Goal: Task Accomplishment & Management: Manage account settings

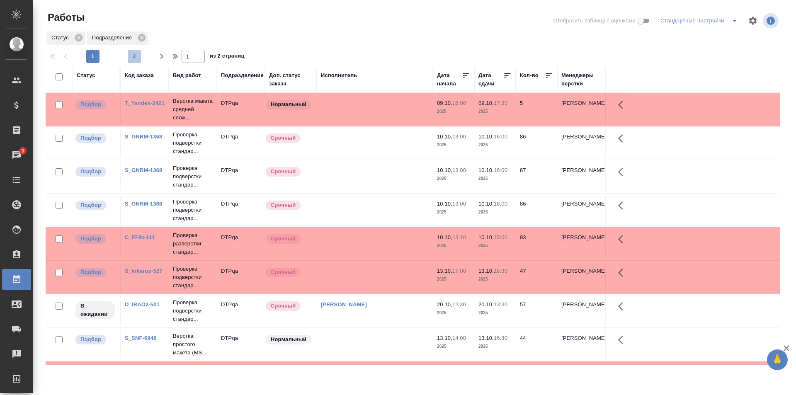
click at [131, 60] on span "2" at bounding box center [134, 56] width 13 height 8
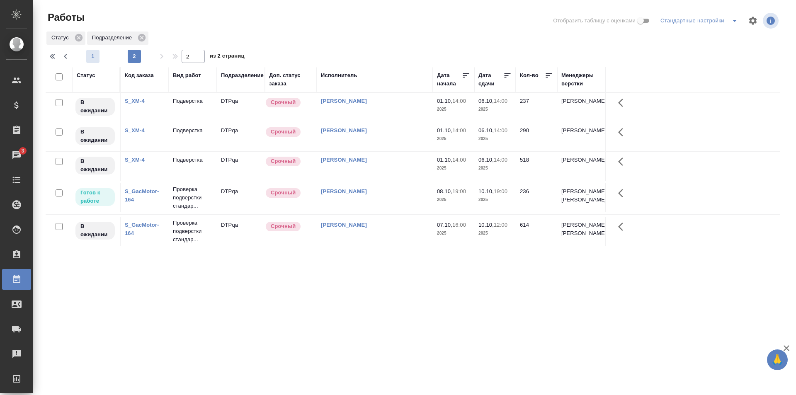
click at [96, 56] on span "1" at bounding box center [92, 56] width 13 height 8
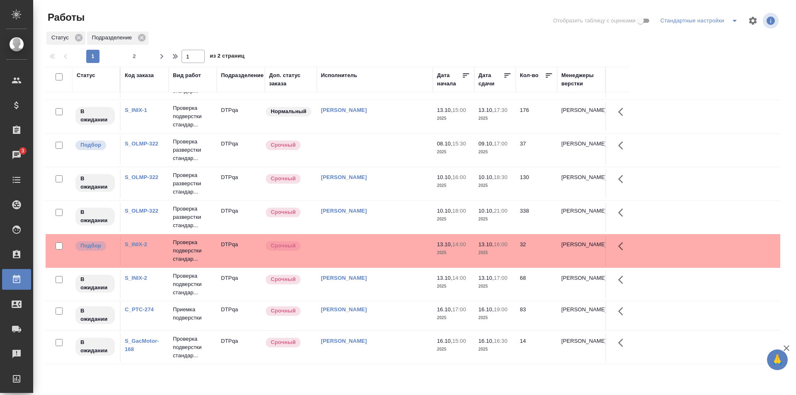
scroll to position [373, 0]
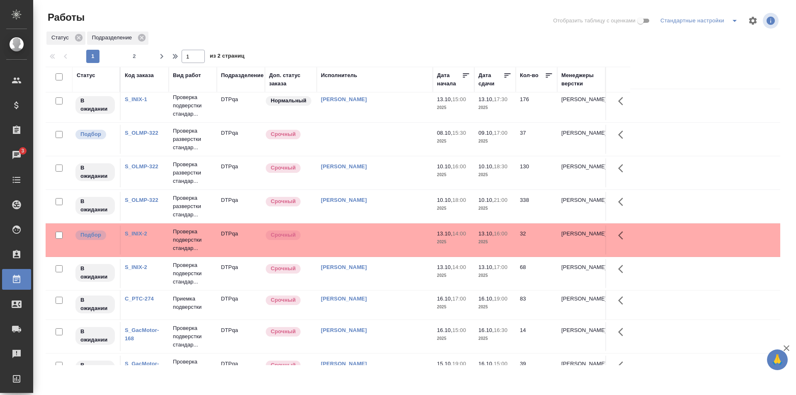
click at [377, 141] on td at bounding box center [375, 139] width 116 height 29
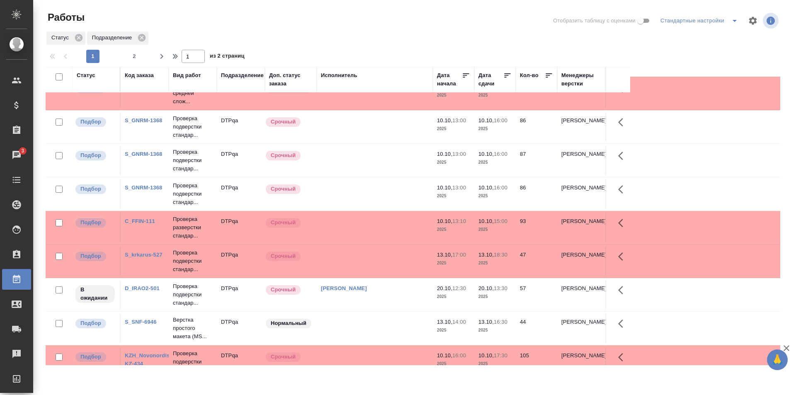
scroll to position [0, 0]
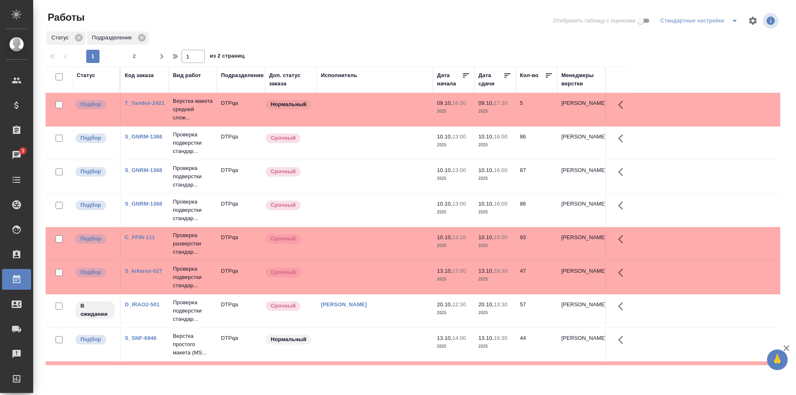
click at [399, 139] on td at bounding box center [375, 143] width 116 height 29
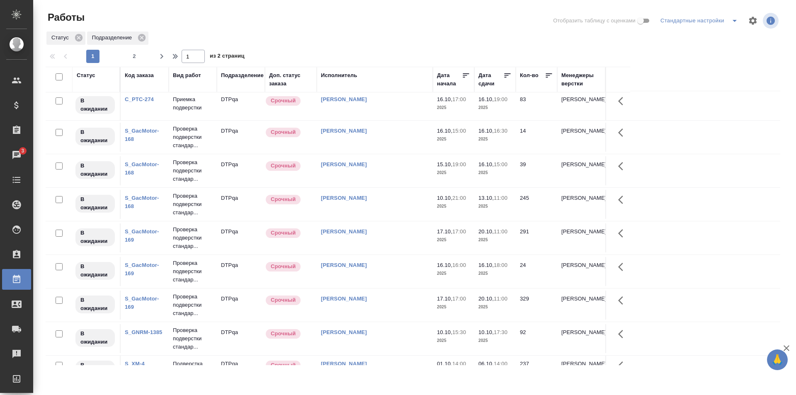
scroll to position [559, 0]
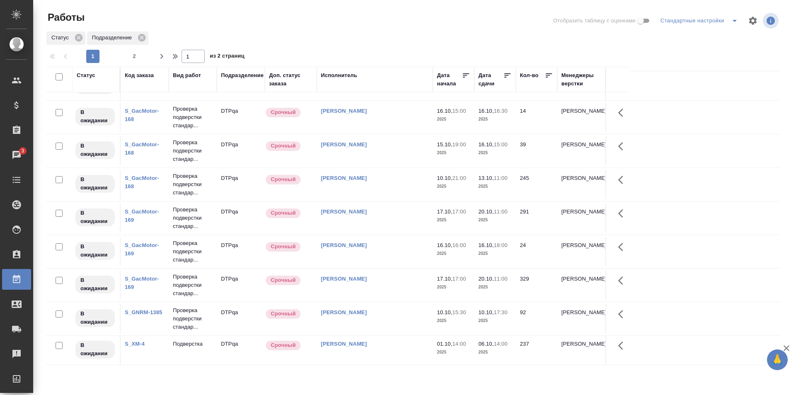
click at [345, 311] on link "Исмагилова Диана" at bounding box center [344, 312] width 46 height 6
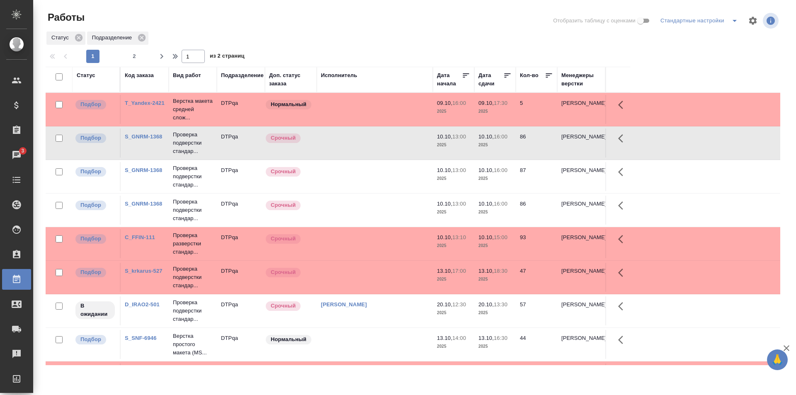
click at [391, 175] on td at bounding box center [375, 176] width 116 height 29
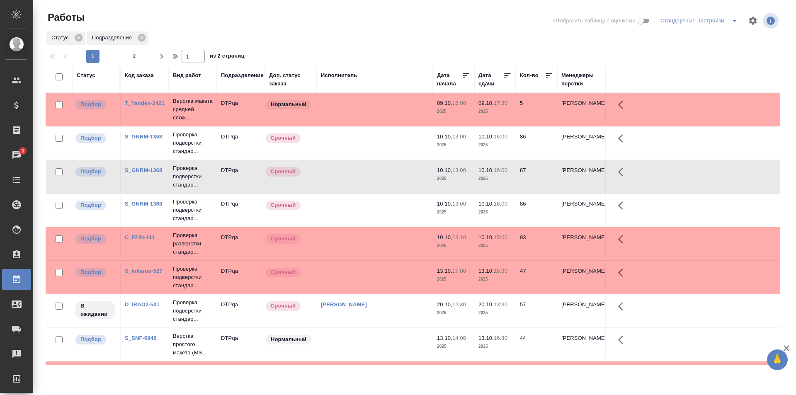
click at [374, 210] on td at bounding box center [375, 210] width 116 height 29
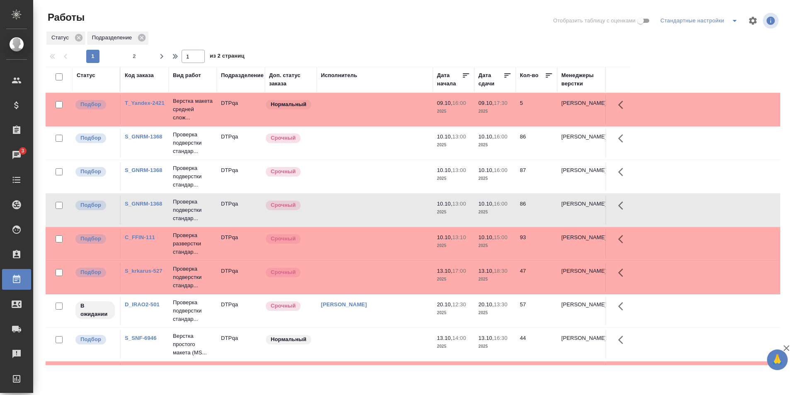
click at [376, 173] on td at bounding box center [375, 176] width 116 height 29
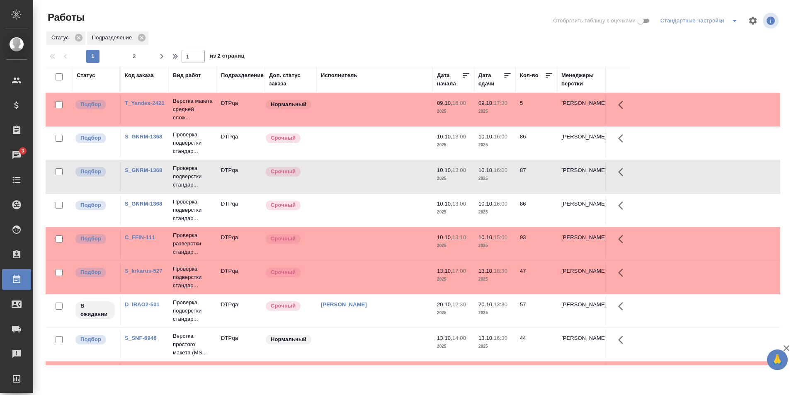
click at [367, 183] on td at bounding box center [375, 176] width 116 height 29
click at [134, 58] on span "2" at bounding box center [134, 56] width 13 height 8
type input "2"
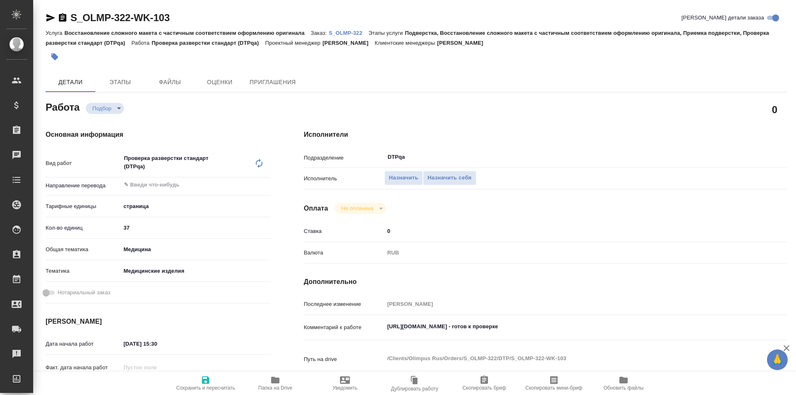
type textarea "x"
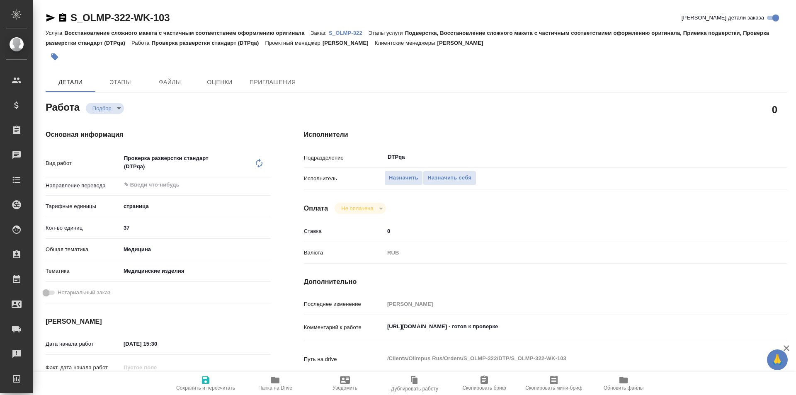
type textarea "x"
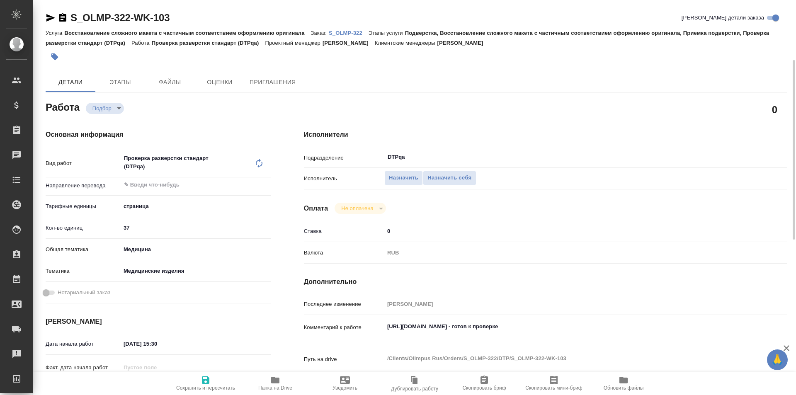
scroll to position [41, 0]
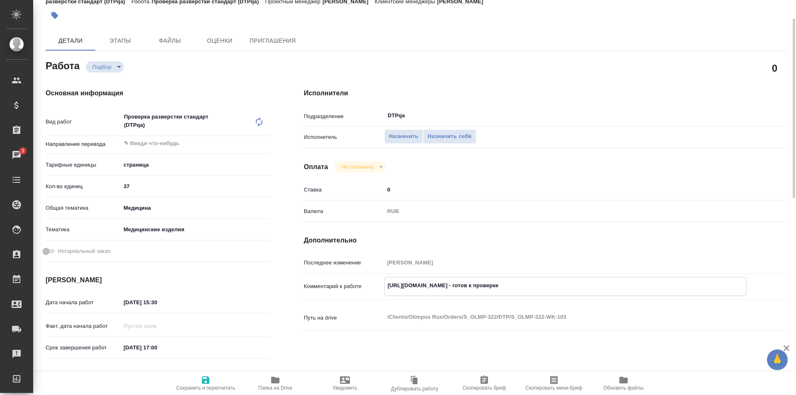
drag, startPoint x: 540, startPoint y: 285, endPoint x: 384, endPoint y: 284, distance: 155.9
click at [384, 284] on div "Комментарий к работе https://tera.awatera.com/Work/68e4f6db810f8208a7bc3af1/ - …" at bounding box center [545, 286] width 483 height 19
type textarea "x"
click at [452, 136] on span "Назначить себя" at bounding box center [450, 137] width 44 height 10
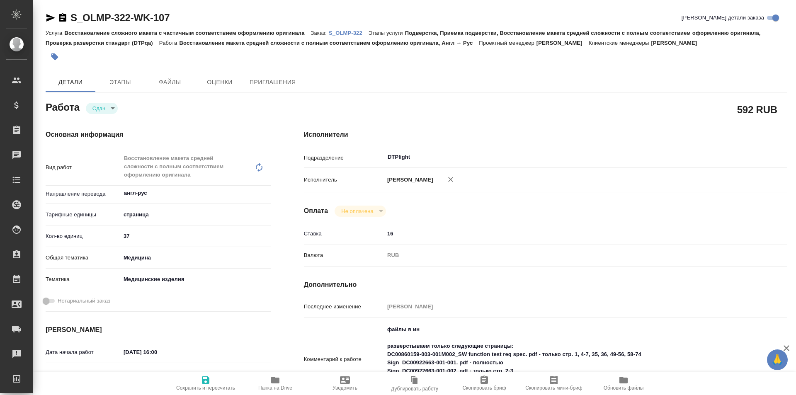
type textarea "x"
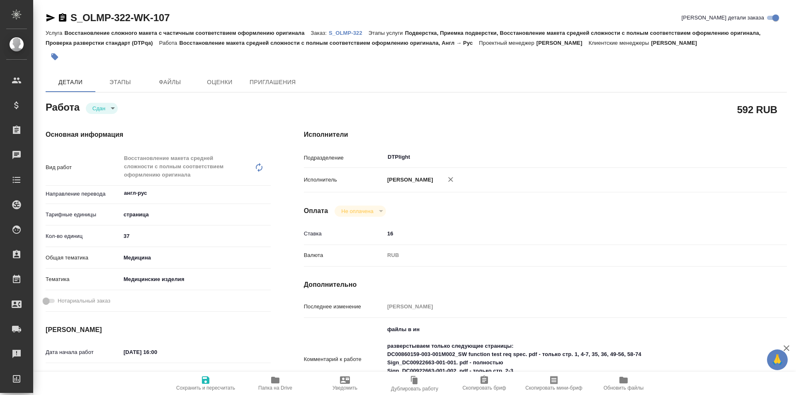
type textarea "x"
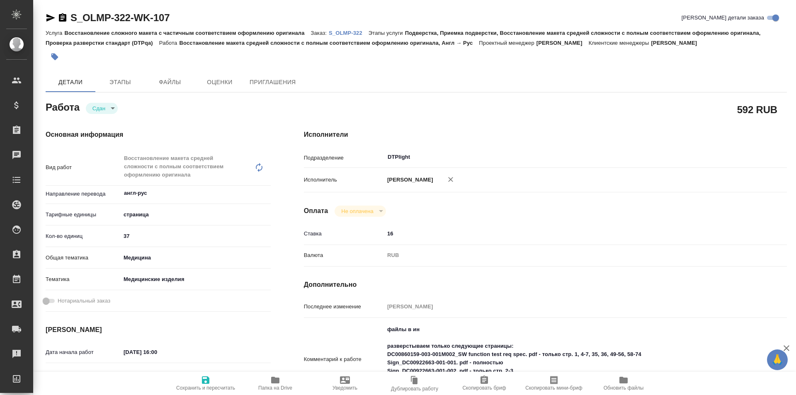
type textarea "x"
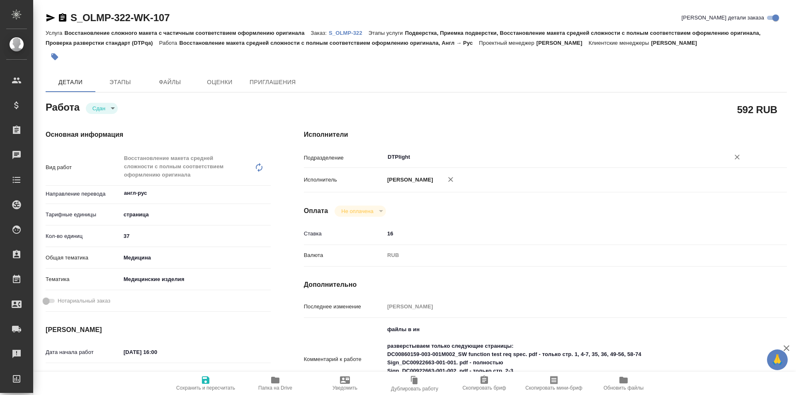
type textarea "x"
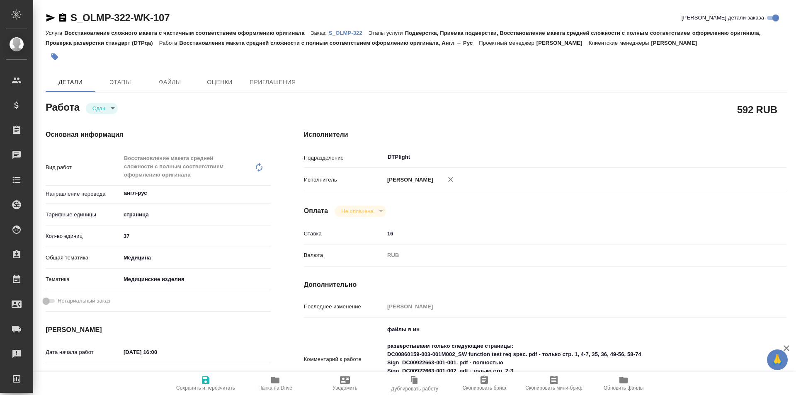
scroll to position [124, 0]
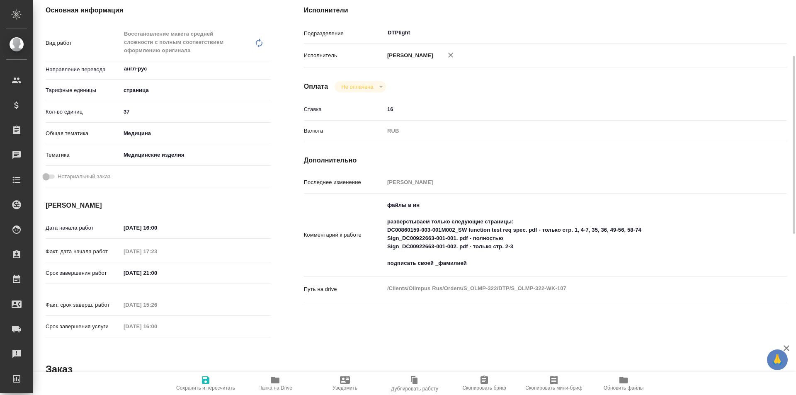
type textarea "x"
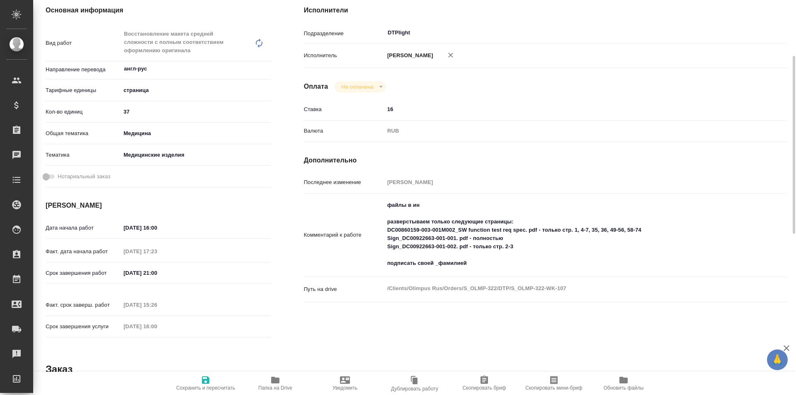
type textarea "x"
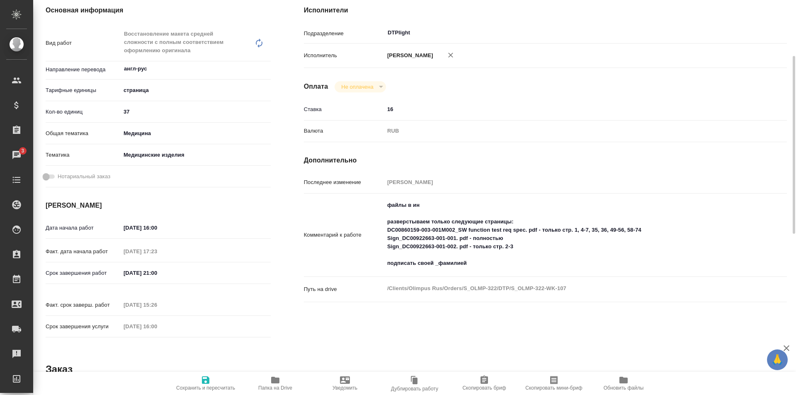
click at [275, 379] on icon "button" at bounding box center [275, 380] width 8 height 7
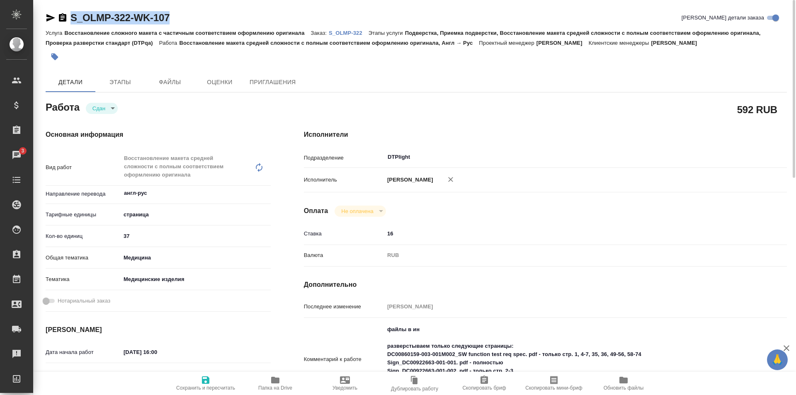
drag, startPoint x: 184, startPoint y: 16, endPoint x: 88, endPoint y: 12, distance: 96.7
click at [67, 15] on div "S_OLMP-322-WK-107 Кратко детали заказа" at bounding box center [417, 17] width 742 height 13
copy link "S_OLMP-322-WK-107"
click at [347, 32] on p "S_OLMP-322" at bounding box center [349, 33] width 40 height 6
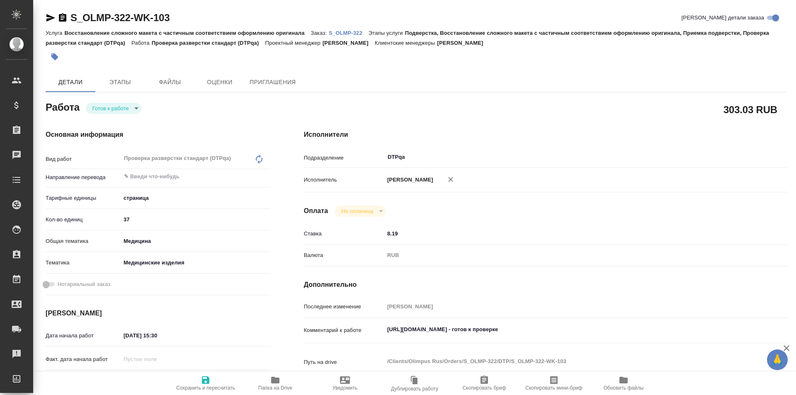
type textarea "x"
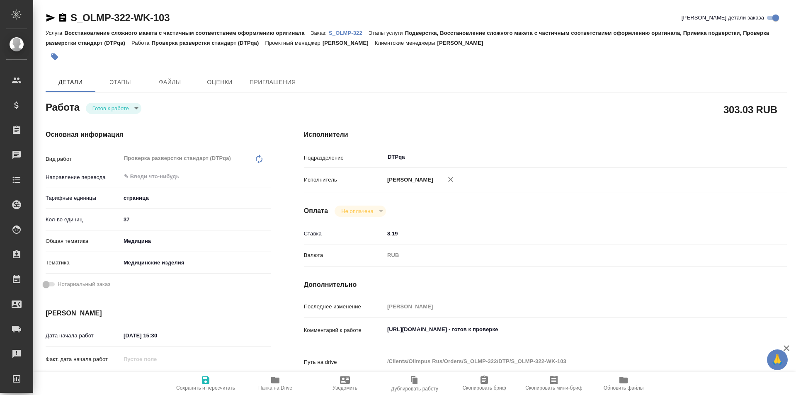
type textarea "x"
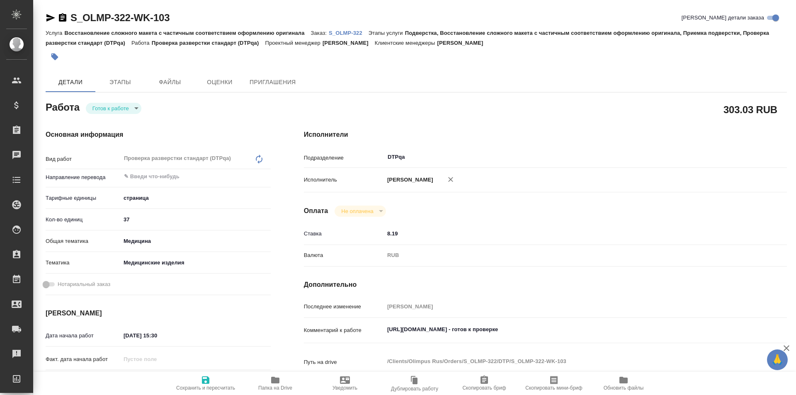
type textarea "x"
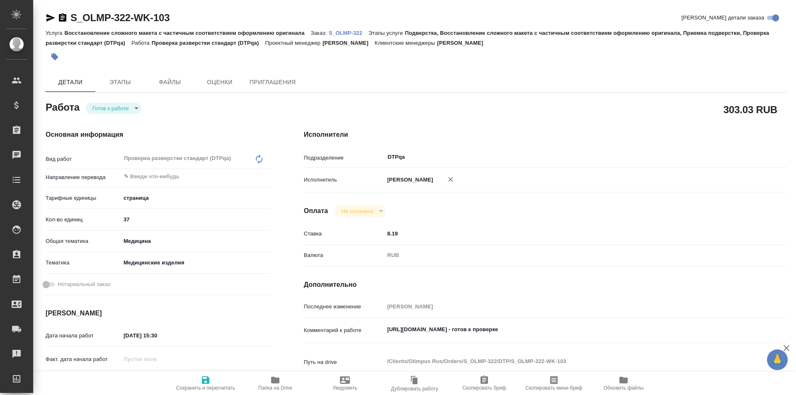
type textarea "x"
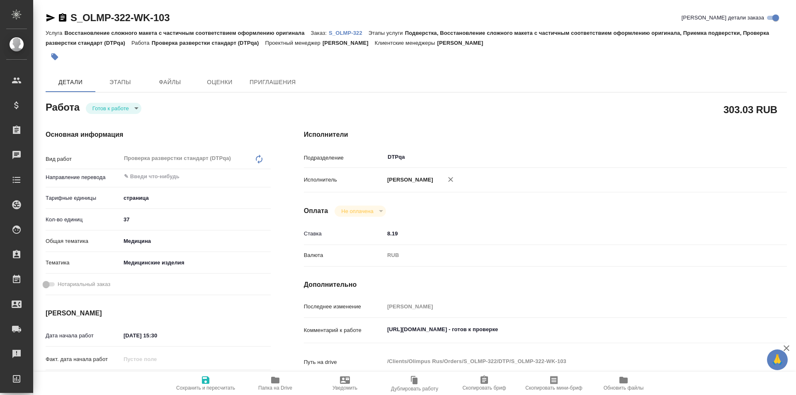
type textarea "x"
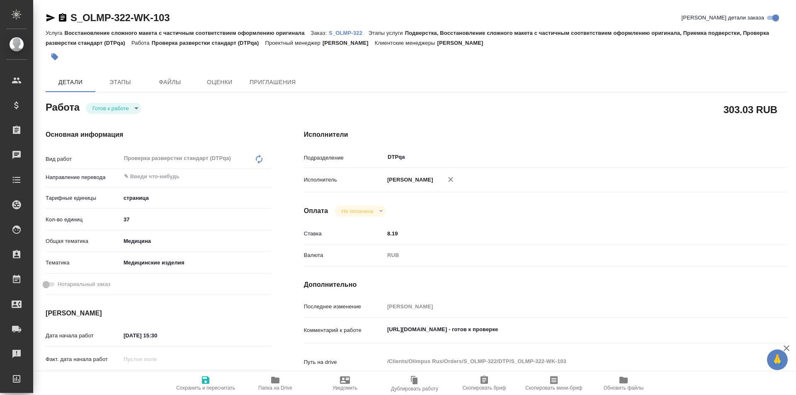
type textarea "x"
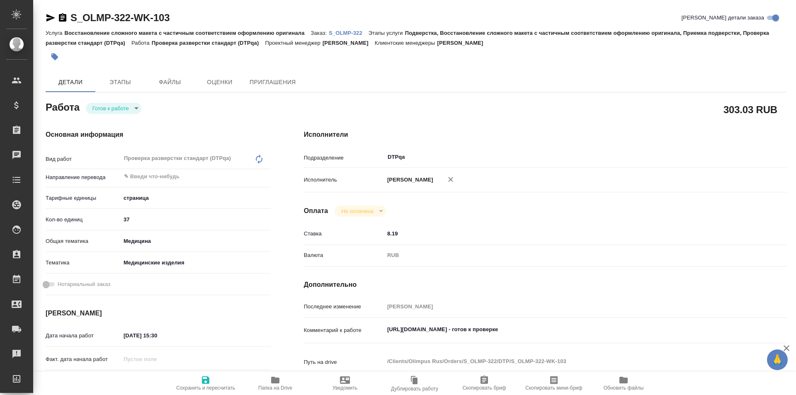
type textarea "x"
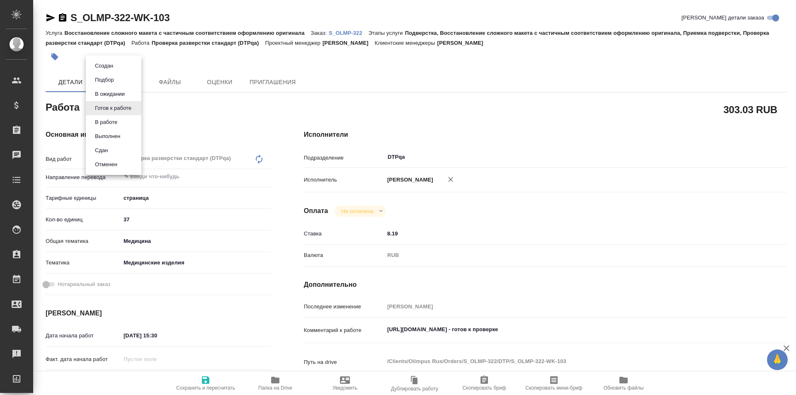
click at [126, 109] on body "🙏 .cls-1 fill:#fff; AWATERA Ismagilova Diana Клиенты Спецификации Заказы Чаты T…" at bounding box center [398, 197] width 796 height 395
click at [114, 123] on button "В работе" at bounding box center [105, 122] width 27 height 9
type textarea "x"
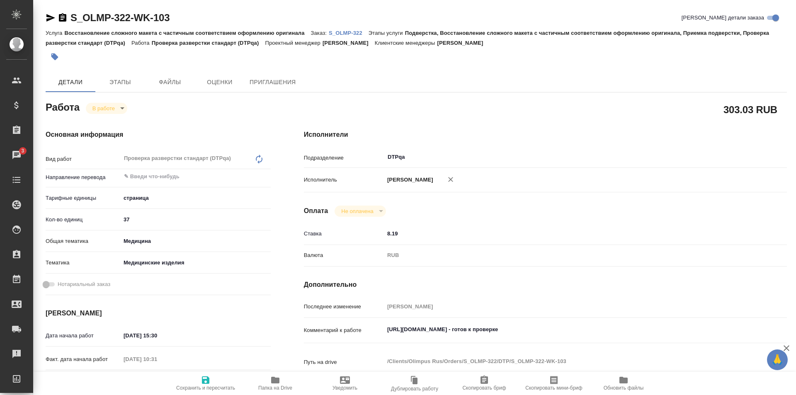
type textarea "x"
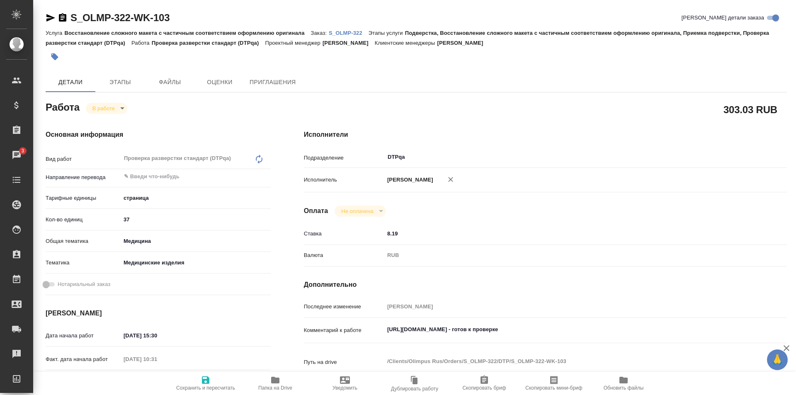
type textarea "x"
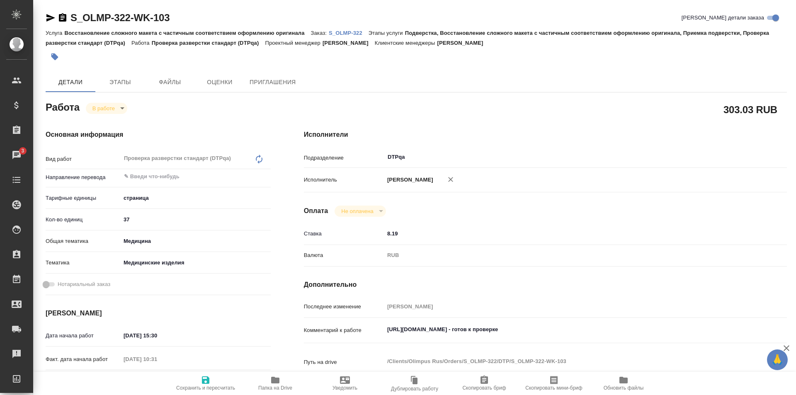
type textarea "x"
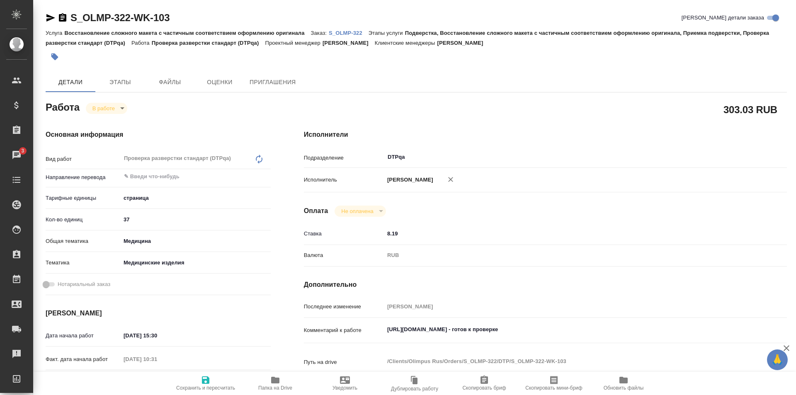
type textarea "x"
drag, startPoint x: 176, startPoint y: 18, endPoint x: 66, endPoint y: 17, distance: 110.3
click at [66, 17] on div "S_OLMP-322-WK-103 Кратко детали заказа" at bounding box center [417, 17] width 742 height 13
copy link "S_OLMP-322-WK-103"
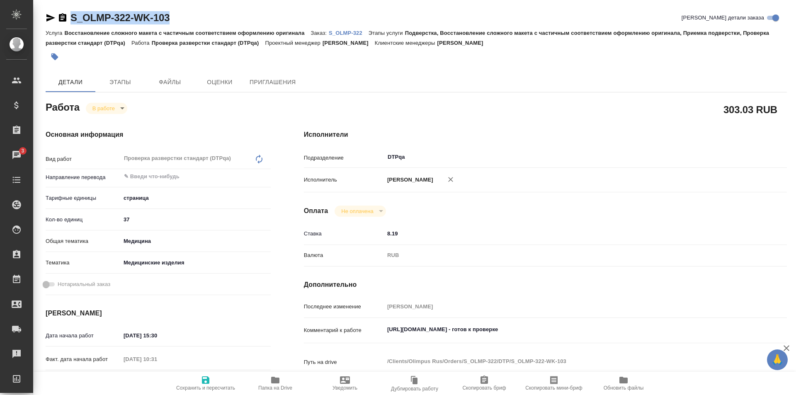
click at [271, 382] on icon "button" at bounding box center [275, 380] width 10 height 10
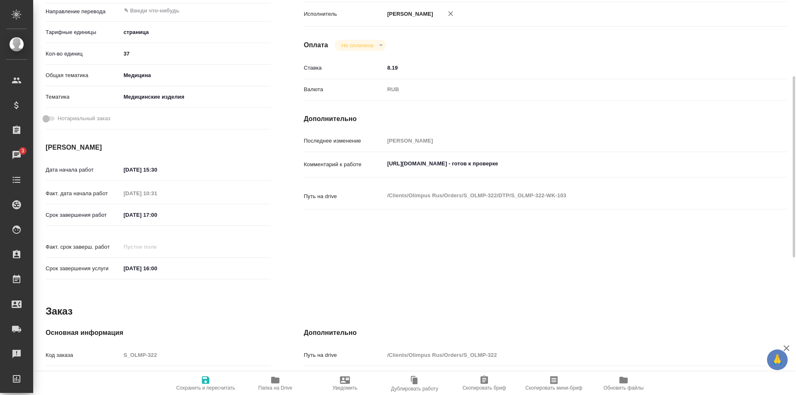
type textarea "x"
click at [618, 164] on textarea "https://tera.awatera.com/Work/68e4f6db810f8208a7bc3af1/ - готов к проверке" at bounding box center [565, 164] width 362 height 14
type textarea "x"
type textarea "https://tera.awatera.com/Work/68e4f6db810f8208a7bc3af1/ - готов к проверке"
type textarea "x"
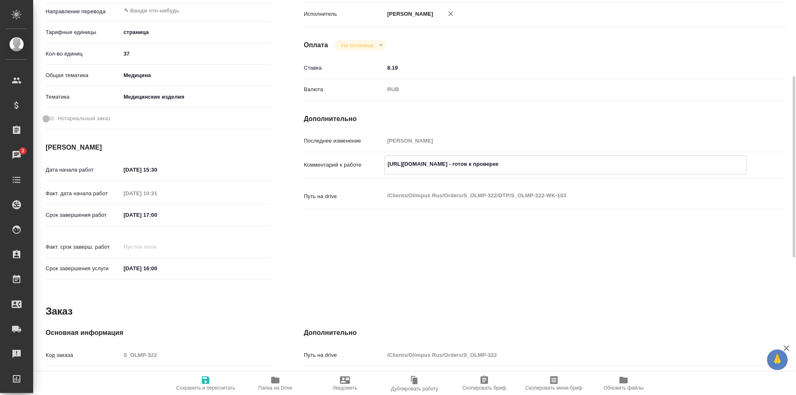
type textarea "x"
type textarea "https://tera.awatera.com/Work/68e4f6db810f8208a7bc3af1/ - готов к проверке"
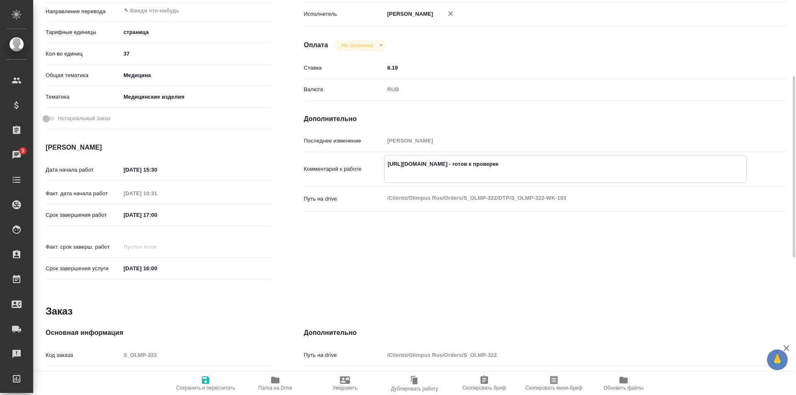
type textarea "x"
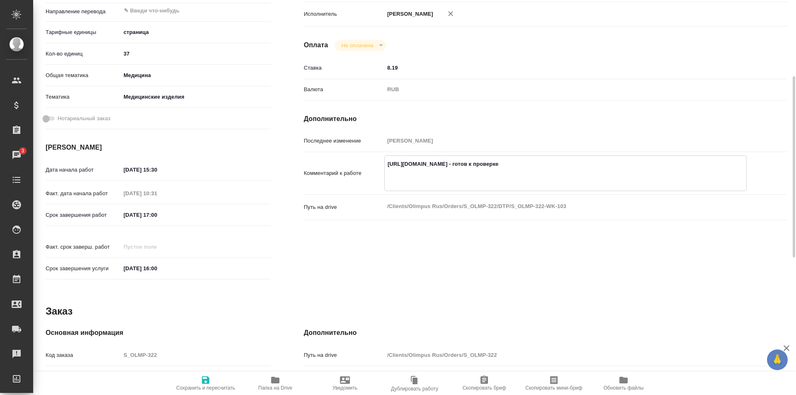
type textarea "https://tera.awatera.com/Work/68e4f6db810f8208a7bc3af1/ - готов к проверке y"
type textarea "x"
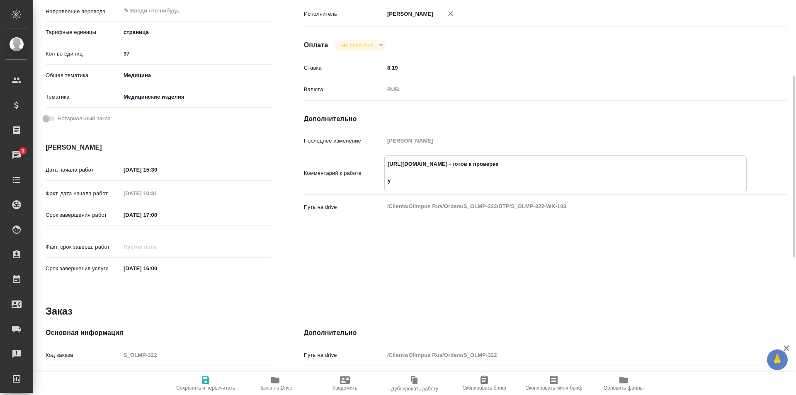
type textarea "x"
type textarea "https://tera.awatera.com/Work/68e4f6db810f8208a7bc3af1/ - готов к проверке yF"
type textarea "x"
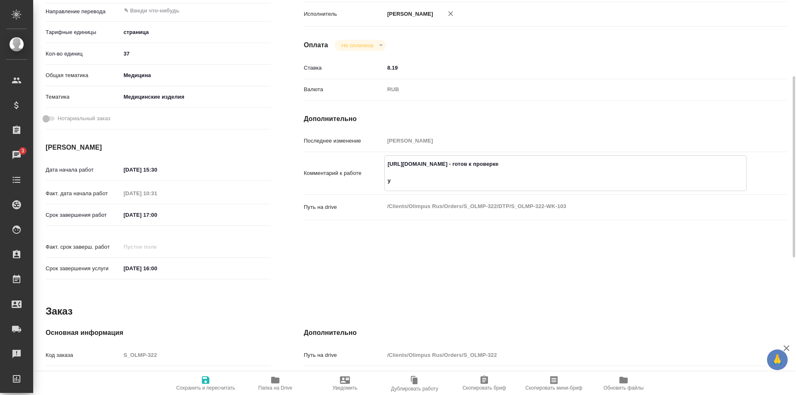
type textarea "x"
type textarea "https://tera.awatera.com/Work/68e4f6db810f8208a7bc3af1/ - готов к проверке yF"
type textarea "x"
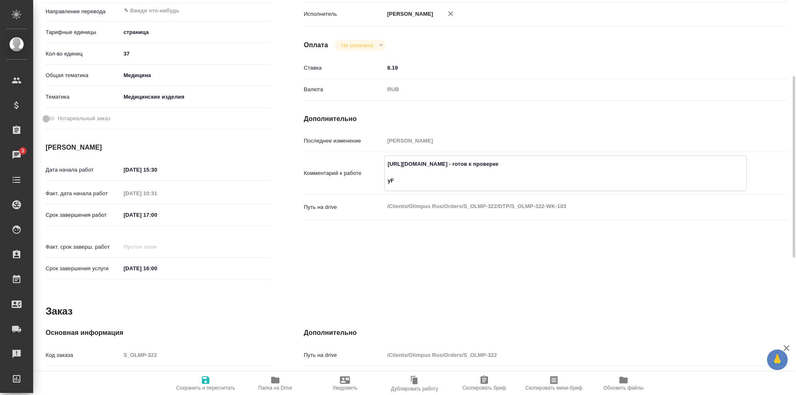
type textarea "x"
type textarea "https://tera.awatera.com/Work/68e4f6db810f8208a7bc3af1/ - готов к проверке yF"
type textarea "x"
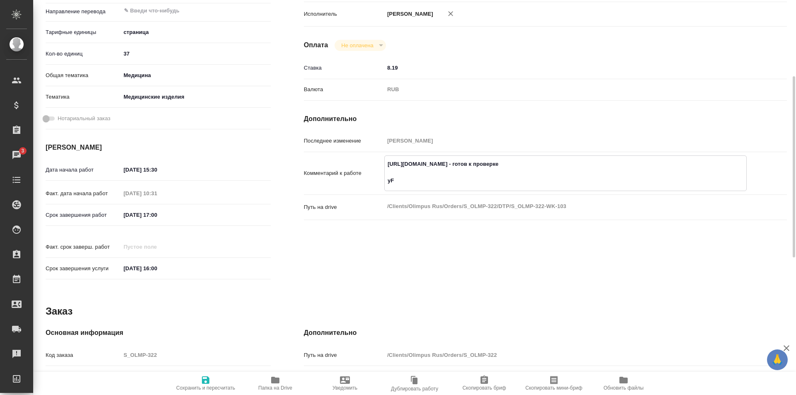
type textarea "x"
type textarea "https://tera.awatera.com/Work/68e4f6db810f8208a7bc3af1/ - готов к проверке y"
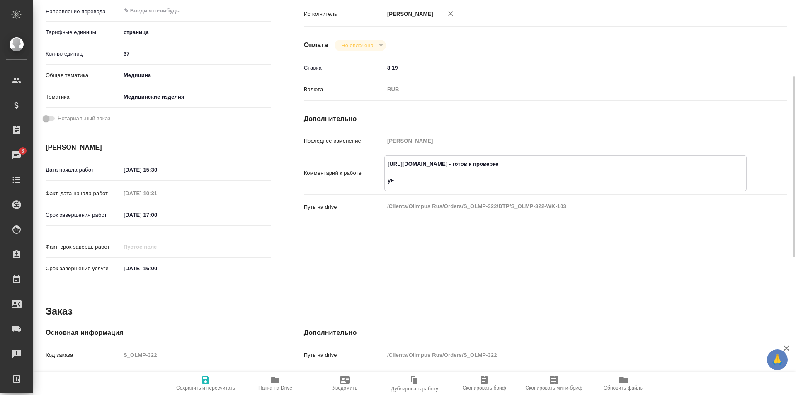
type textarea "x"
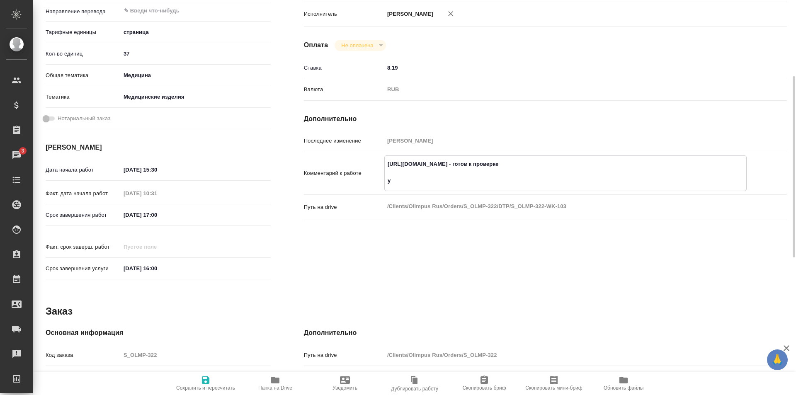
type textarea "https://tera.awatera.com/Work/68e4f6db810f8208a7bc3af1/ - готов к проверке"
type textarea "x"
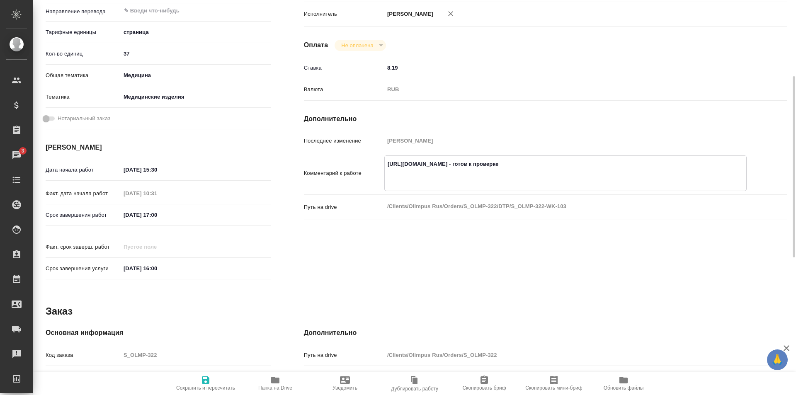
type textarea "x"
type textarea "https://tera.awatera.com/Work/68e4f6db810f8208a7bc3af1/ - готов к проверке"
type textarea "x"
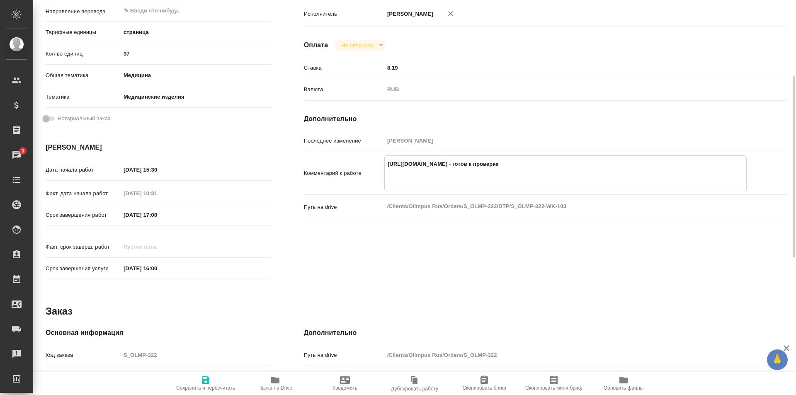
type textarea "x"
type textarea "https://tera.awatera.com/Work/68e4f6db810f8208a7bc3af1/ - готов к проверке"
type textarea "x"
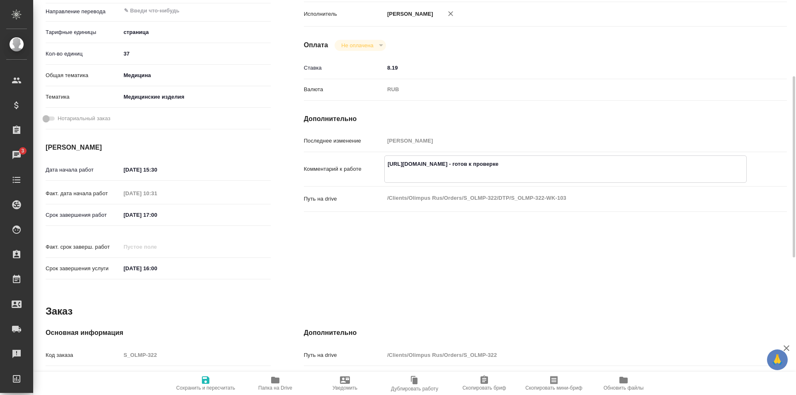
type textarea "x"
type textarea "https://tera.awatera.com/Work/68e4f6db810f8208a7bc3af1/ - готов к проверке"
type textarea "x"
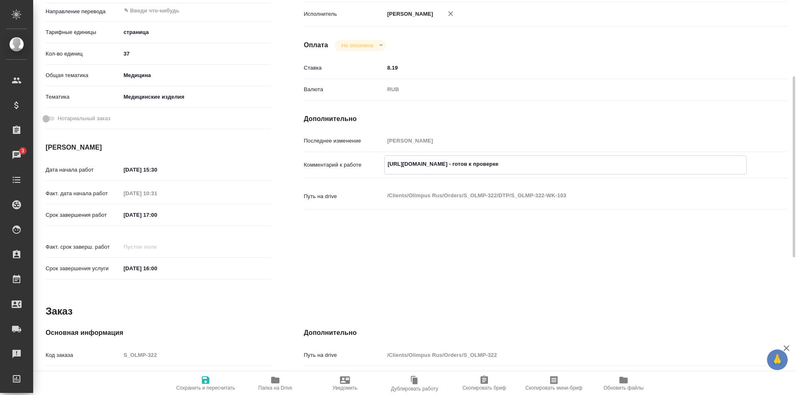
type textarea "x"
type textarea "https://tera.awatera.com/Work/68e4f6db810f8208a7bc3af1/ - готов к проверке"
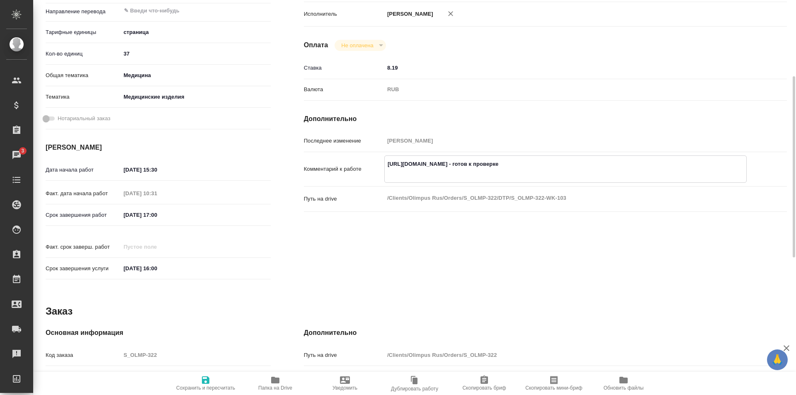
type textarea "x"
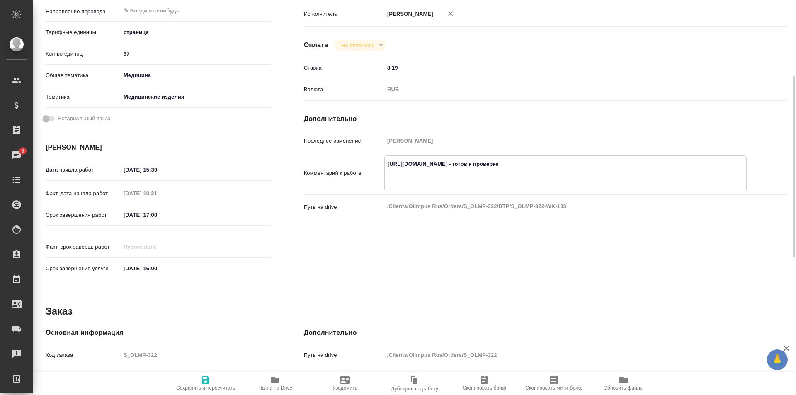
type textarea "https://tera.awatera.com/Work/68e4f6db810f8208a7bc3af1/ - готов к проверке Н"
type textarea "x"
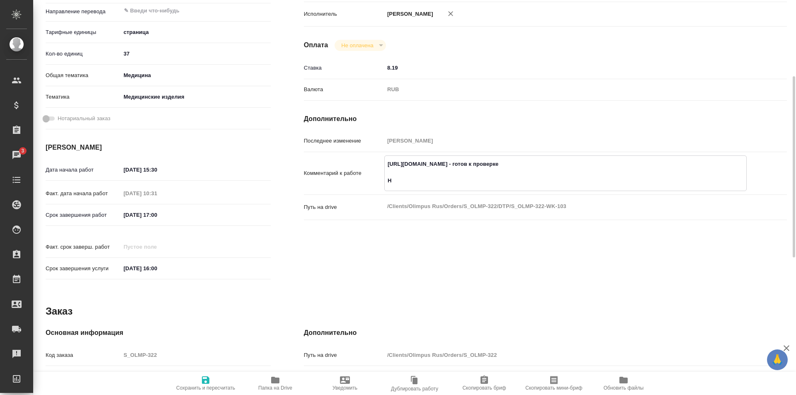
type textarea "x"
type textarea "https://tera.awatera.com/Work/68e4f6db810f8208a7bc3af1/ - готов к проверке На"
type textarea "x"
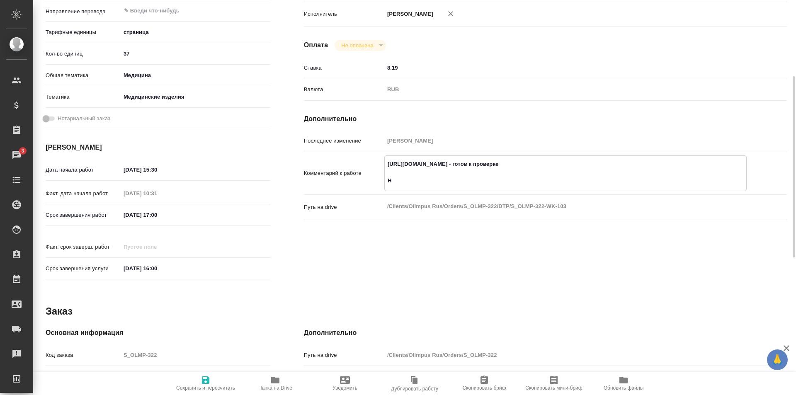
type textarea "x"
type textarea "https://tera.awatera.com/Work/68e4f6db810f8208a7bc3af1/ - готов к проверке На"
type textarea "x"
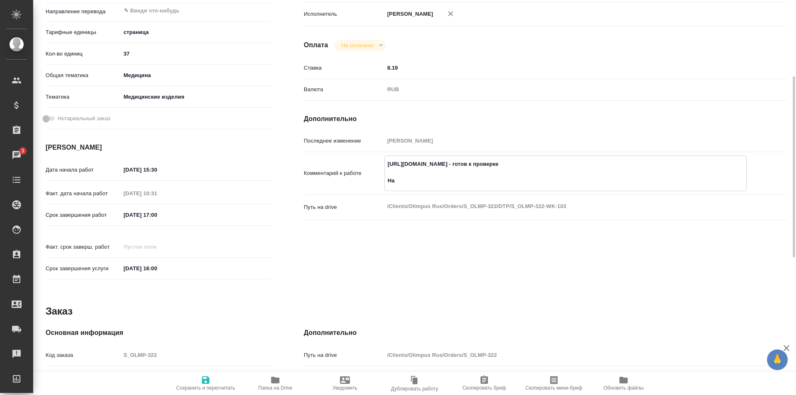
type textarea "x"
type textarea "https://tera.awatera.com/Work/68e4f6db810f8208a7bc3af1/ - готов к проверке На п"
type textarea "x"
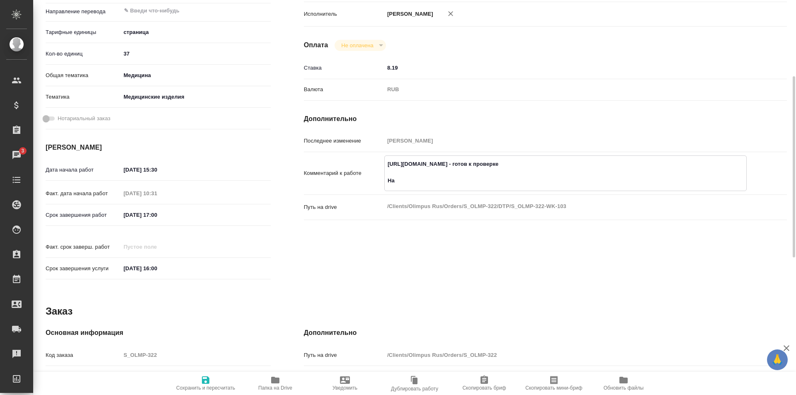
type textarea "x"
type textarea "https://tera.awatera.com/Work/68e4f6db810f8208a7bc3af1/ - готов к проверке На пе"
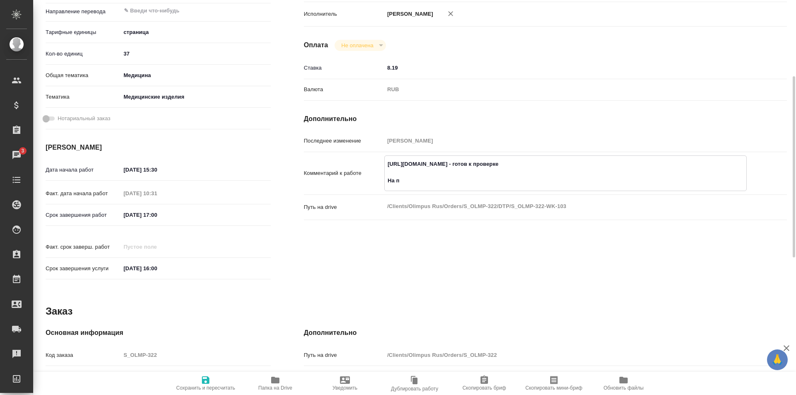
type textarea "x"
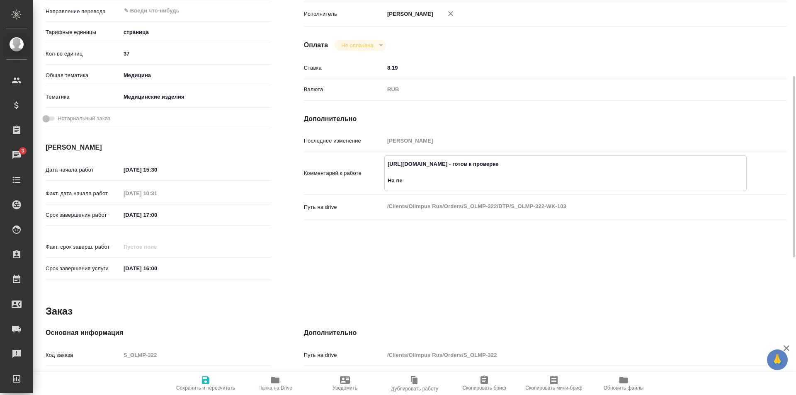
type textarea "https://tera.awatera.com/Work/68e4f6db810f8208a7bc3af1/ - готов к проверке На п…"
type textarea "x"
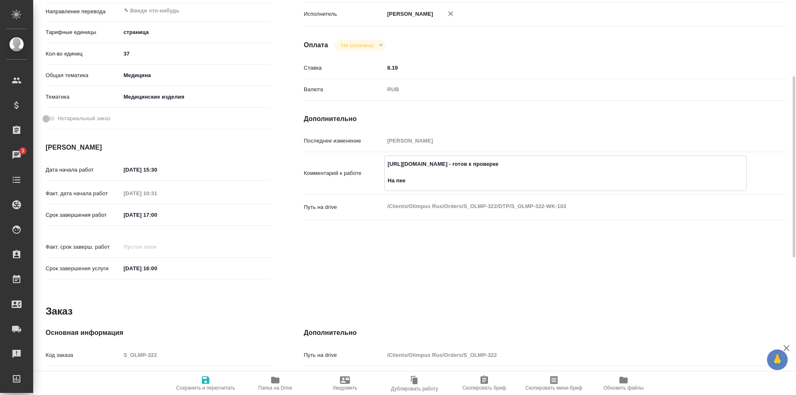
type textarea "x"
type textarea "https://tera.awatera.com/Work/68e4f6db810f8208a7bc3af1/ - готов к проверке На пе"
type textarea "x"
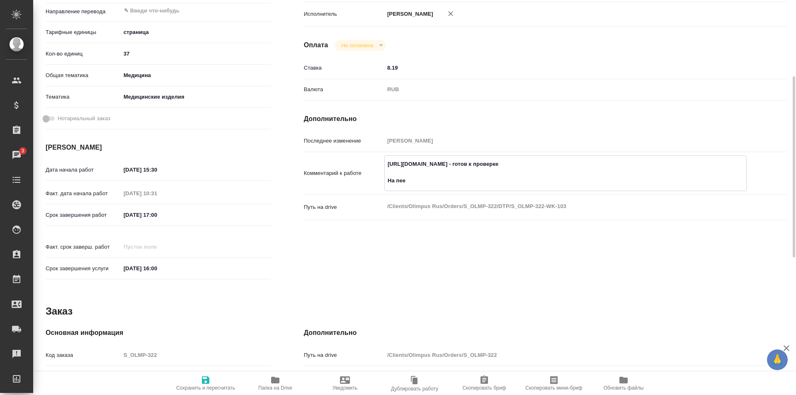
type textarea "x"
type textarea "https://tera.awatera.com/Work/68e4f6db810f8208a7bc3af1/ - готов к проверке На п…"
type textarea "x"
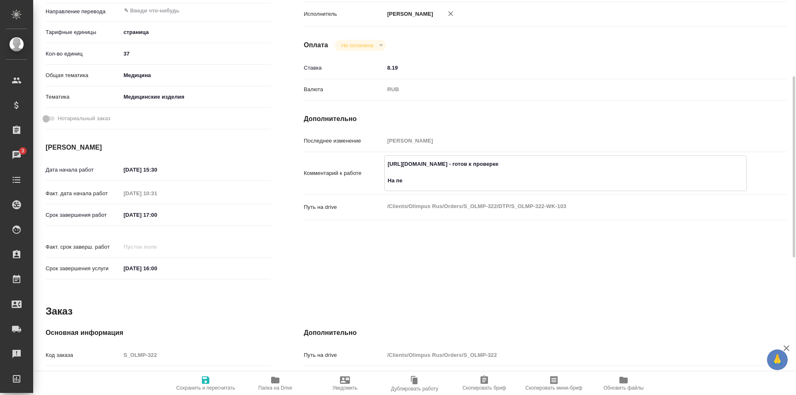
type textarea "x"
type textarea "https://tera.awatera.com/Work/68e4f6db810f8208a7bc3af1/ - готов к проверке На п…"
type textarea "x"
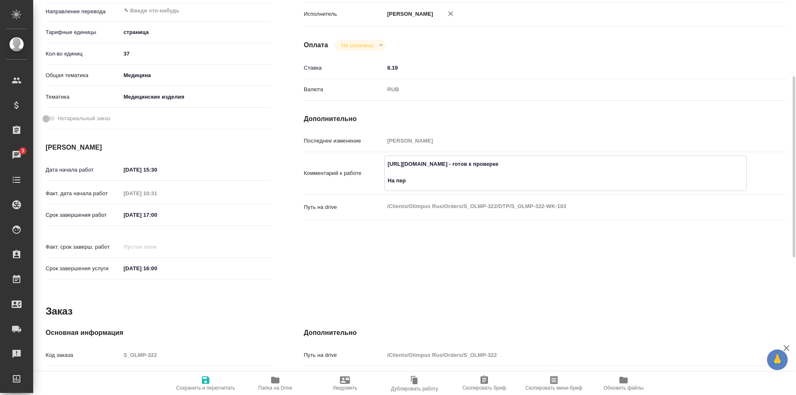
type textarea "x"
type textarea "https://tera.awatera.com/Work/68e4f6db810f8208a7bc3af1/ - готов к проверке На п…"
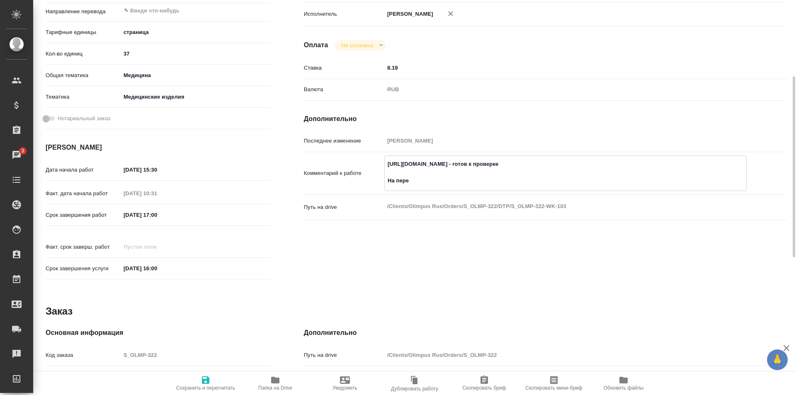
type textarea "x"
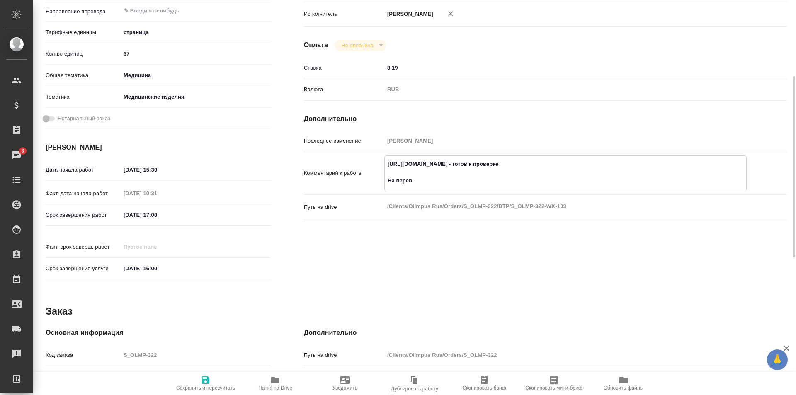
type textarea "https://tera.awatera.com/Work/68e4f6db810f8208a7bc3af1/ - готов к проверке На п…"
type textarea "x"
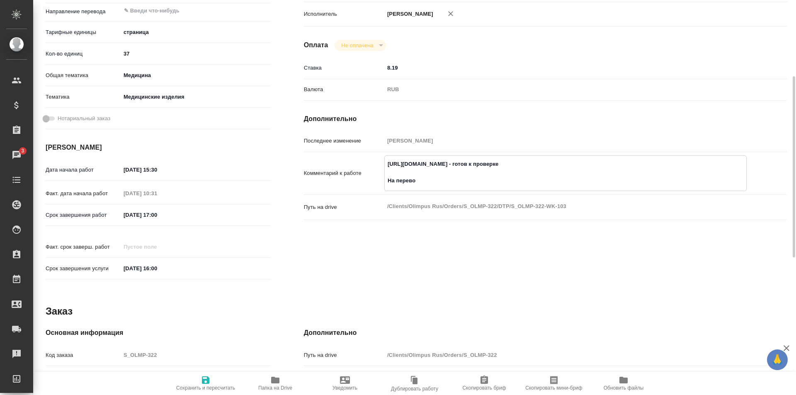
type textarea "x"
type textarea "https://tera.awatera.com/Work/68e4f6db810f8208a7bc3af1/ - готов к проверке На п…"
type textarea "x"
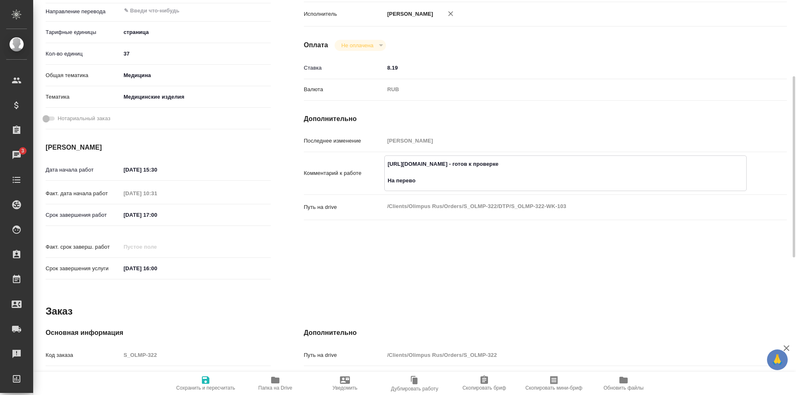
type textarea "x"
paste textarea "https://drive.awatera.com/f/10610593"
click at [209, 379] on icon "button" at bounding box center [205, 380] width 7 height 7
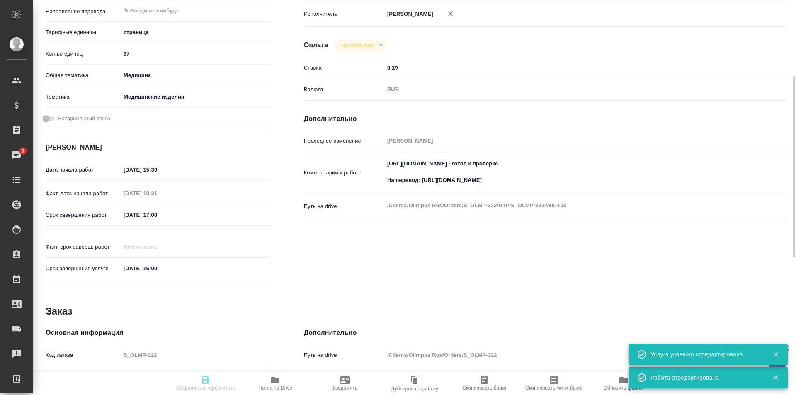
scroll to position [0, 0]
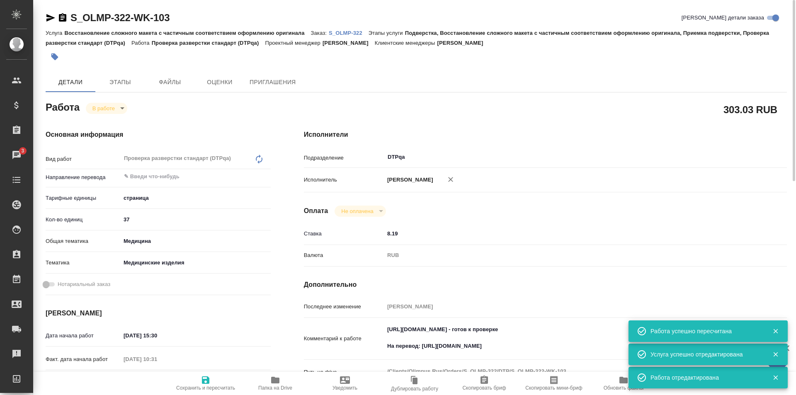
click at [114, 105] on body "🙏 .cls-1 fill:#fff; AWATERA Ismagilova Diana Клиенты Спецификации Заказы 3 Чаты…" at bounding box center [398, 197] width 796 height 395
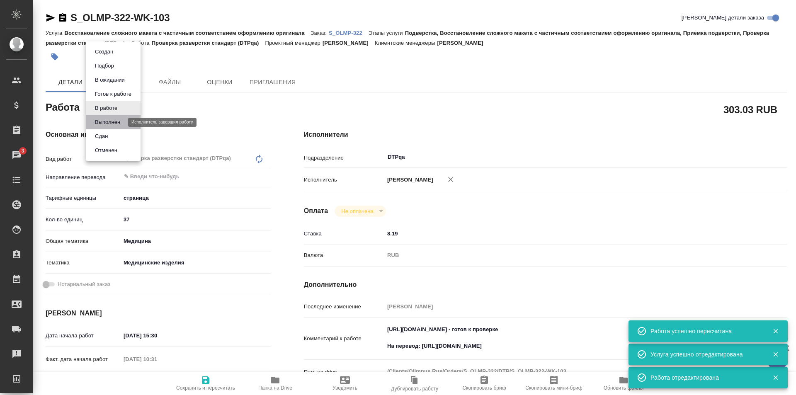
click at [113, 122] on button "Выполнен" at bounding box center [107, 122] width 30 height 9
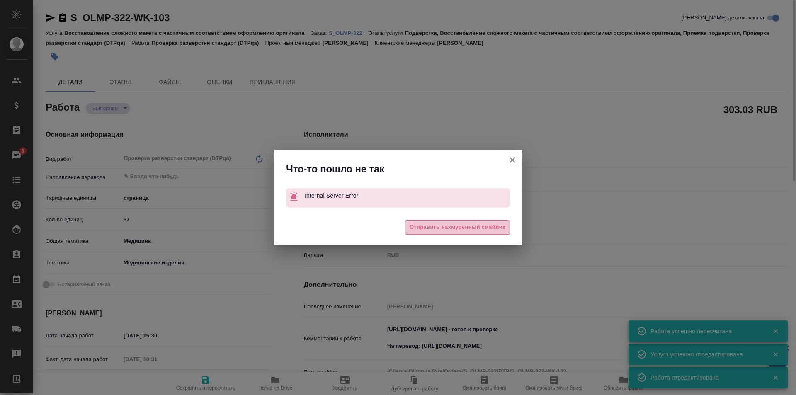
click at [482, 226] on span "Отправить нахмуренный смайлик" at bounding box center [458, 228] width 96 height 10
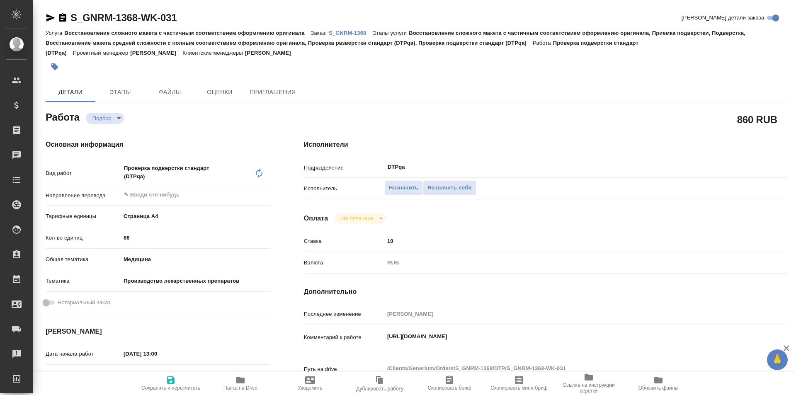
type textarea "x"
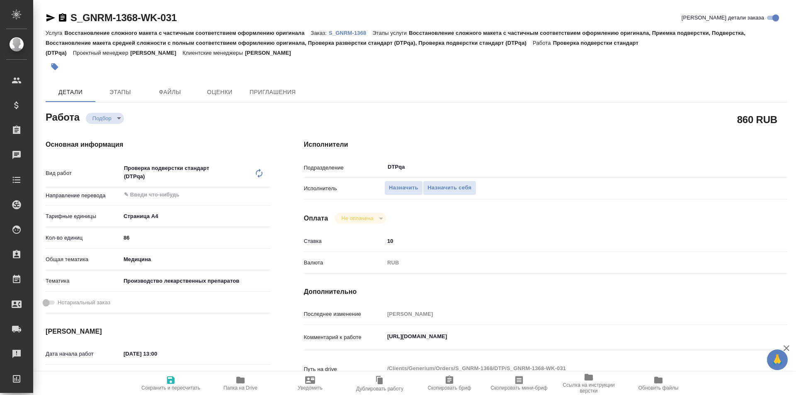
type textarea "x"
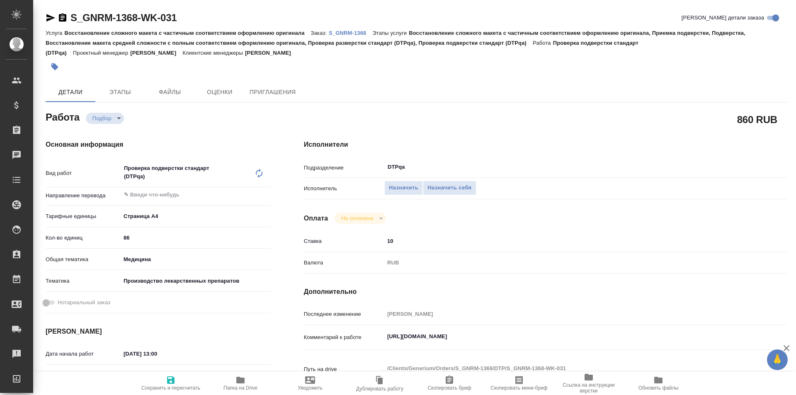
type textarea "x"
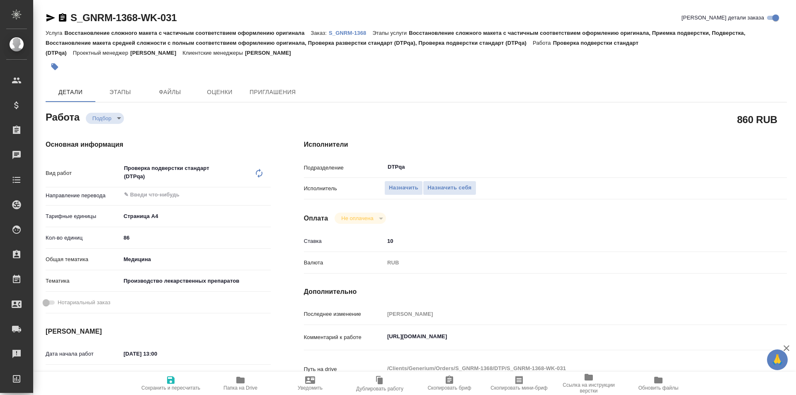
type textarea "x"
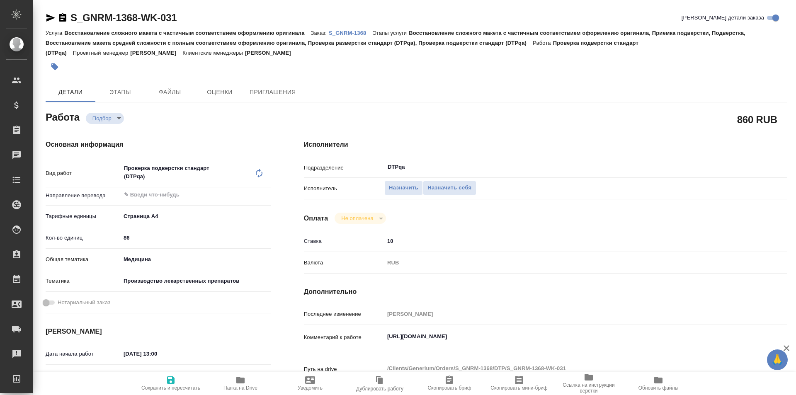
type textarea "x"
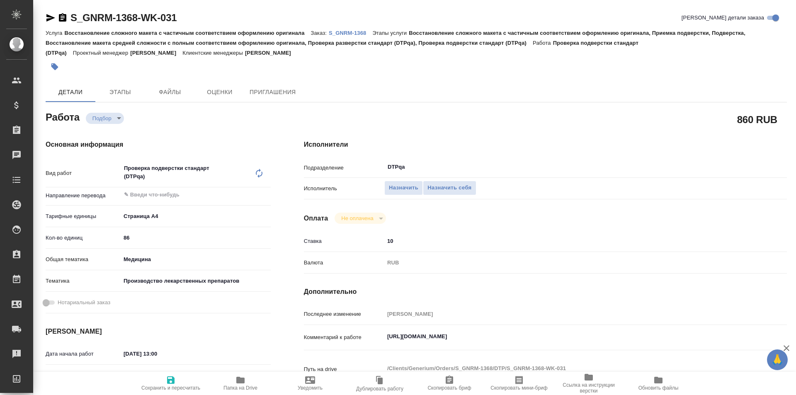
type textarea "x"
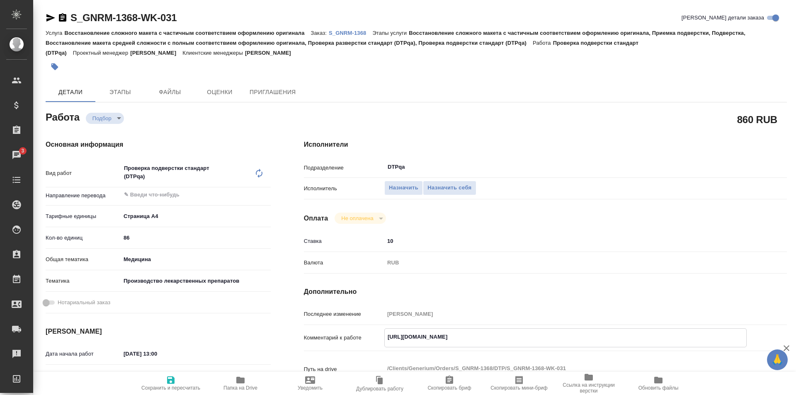
drag, startPoint x: 563, startPoint y: 338, endPoint x: 370, endPoint y: 341, distance: 193.3
click at [369, 341] on div "Комментарий к работе https://tera.awatera.com/Work/68d16129b9f478f418e10e1d/ x" at bounding box center [545, 337] width 483 height 19
type textarea "x"
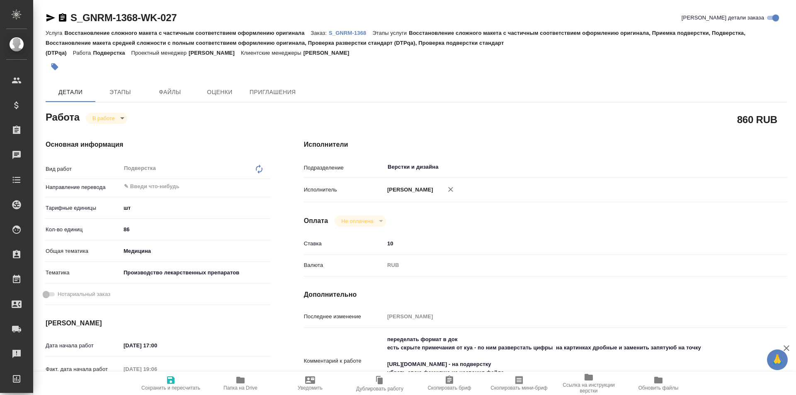
type textarea "x"
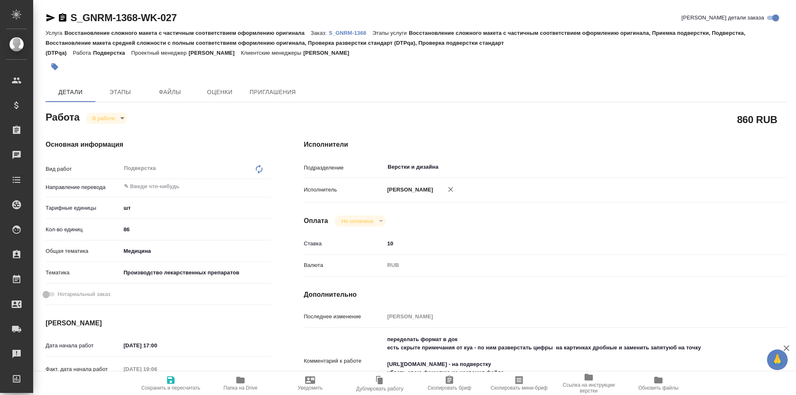
type textarea "x"
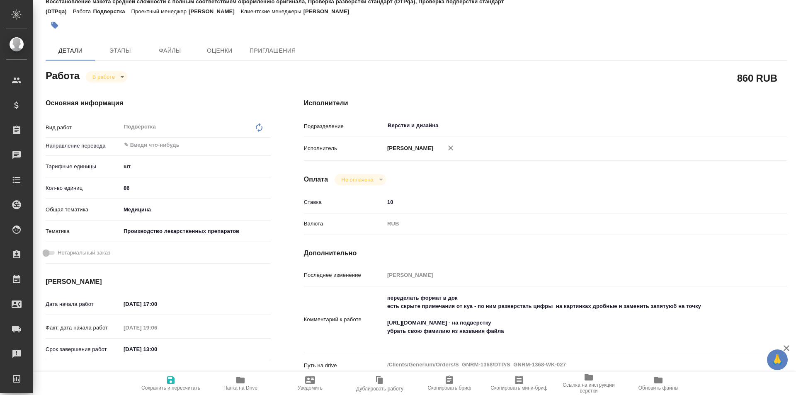
type textarea "x"
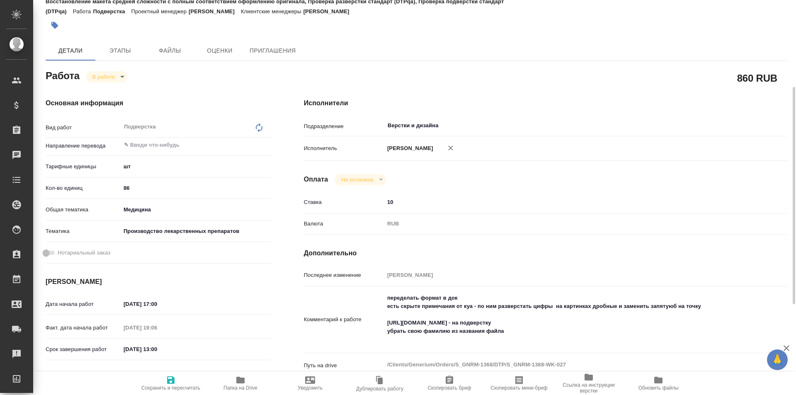
scroll to position [83, 0]
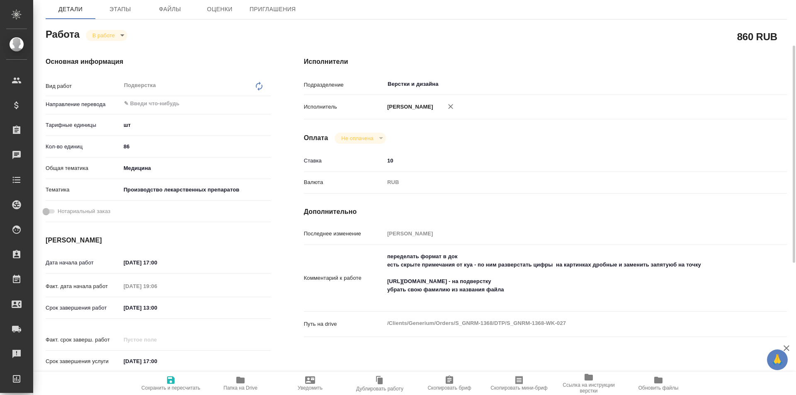
type textarea "x"
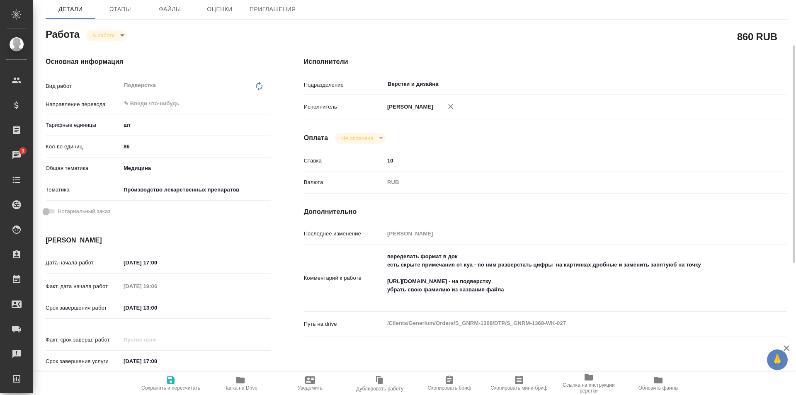
click at [243, 384] on icon "button" at bounding box center [241, 380] width 10 height 10
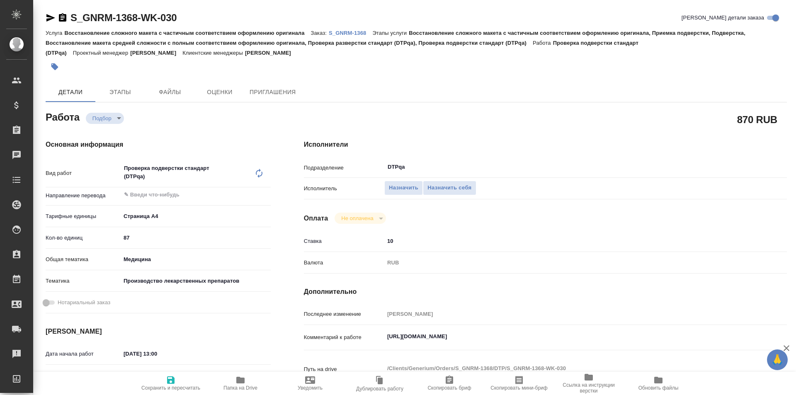
type textarea "x"
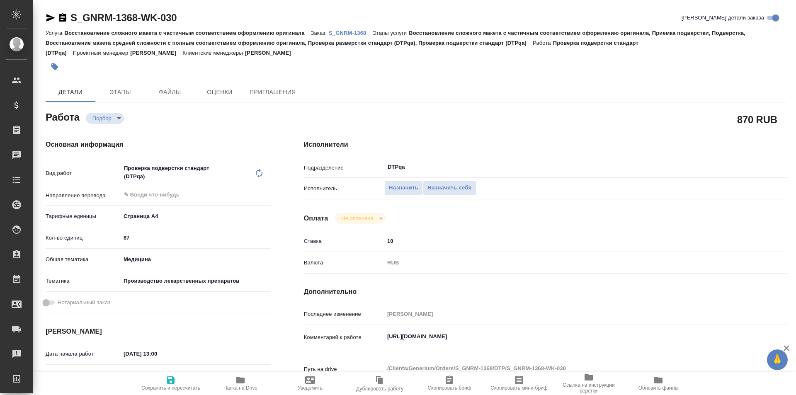
type textarea "x"
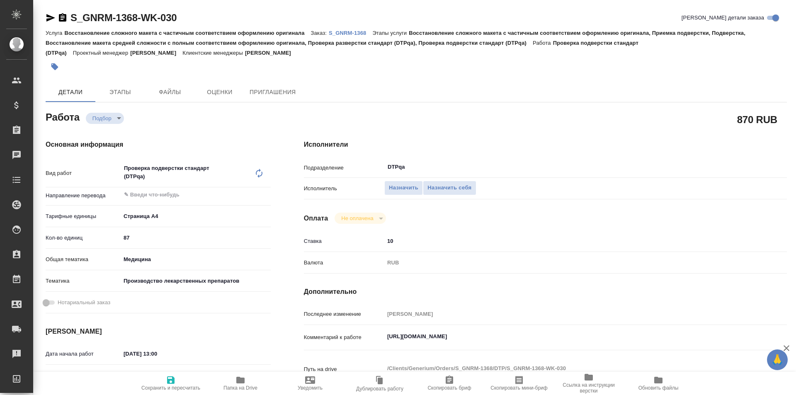
type textarea "x"
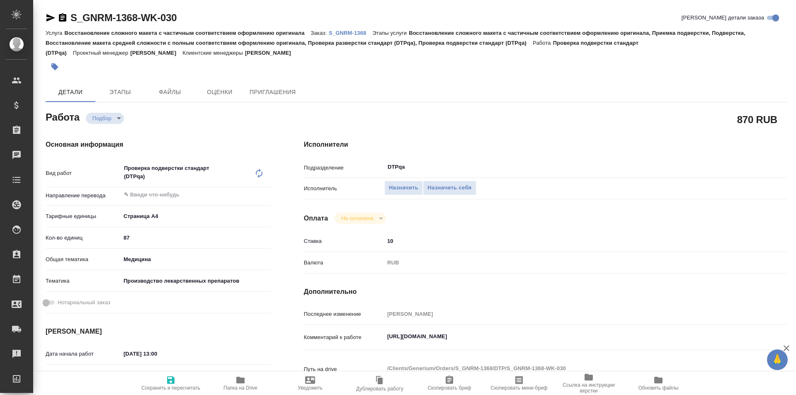
type textarea "x"
drag, startPoint x: 516, startPoint y: 336, endPoint x: 397, endPoint y: 325, distance: 119.5
click at [367, 339] on div "Комментарий к работе [URL][DOMAIN_NAME] x" at bounding box center [545, 337] width 483 height 19
type textarea "x"
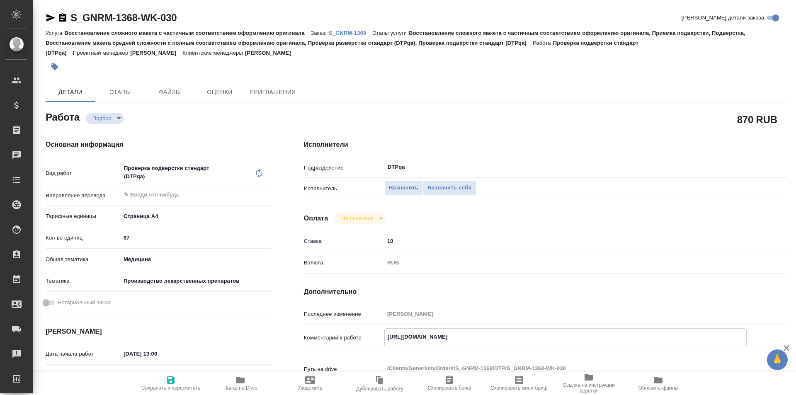
type textarea "x"
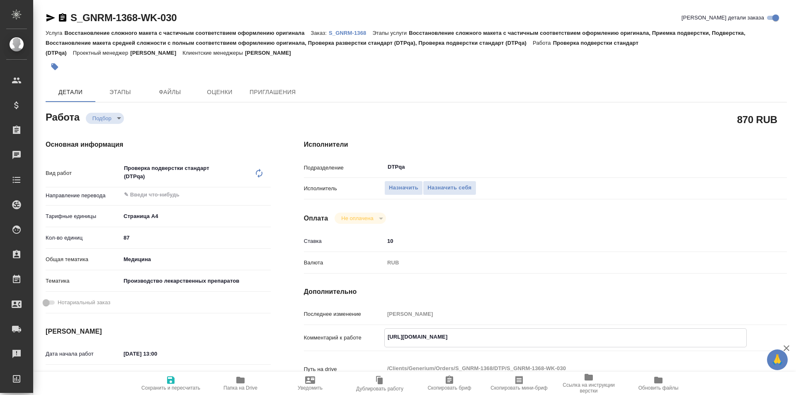
type textarea "x"
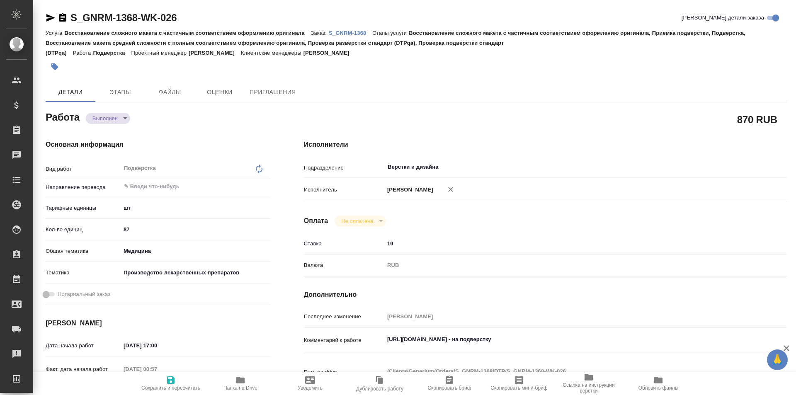
type textarea "x"
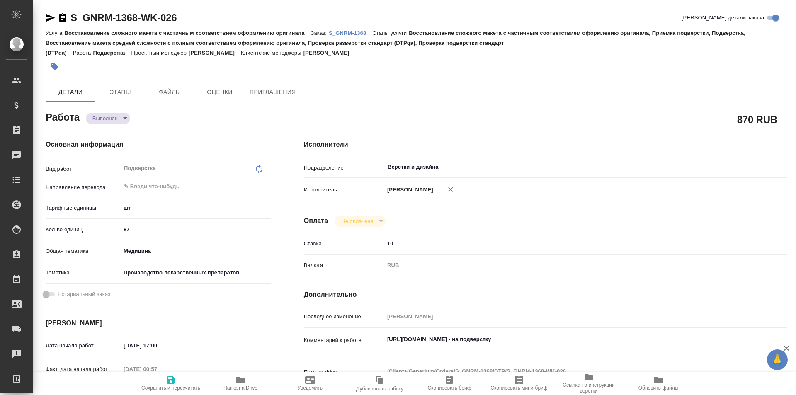
type textarea "x"
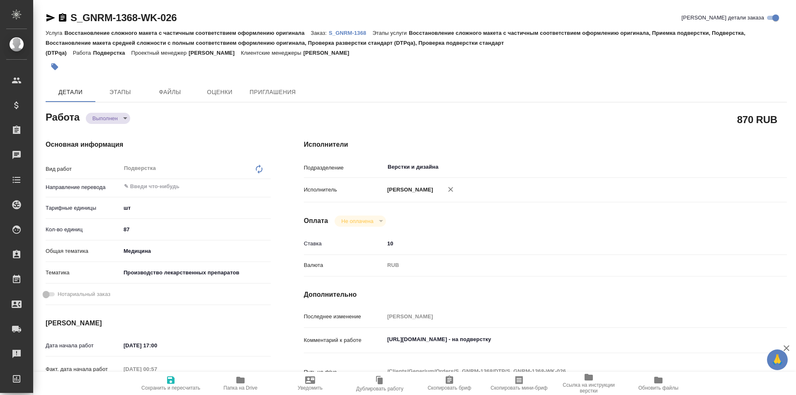
type textarea "x"
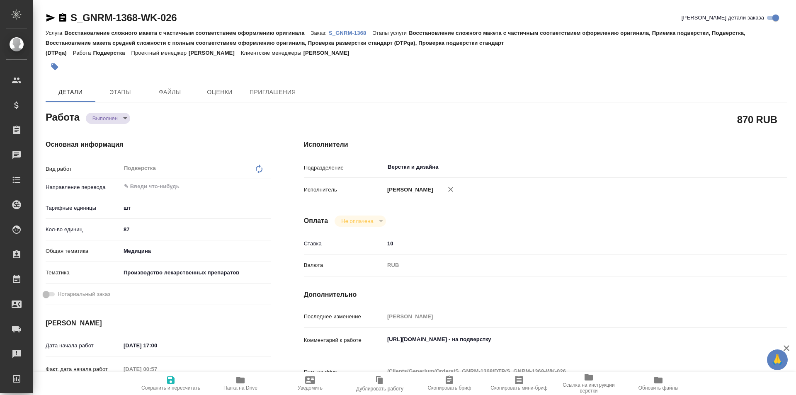
type textarea "x"
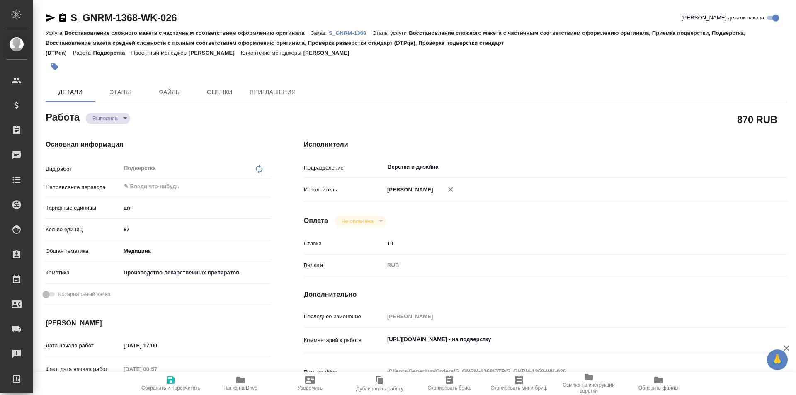
type textarea "x"
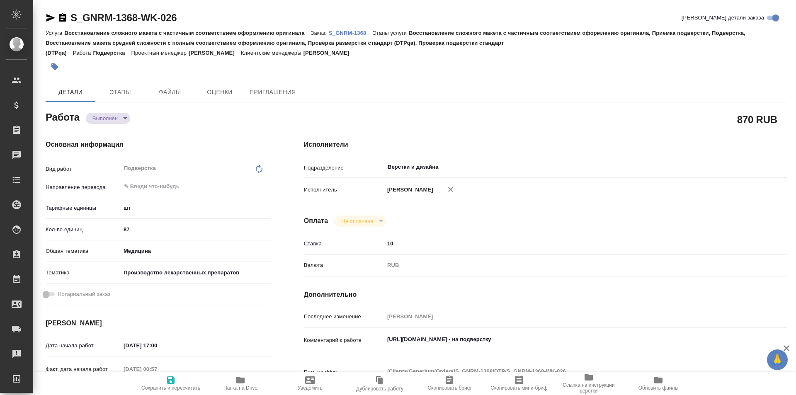
type textarea "x"
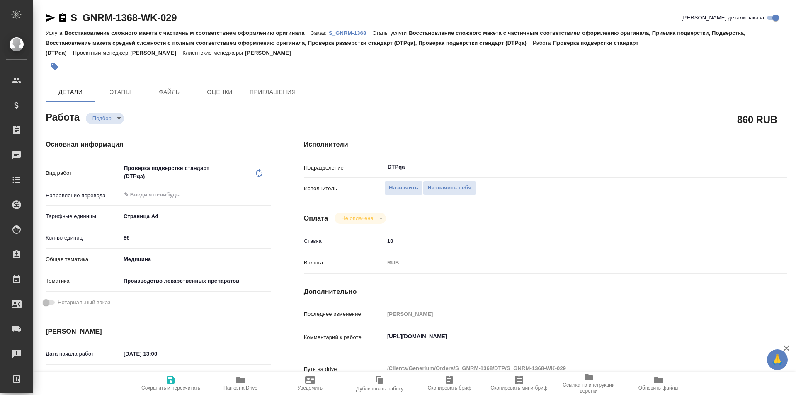
type textarea "x"
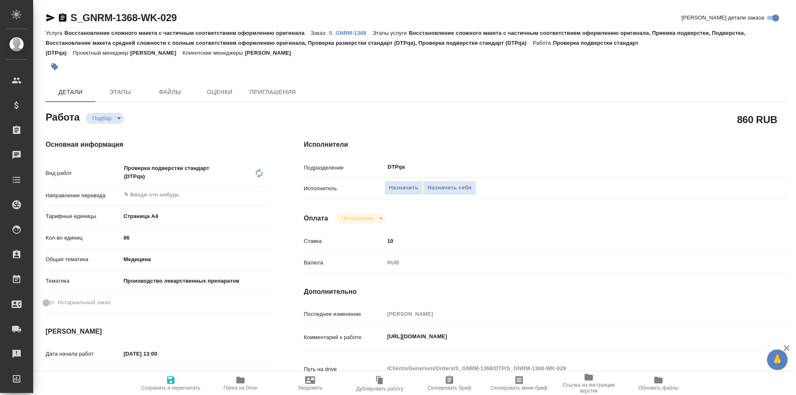
type textarea "x"
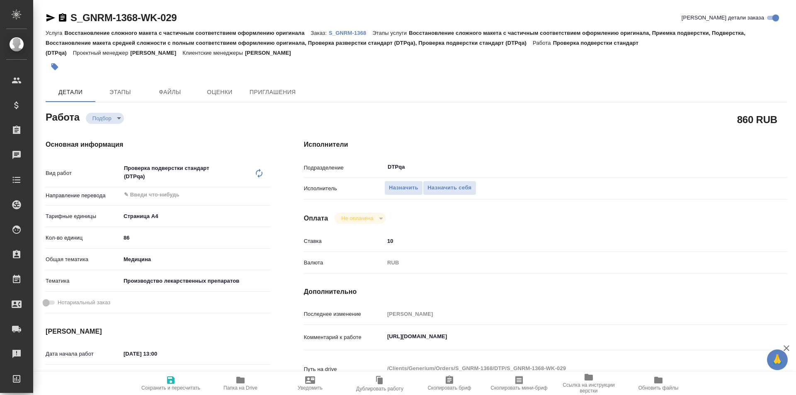
type textarea "x"
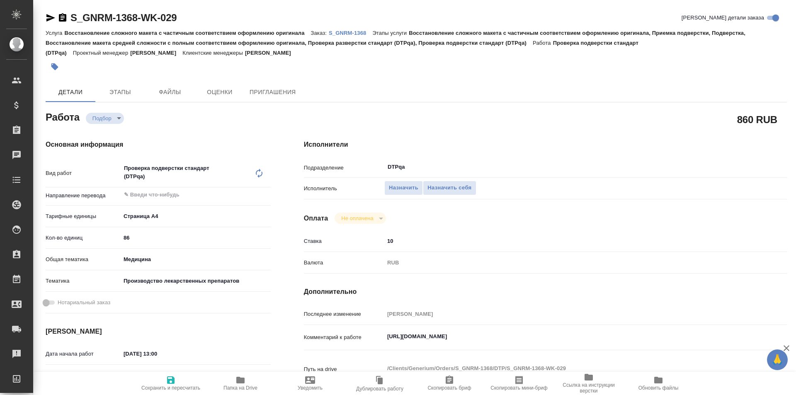
type textarea "x"
drag, startPoint x: 547, startPoint y: 337, endPoint x: 363, endPoint y: 338, distance: 184.2
click at [363, 338] on div "Комментарий к работе [URL][DOMAIN_NAME] x" at bounding box center [545, 337] width 483 height 19
type textarea "x"
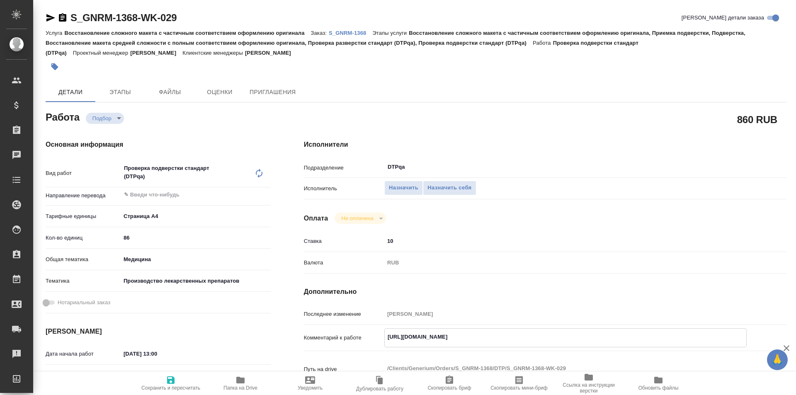
type textarea "x"
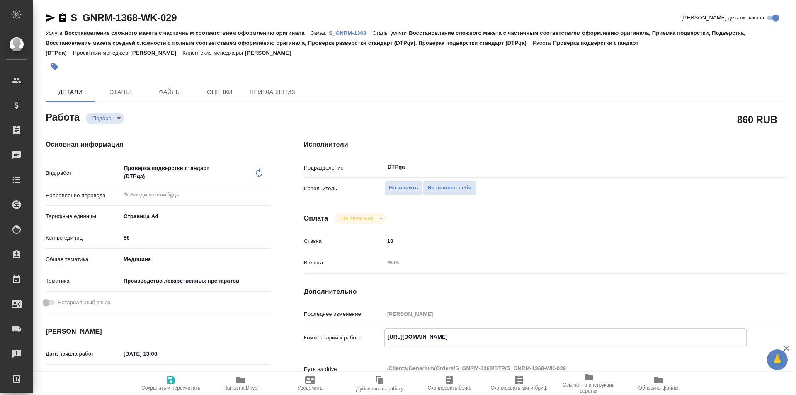
type textarea "x"
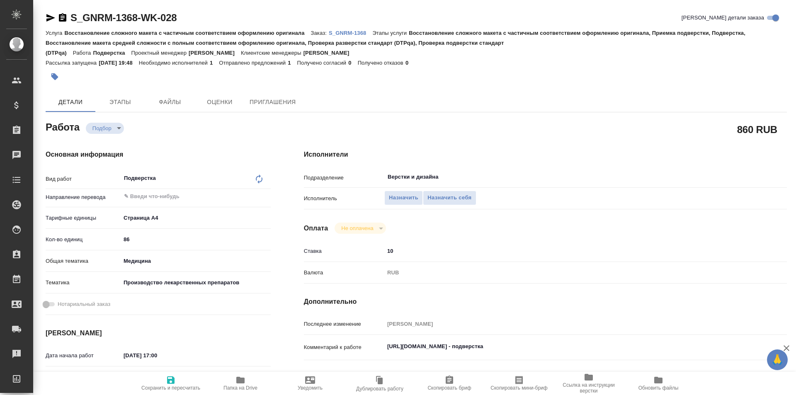
type textarea "x"
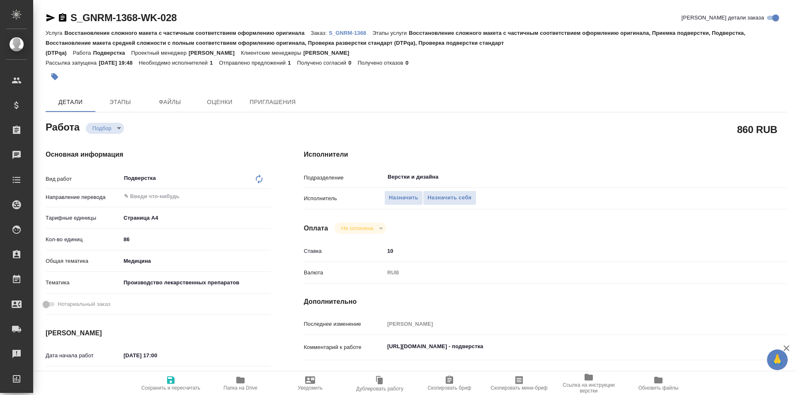
type textarea "x"
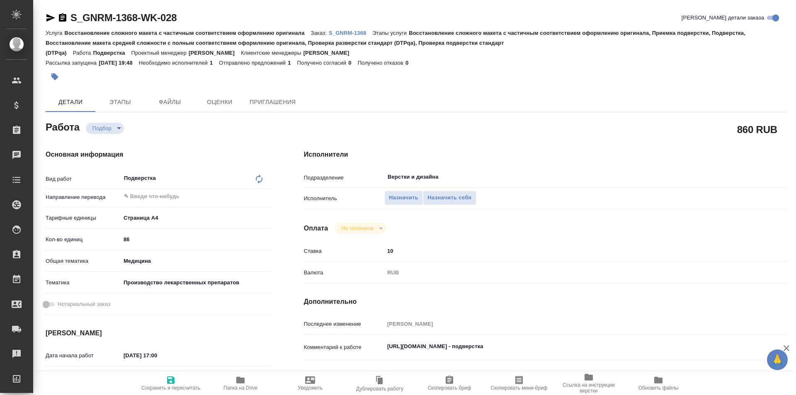
type textarea "x"
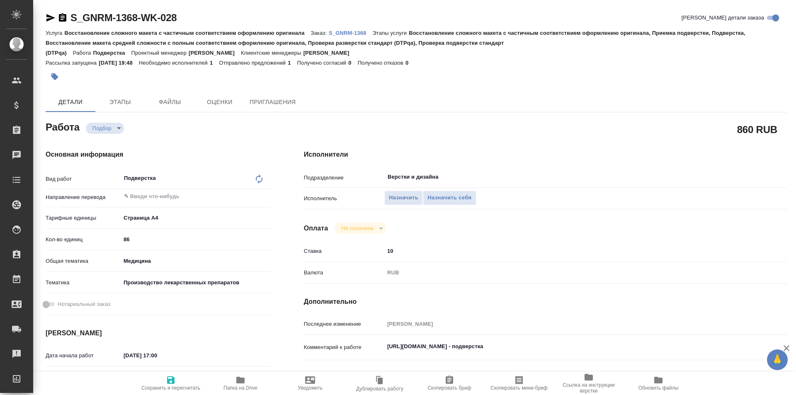
type textarea "x"
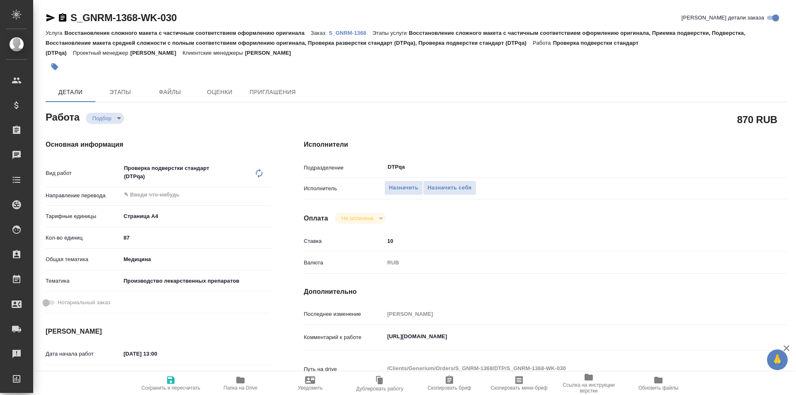
type textarea "x"
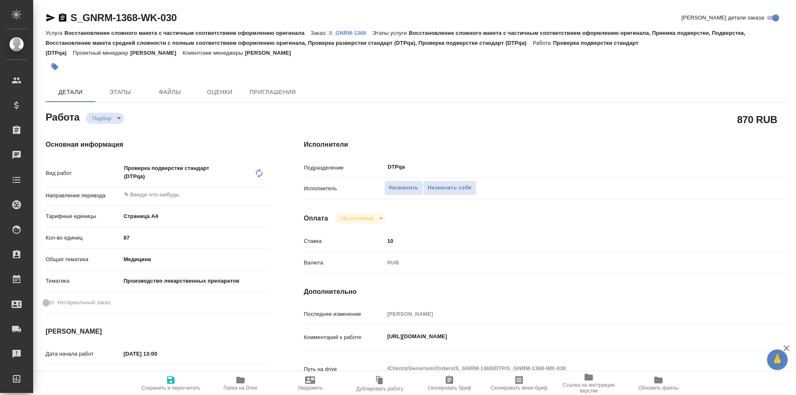
type textarea "x"
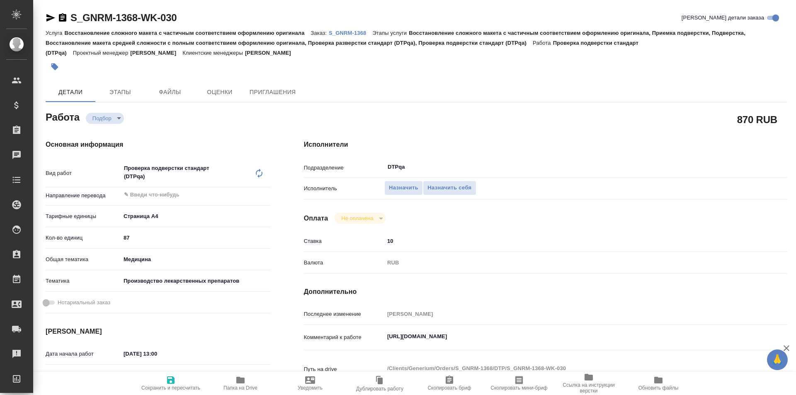
type textarea "x"
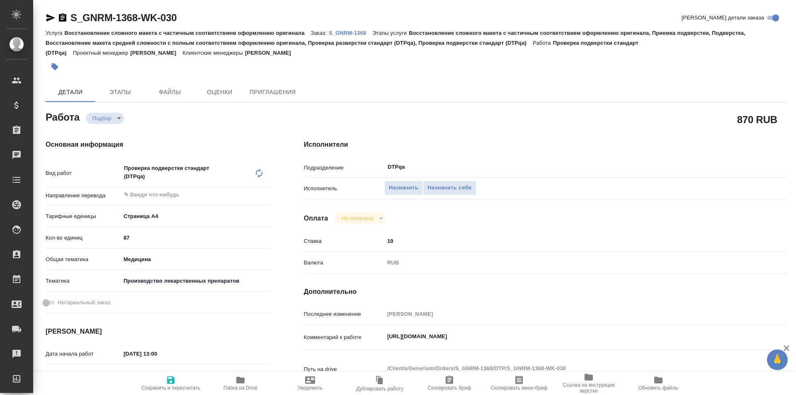
type textarea "x"
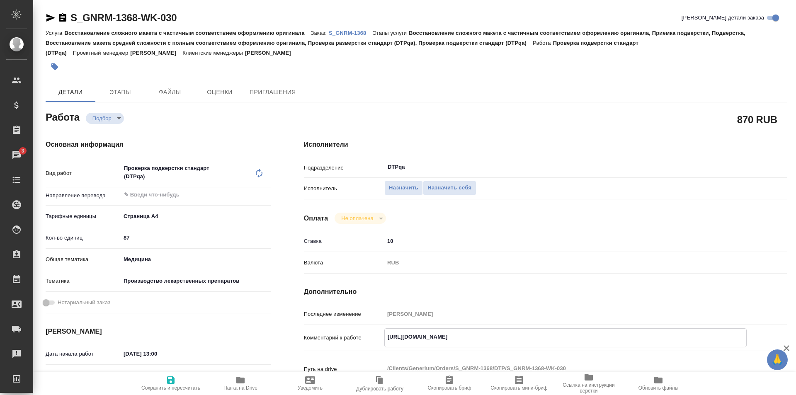
drag, startPoint x: 549, startPoint y: 337, endPoint x: 356, endPoint y: 333, distance: 193.3
click at [355, 333] on div "Комментарий к работе [URL][DOMAIN_NAME] x" at bounding box center [545, 337] width 483 height 19
type textarea "x"
drag, startPoint x: 438, startPoint y: 244, endPoint x: 376, endPoint y: 240, distance: 61.9
click at [374, 239] on div "Ставка 10" at bounding box center [545, 241] width 483 height 15
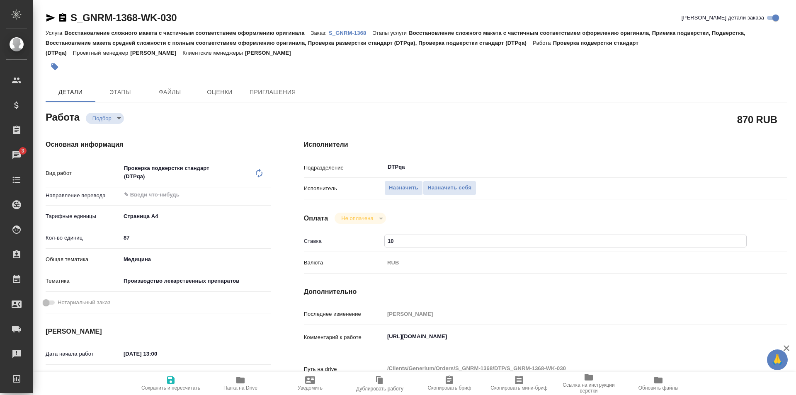
type textarea "x"
type input "8"
type textarea "x"
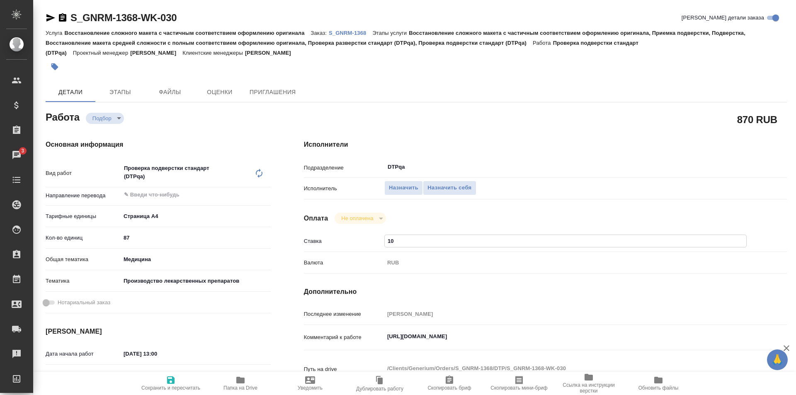
type textarea "x"
type input "8.1"
type textarea "x"
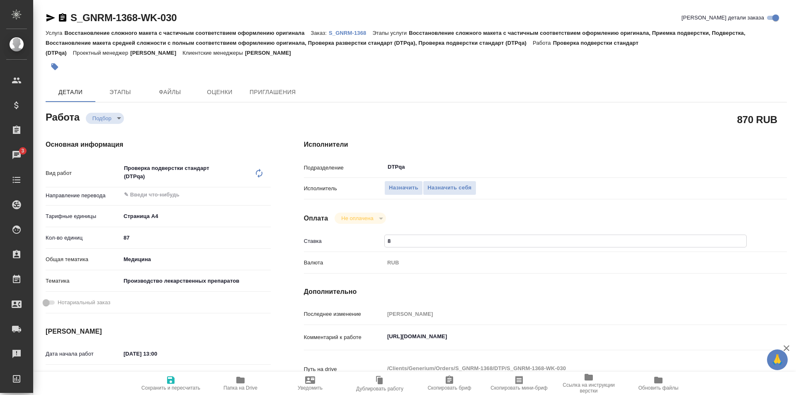
type textarea "x"
type input "8.19"
type textarea "x"
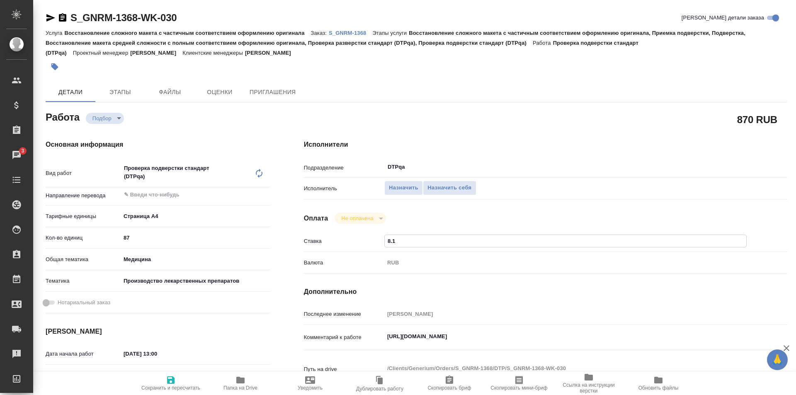
type textarea "x"
type input "8.19"
click at [171, 381] on icon "button" at bounding box center [171, 380] width 10 height 10
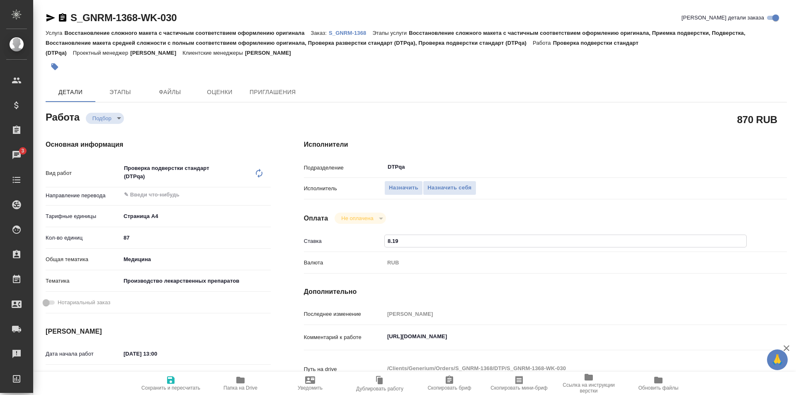
type textarea "x"
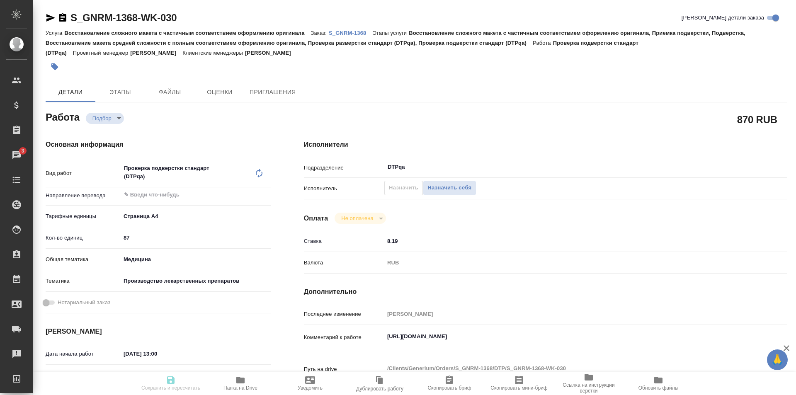
type textarea "x"
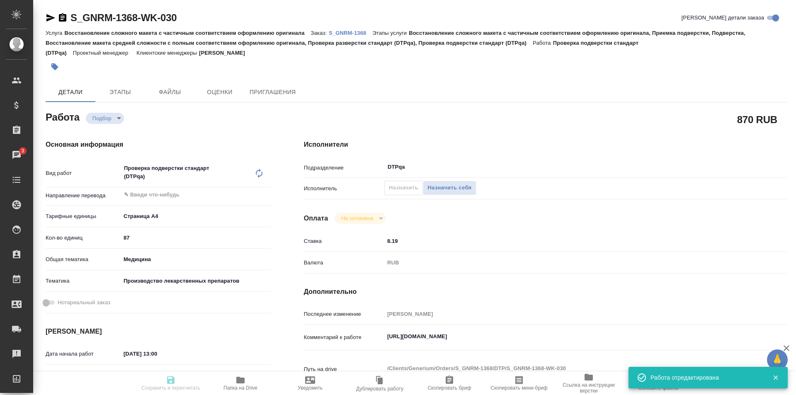
type textarea "x"
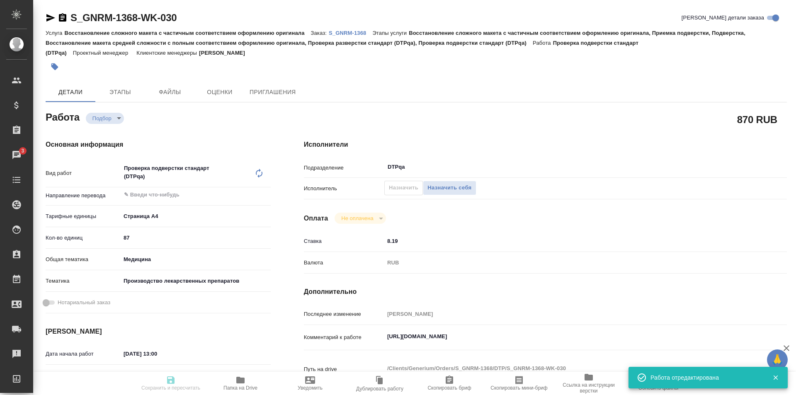
type input "recruiting"
type textarea "Проверка подверстки стандарт (DTPqa)"
type textarea "x"
type input "5f036ec4e16dec2d6b59c8ff"
type input "87"
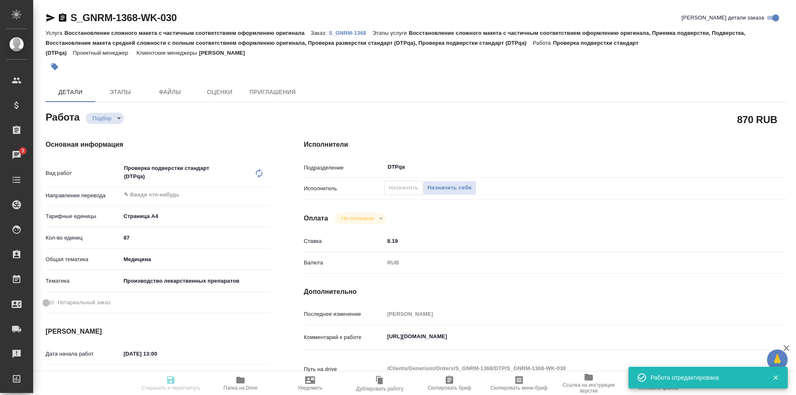
type input "med"
type input "614982fec5ecbb70f805293f"
type input "[DATE] 13:00"
type input "10.10.2025 16:00"
type input "[DATE] 17:00"
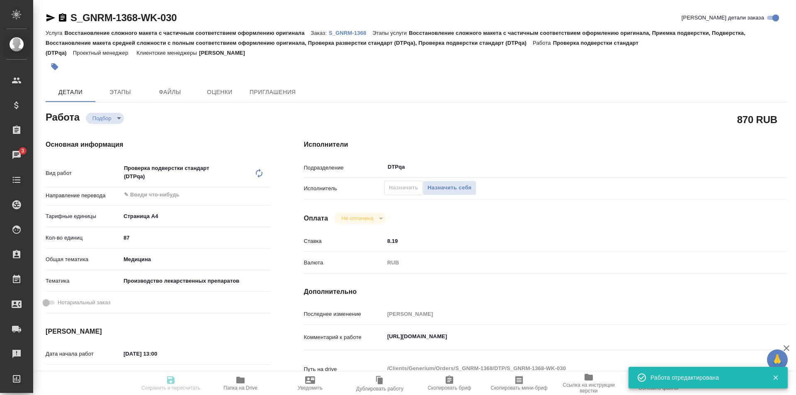
type input "DTPqa"
type input "notPayed"
type input "8.19"
type input "RUB"
type input "Исмагилова Диана"
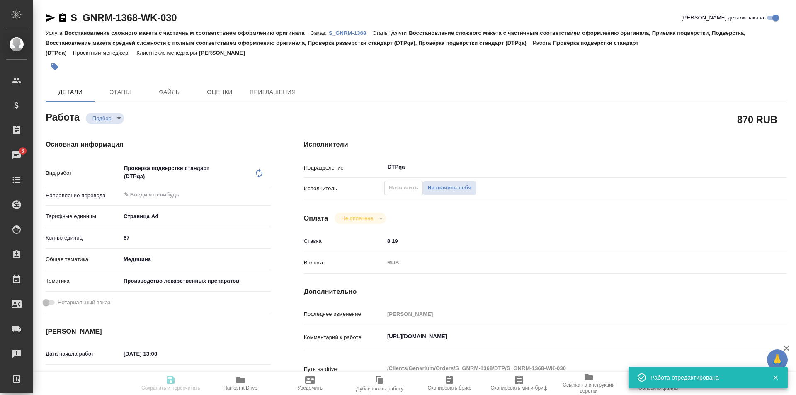
type textarea "https://tera.awatera.com/Work/68d16129b9f478f418e10e16/"
type textarea "x"
type textarea "/Clients/Generium/Orders/S_GNRM-1368/DTP/S_GNRM-1368-WK-030"
type textarea "x"
type input "S_GNRM-1368"
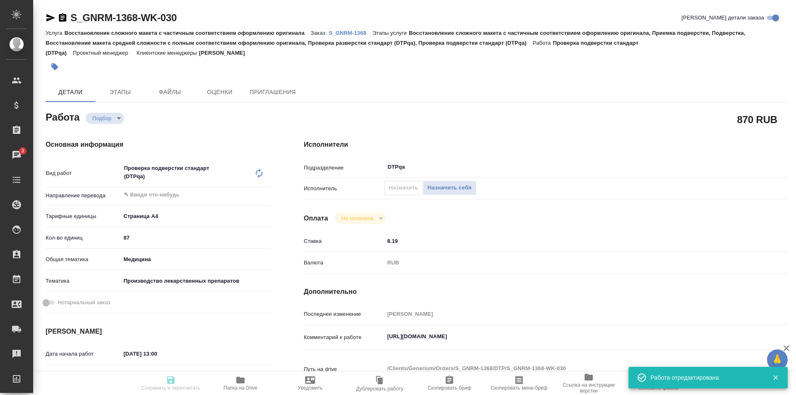
type input "Восстановление сложного макета с частичным соответствием оформлению оригинала"
type input "Восстановление сложного макета с частичным соответствием оформлению оригинала, …"
type input "Кабаргина Анна"
type input "Оксютович Ирина"
type input "/Clients/Generium/Orders/S_GNRM-1368"
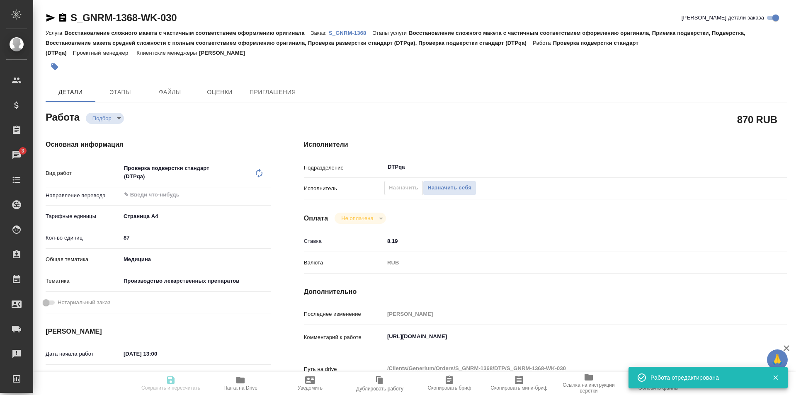
type textarea "x"
type textarea "Возьмите, пожалуйста, в перевод с русского на английский язык документы по ссыл…"
type textarea "x"
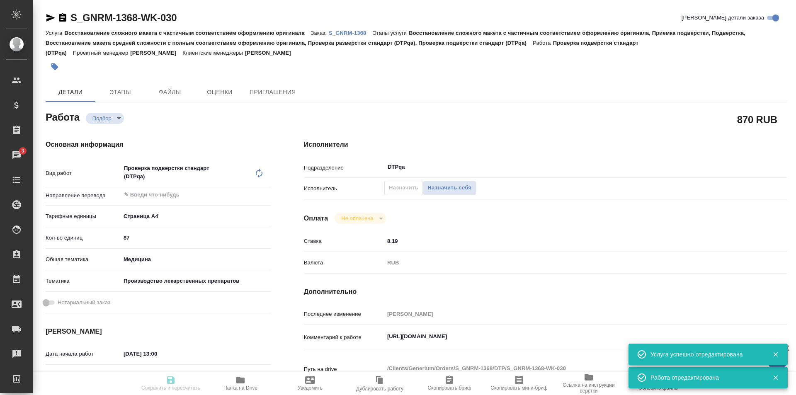
type textarea "x"
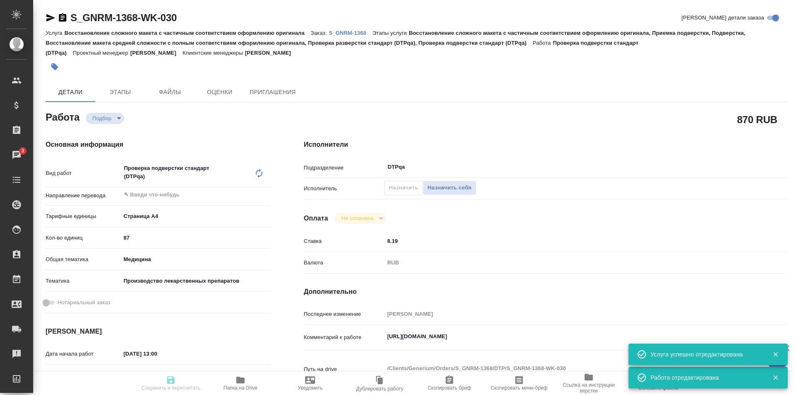
type textarea "x"
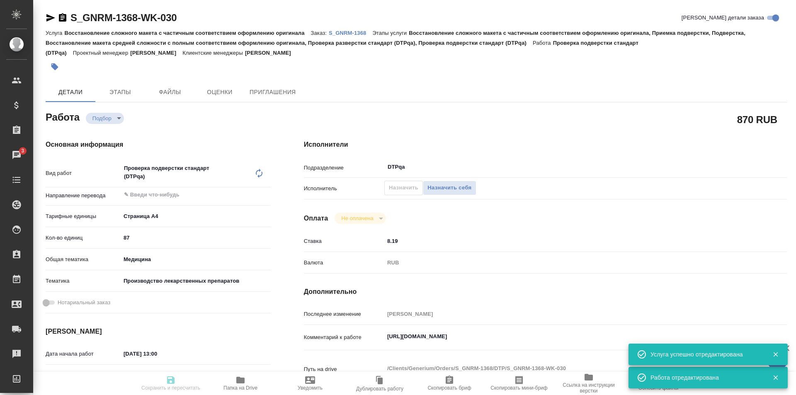
type textarea "x"
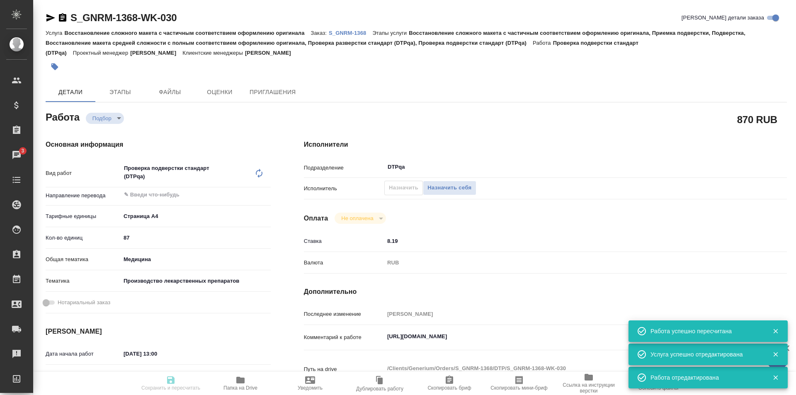
type input "recruiting"
type textarea "Проверка подверстки стандарт (DTPqa)"
type textarea "x"
type input "5f036ec4e16dec2d6b59c8ff"
type input "87"
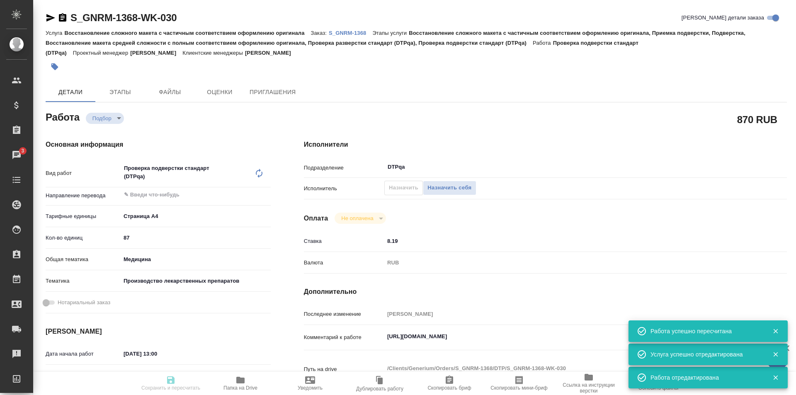
type input "med"
type input "614982fec5ecbb70f805293f"
type input "10.10.2025 13:00"
type input "10.10.2025 16:00"
type input "10.10.2025 17:00"
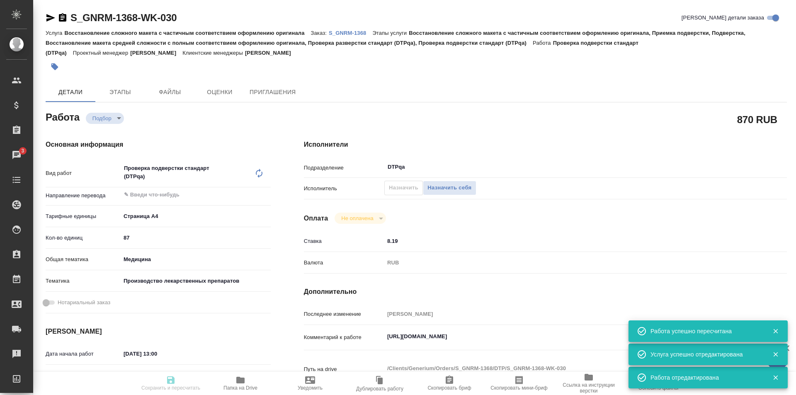
type input "DTPqa"
type input "notPayed"
type input "8.19"
type input "RUB"
type input "[PERSON_NAME]"
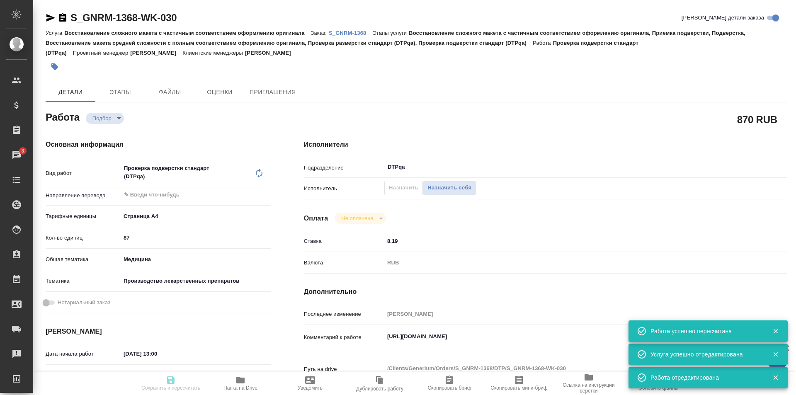
type textarea "https://tera.awatera.com/Work/68d16129b9f478f418e10e16/"
type textarea "x"
type textarea "/Clients/Generium/Orders/S_GNRM-1368/DTP/S_GNRM-1368-WK-030"
type textarea "x"
type input "S_GNRM-1368"
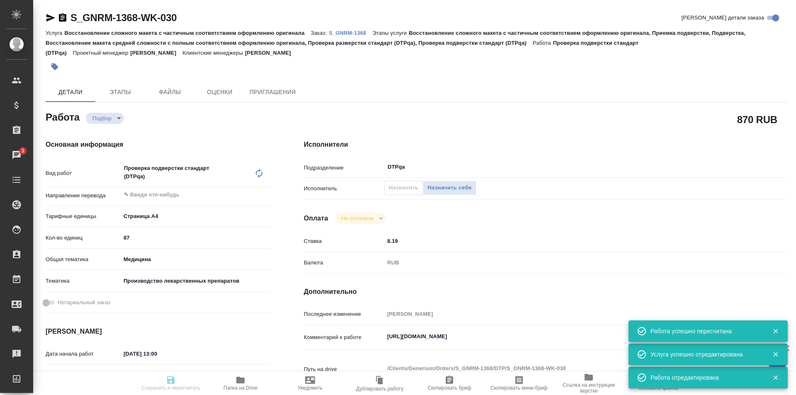
type input "Восстановление сложного макета с частичным соответствием оформлению оригинала"
type input "Восстановление сложного макета с частичным соответствием оформлению оригинала, …"
type input "Кабаргина Анна"
type input "Оксютович Ирина"
type input "/Clients/Generium/Orders/S_GNRM-1368"
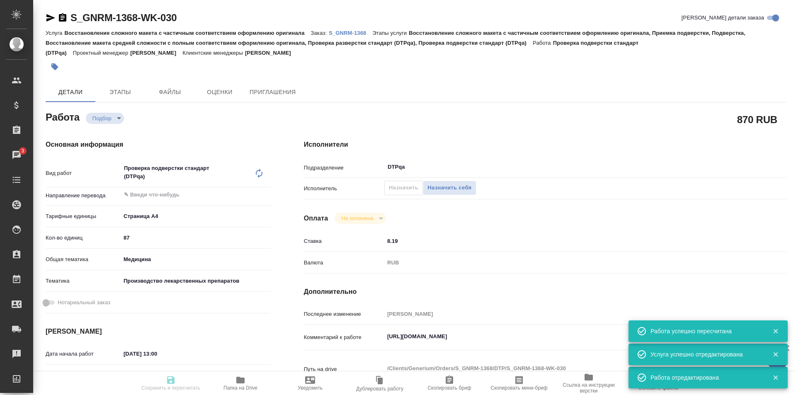
type textarea "x"
type textarea "Возьмите, пожалуйста, в перевод с русского на английский язык документы по ссыл…"
type textarea "x"
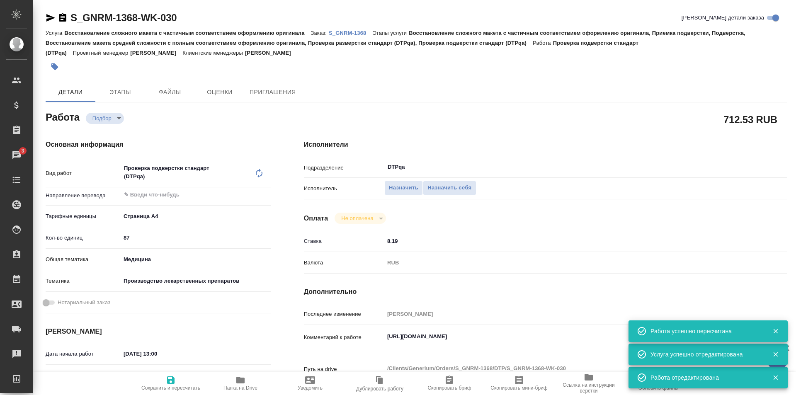
type textarea "x"
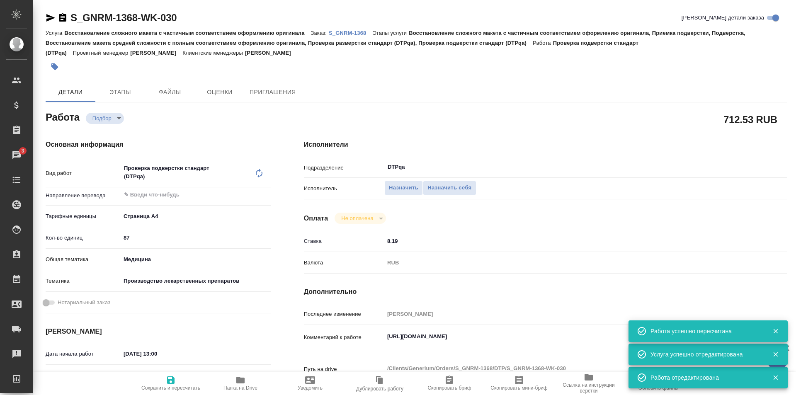
type textarea "x"
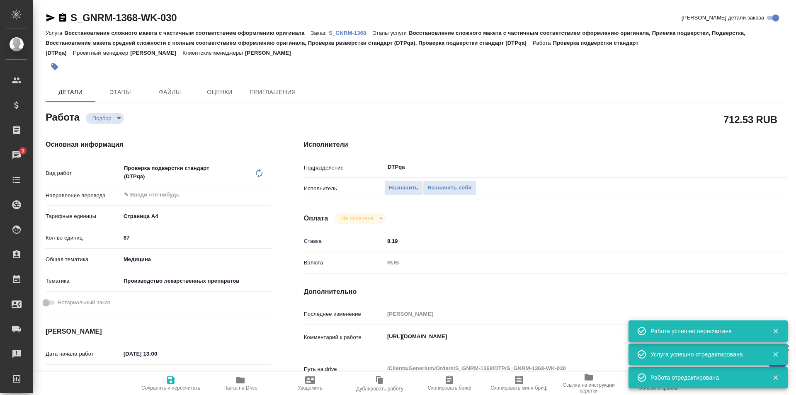
type textarea "x"
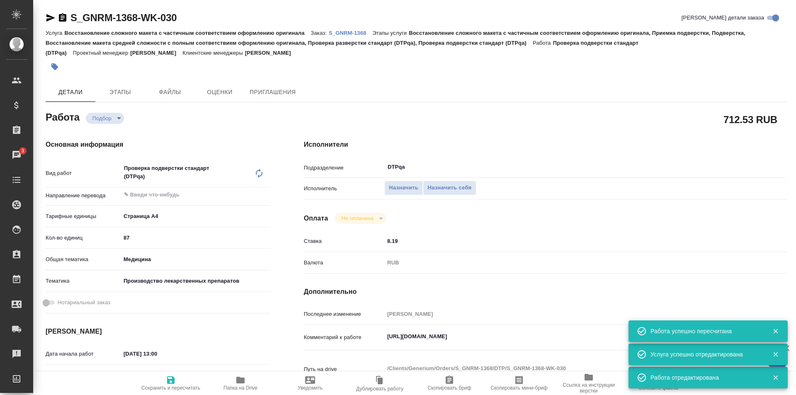
type textarea "x"
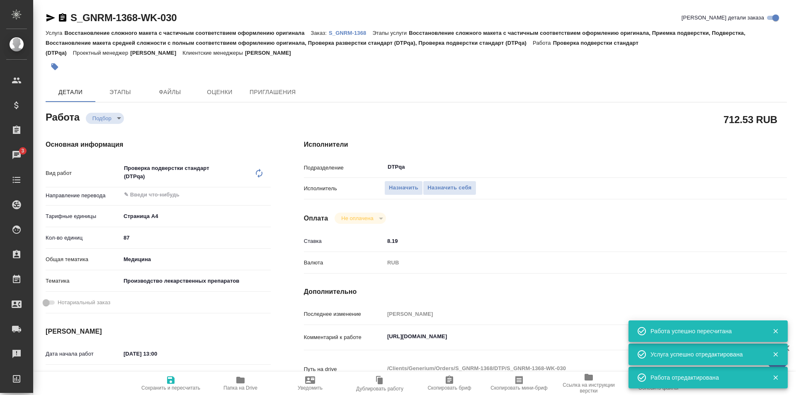
type textarea "x"
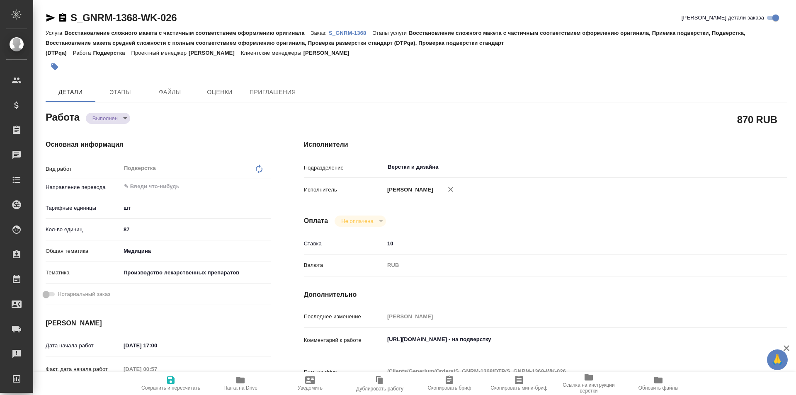
type textarea "x"
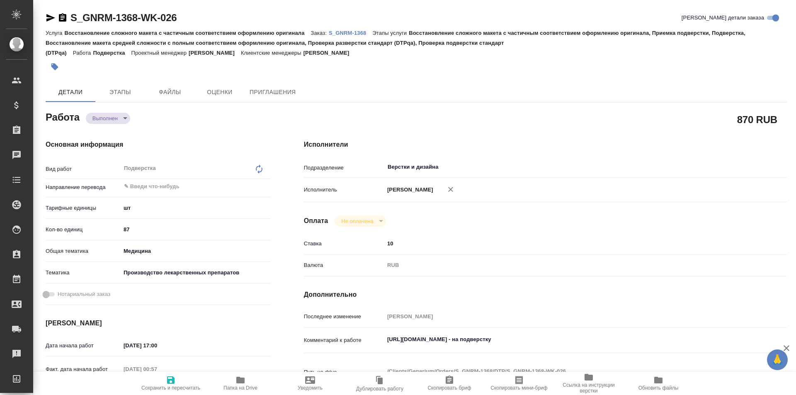
type textarea "x"
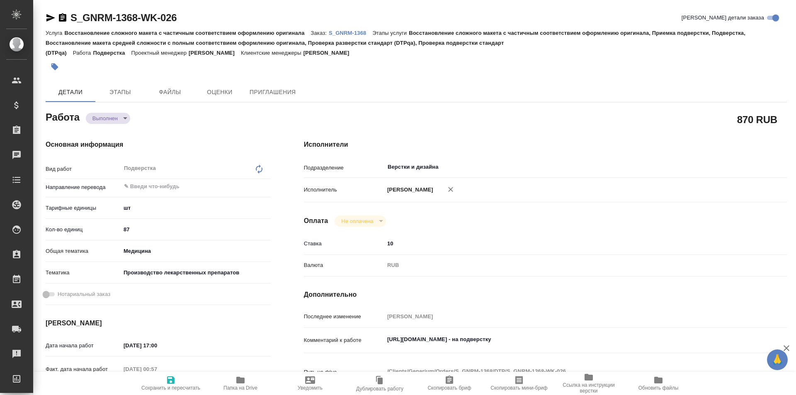
type textarea "x"
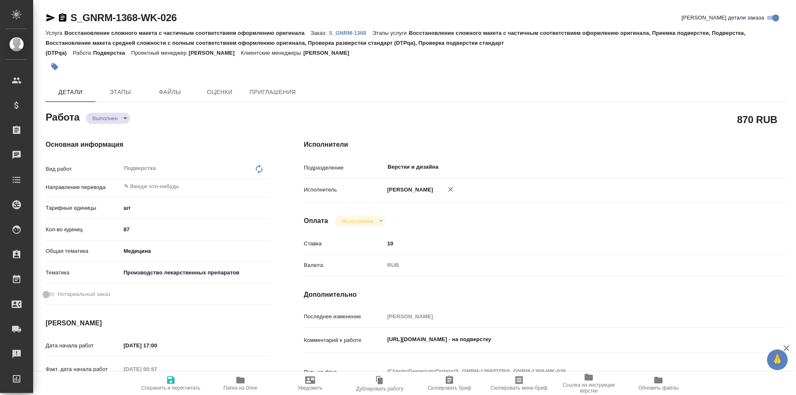
click at [244, 380] on icon "button" at bounding box center [240, 380] width 8 height 7
type textarea "x"
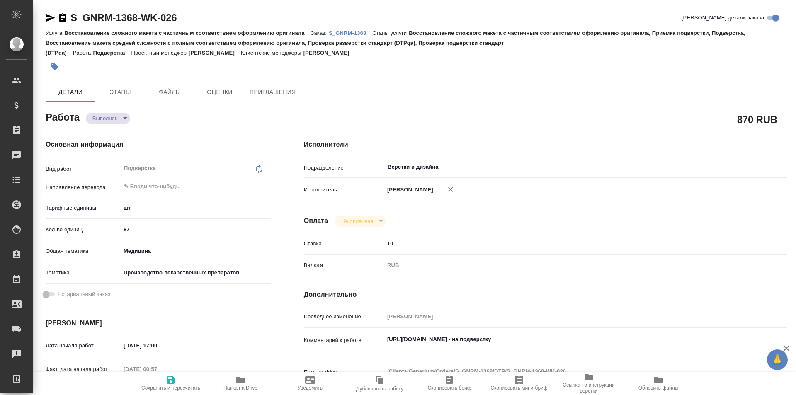
type textarea "x"
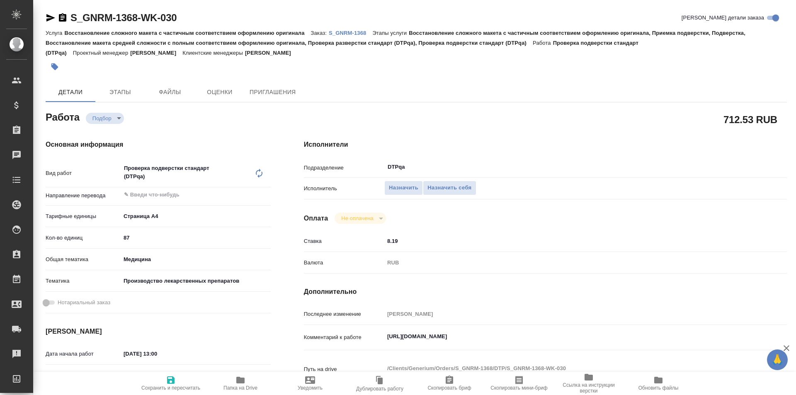
type textarea "x"
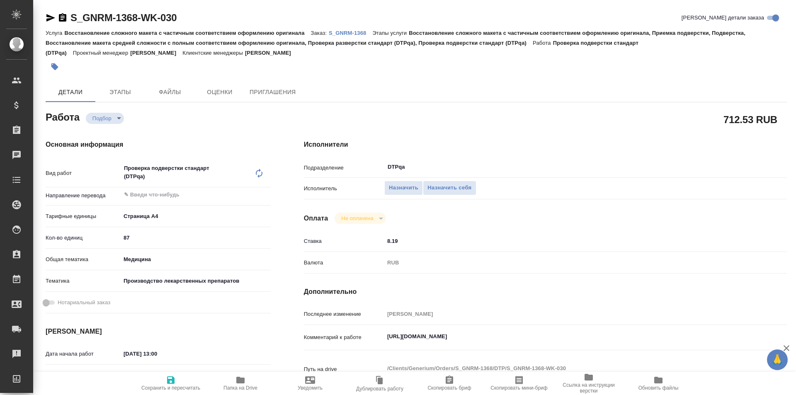
type textarea "x"
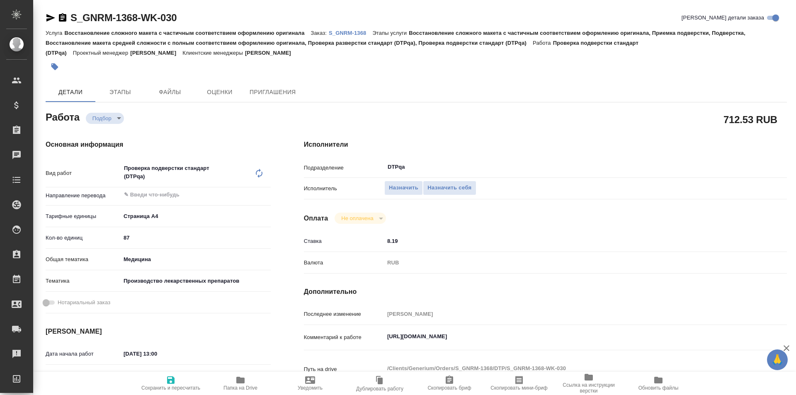
type textarea "x"
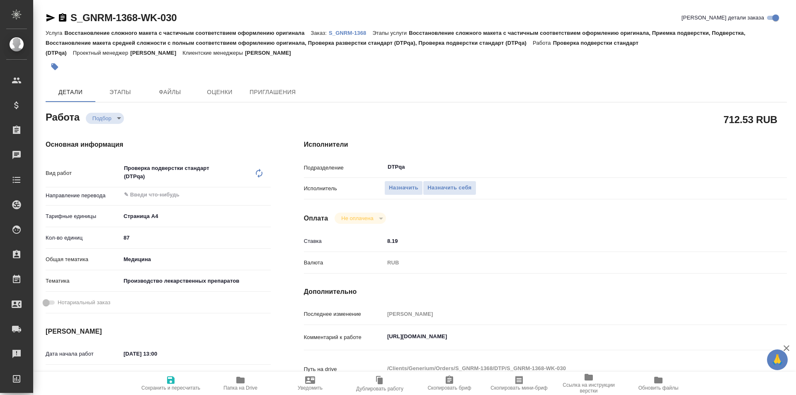
type textarea "x"
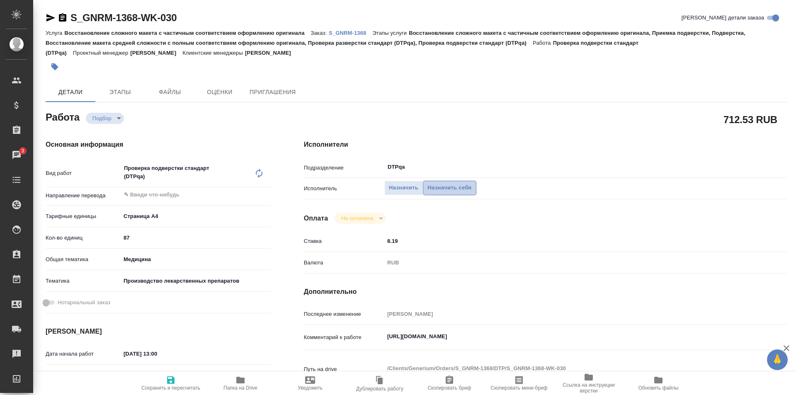
click at [442, 188] on span "Назначить себя" at bounding box center [450, 188] width 44 height 10
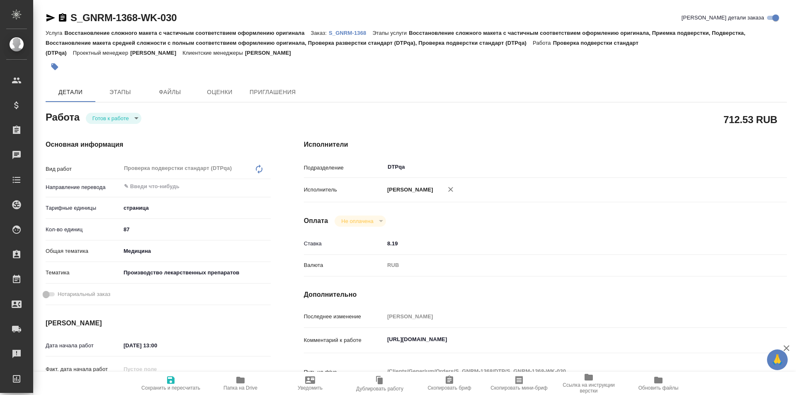
type textarea "x"
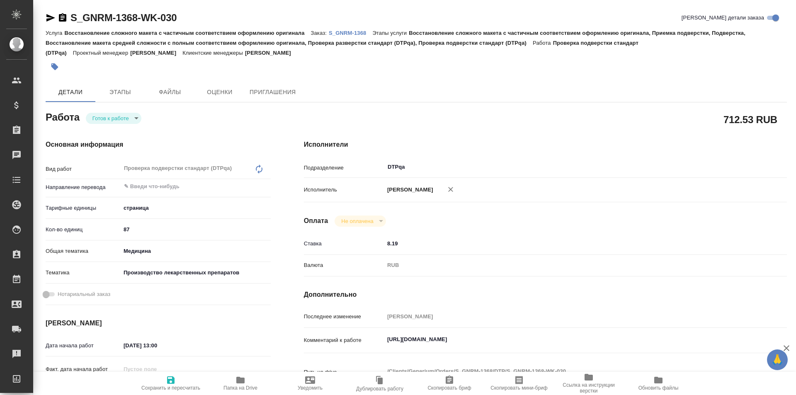
type textarea "x"
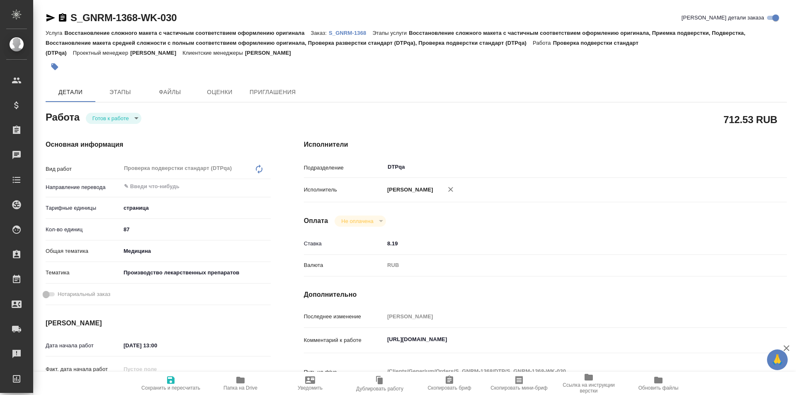
type textarea "x"
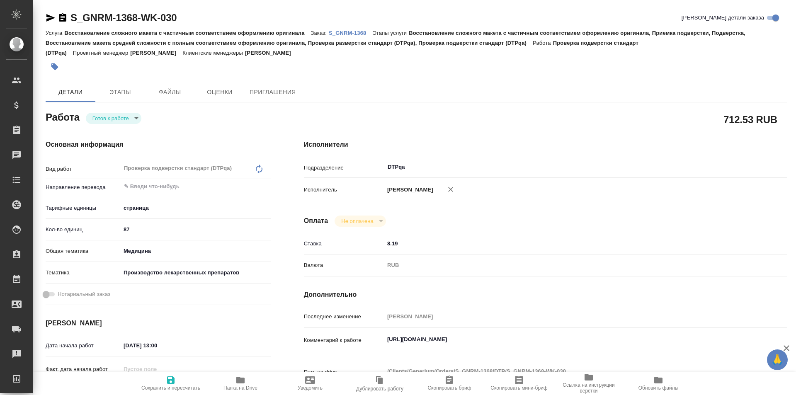
click at [172, 382] on icon "button" at bounding box center [170, 380] width 7 height 7
type textarea "x"
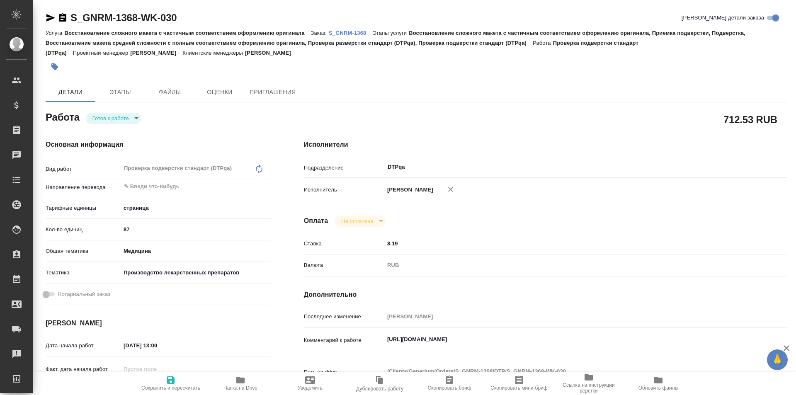
type textarea "x"
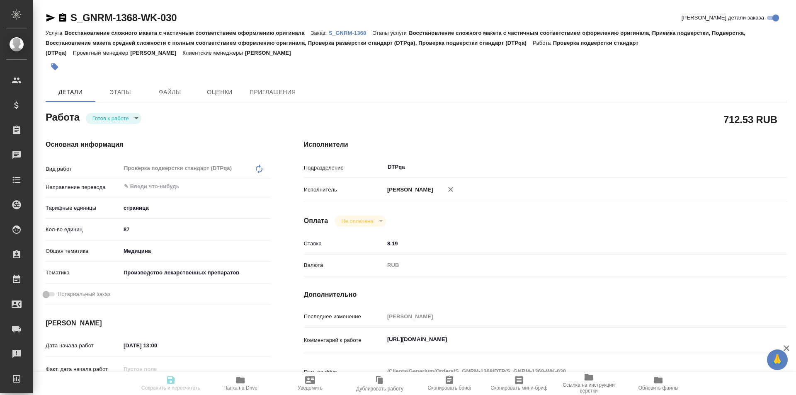
type textarea "x"
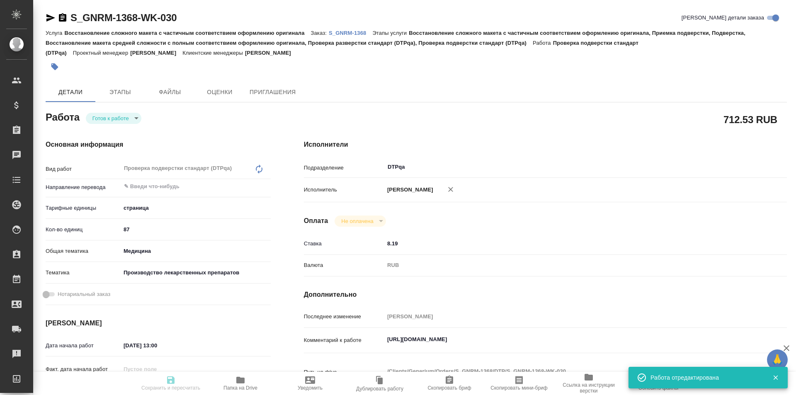
type textarea "x"
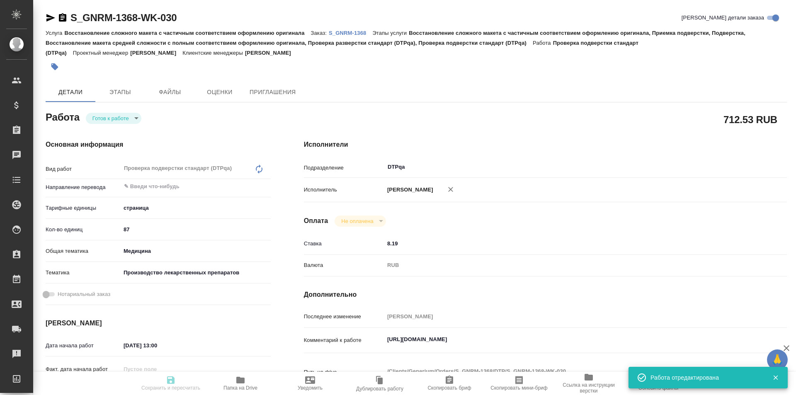
type textarea "x"
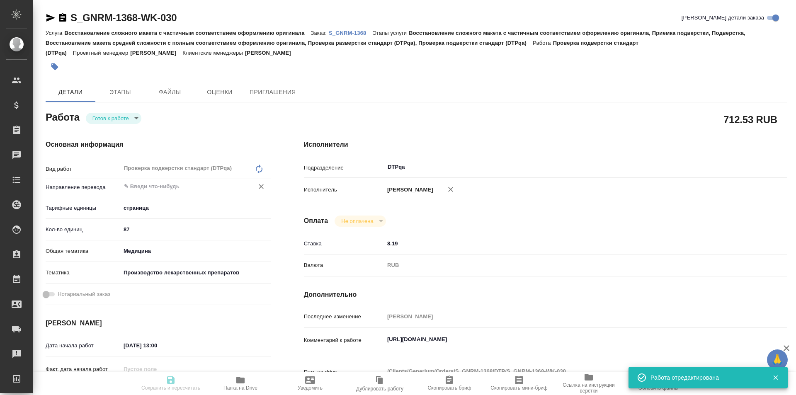
type input "readyForWork"
type textarea "Проверка подверстки стандарт (DTPqa)"
type textarea "x"
type input "5a8b1489cc6b4906c91bfdb2"
type input "87"
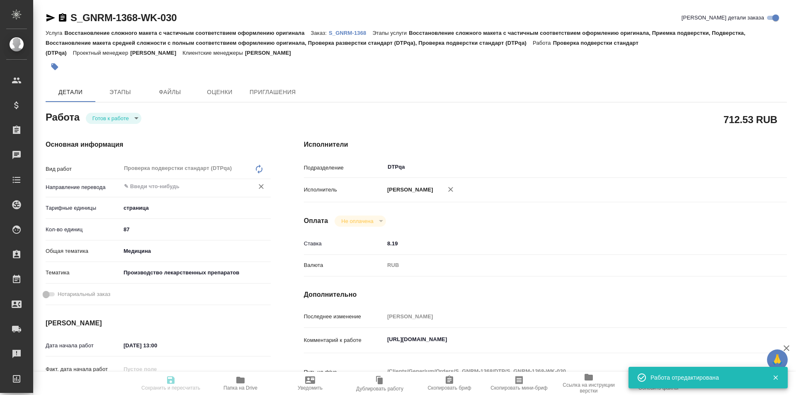
type input "med"
type input "614982fec5ecbb70f805293f"
type input "[DATE] 13:00"
type input "10.10.2025 16:00"
type input "[DATE] 17:00"
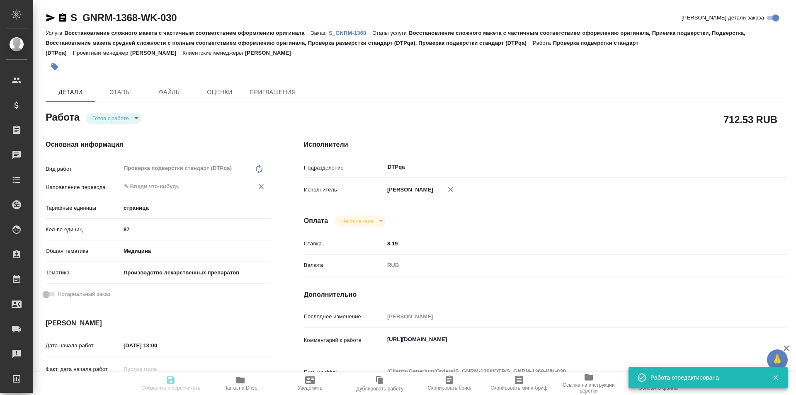
type input "DTPqa"
type input "notPayed"
type input "8.19"
type input "RUB"
type input "Исмагилова Диана"
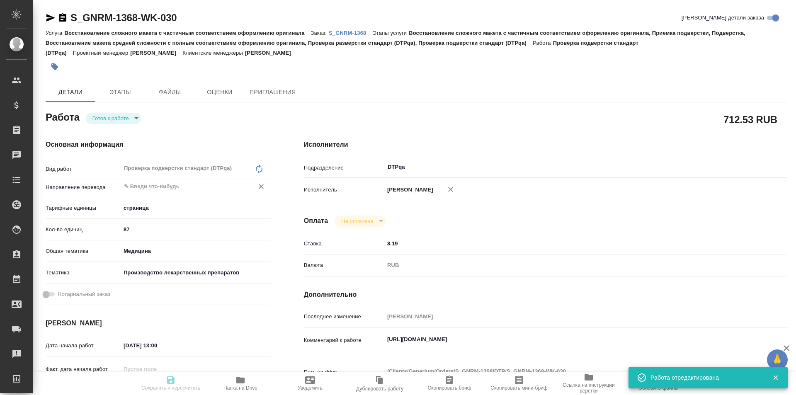
type textarea "https://tera.awatera.com/Work/68d16129b9f478f418e10e16/"
type textarea "x"
type textarea "/Clients/Generium/Orders/S_GNRM-1368/DTP/S_GNRM-1368-WK-030"
type textarea "x"
type input "S_GNRM-1368"
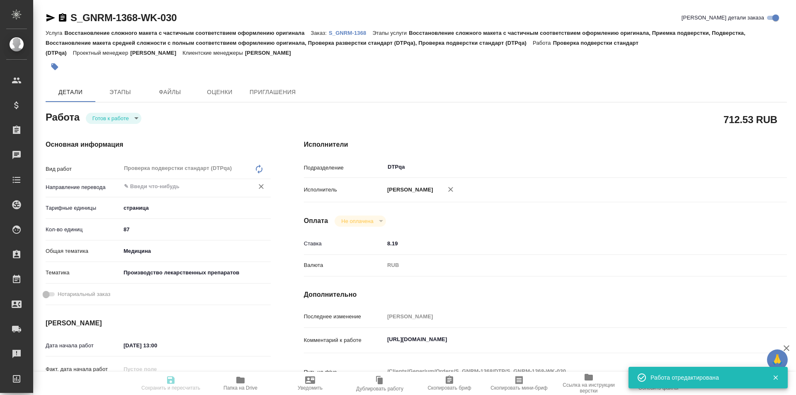
type input "Восстановление сложного макета с частичным соответствием оформлению оригинала"
type input "Восстановление сложного макета с частичным соответствием оформлению оригинала, …"
type input "[PERSON_NAME]"
type input "/Clients/Generium/Orders/S_GNRM-1368"
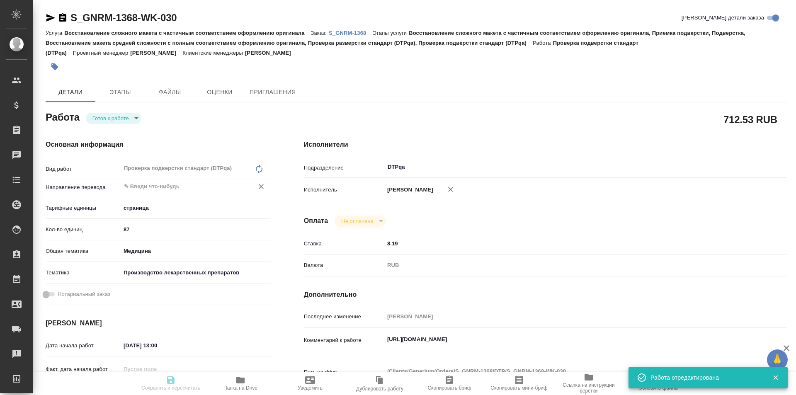
type textarea "x"
type textarea "Возьмите, пожалуйста, в перевод с русского на английский язык документы по ссыл…"
type textarea "x"
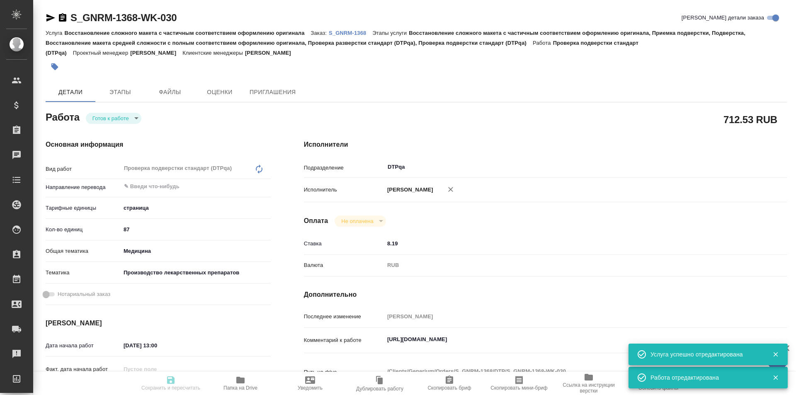
type textarea "x"
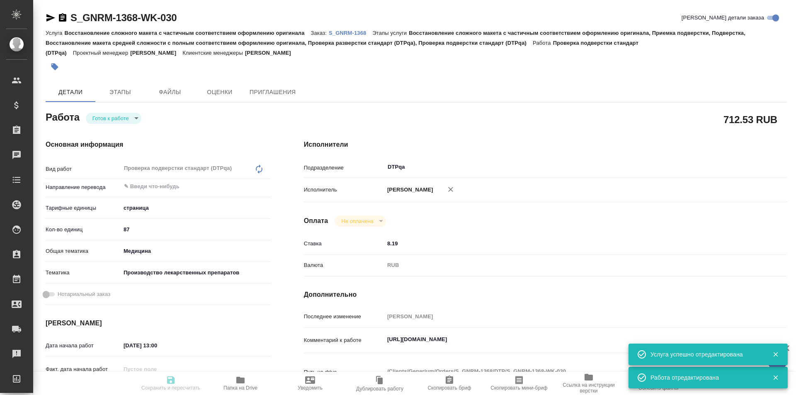
type textarea "x"
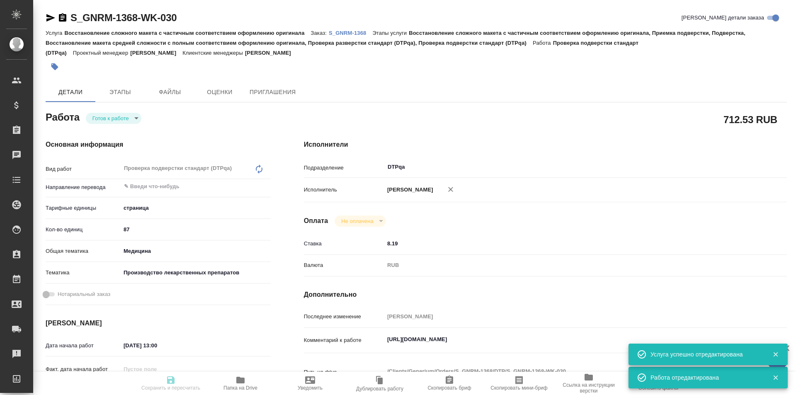
type textarea "x"
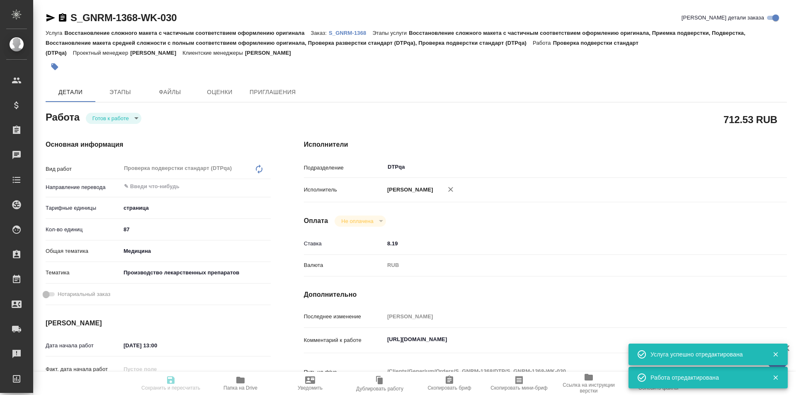
type textarea "x"
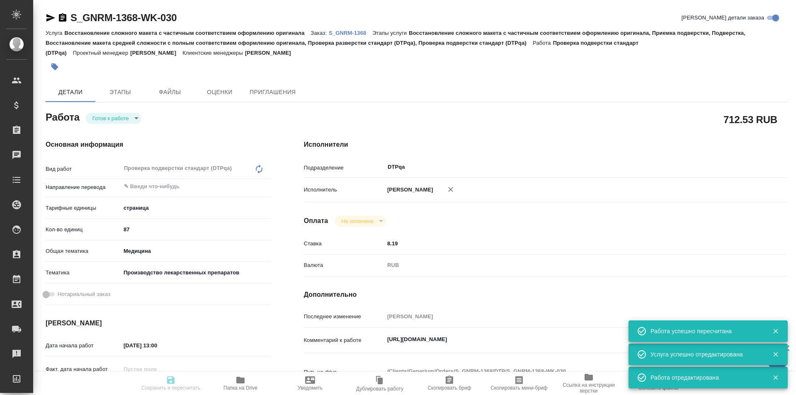
type textarea "x"
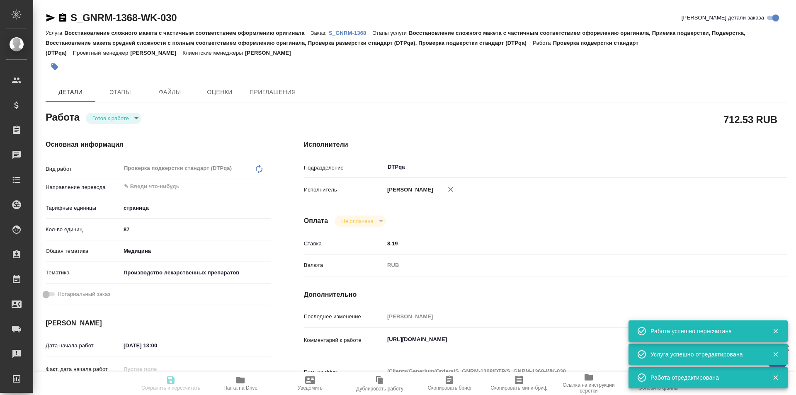
type input "readyForWork"
type textarea "Проверка подверстки стандарт (DTPqa)"
type textarea "x"
type input "5a8b1489cc6b4906c91bfdb2"
type input "87"
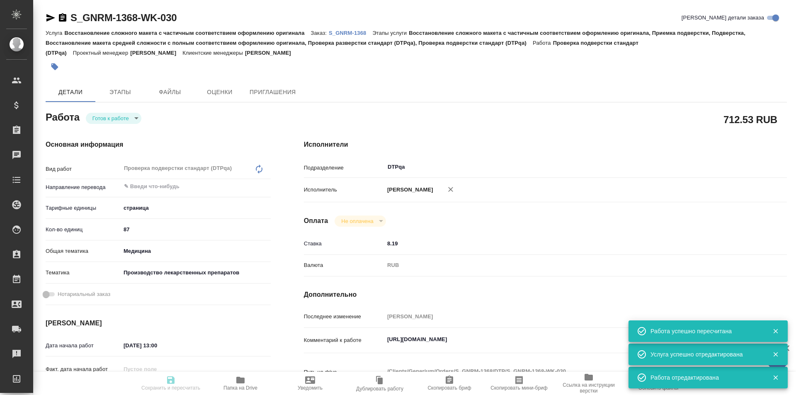
type input "med"
type input "614982fec5ecbb70f805293f"
type input "[DATE] 13:00"
type input "10.10.2025 16:00"
type input "[DATE] 17:00"
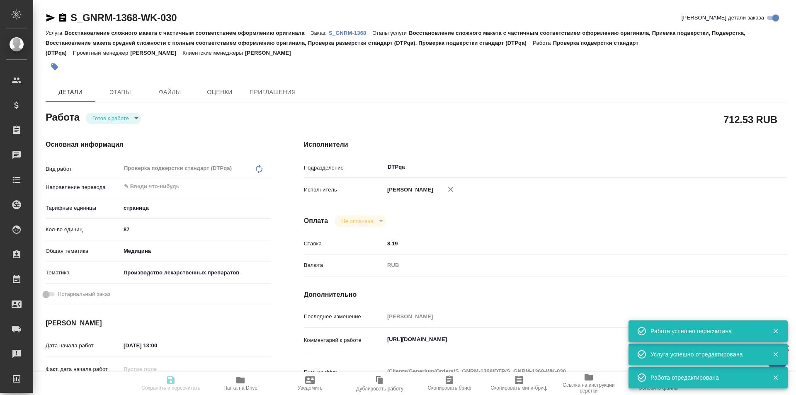
type input "DTPqa"
type input "notPayed"
type input "8.19"
type input "RUB"
type input "Исмагилова Диана"
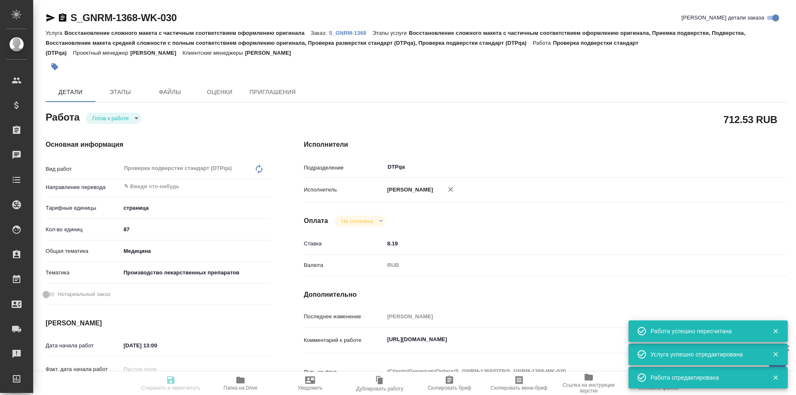
type textarea "https://tera.awatera.com/Work/68d16129b9f478f418e10e16/"
type textarea "x"
type textarea "/Clients/Generium/Orders/S_GNRM-1368/DTP/S_GNRM-1368-WK-030"
type textarea "x"
type input "S_GNRM-1368"
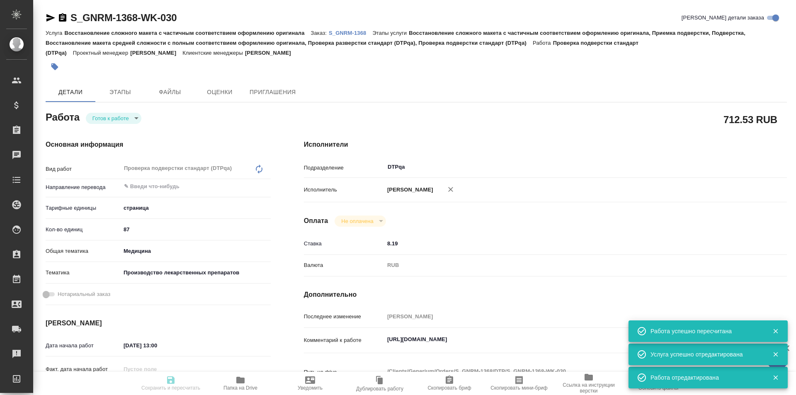
type input "Восстановление сложного макета с частичным соответствием оформлению оригинала"
type input "Восстановление сложного макета с частичным соответствием оформлению оригинала, …"
type input "[PERSON_NAME]"
type input "/Clients/Generium/Orders/S_GNRM-1368"
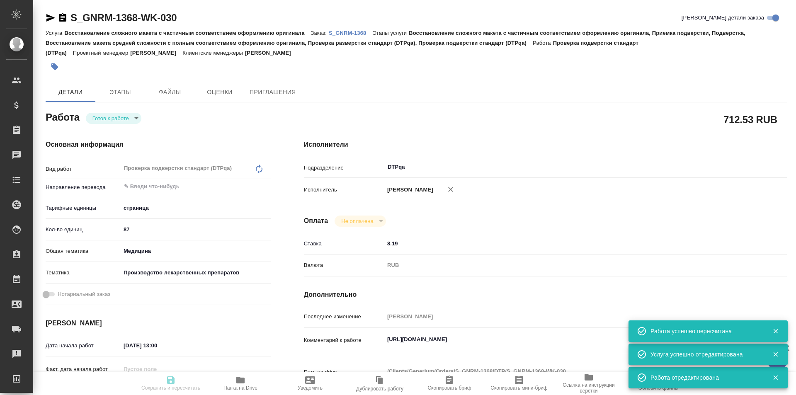
type textarea "x"
type textarea "Возьмите, пожалуйста, в перевод с русского на английский язык документы по ссыл…"
type textarea "x"
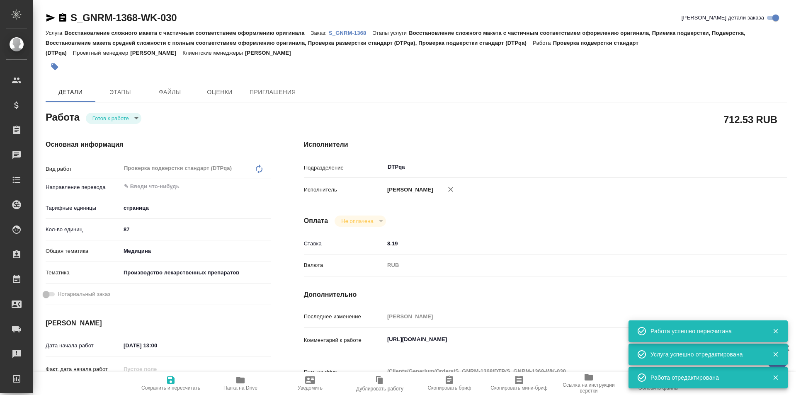
type textarea "x"
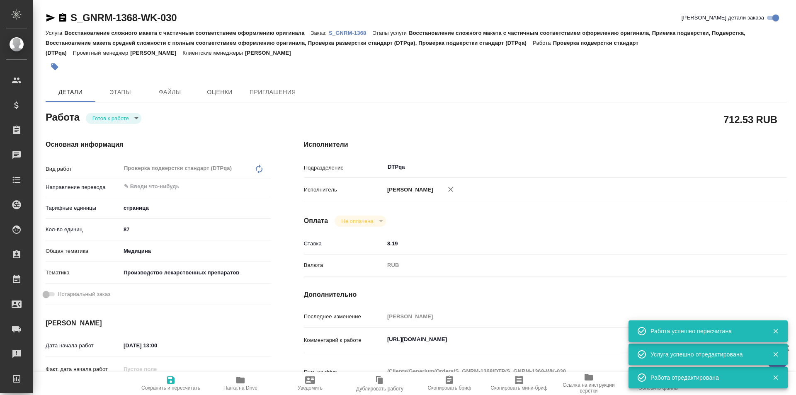
type textarea "x"
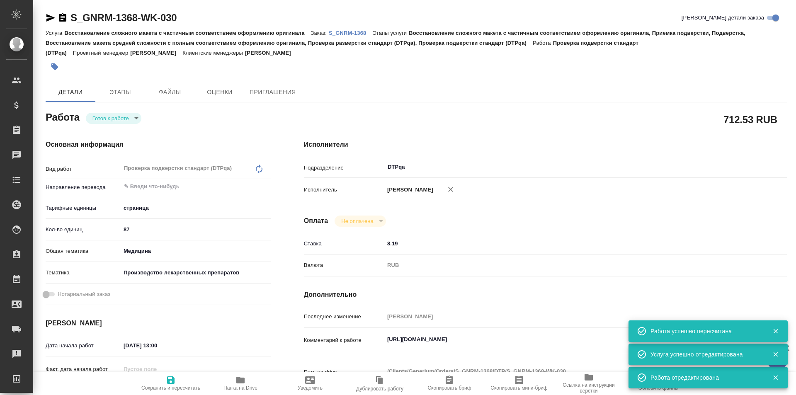
type textarea "x"
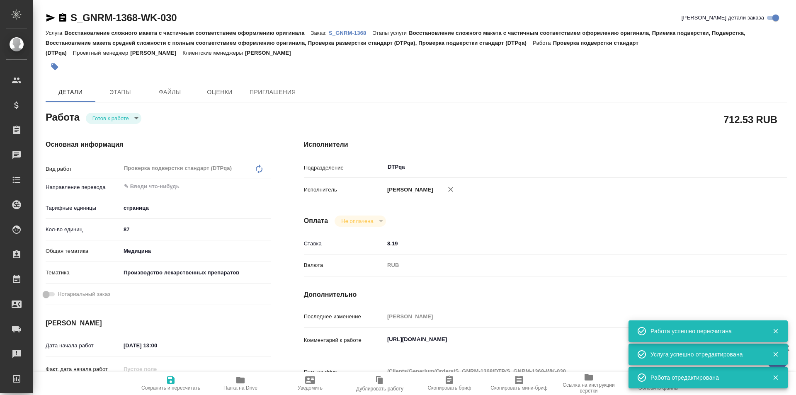
type textarea "x"
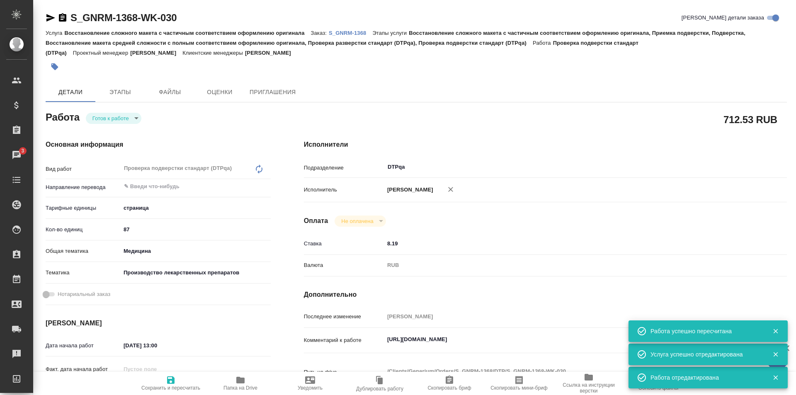
type textarea "x"
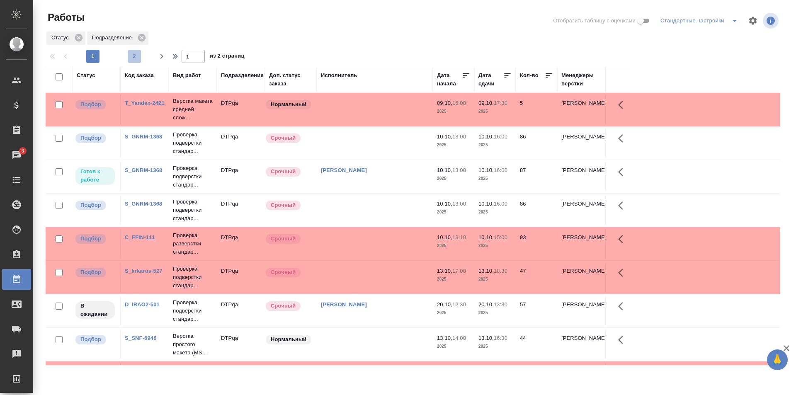
click at [138, 52] on span "2" at bounding box center [134, 56] width 13 height 8
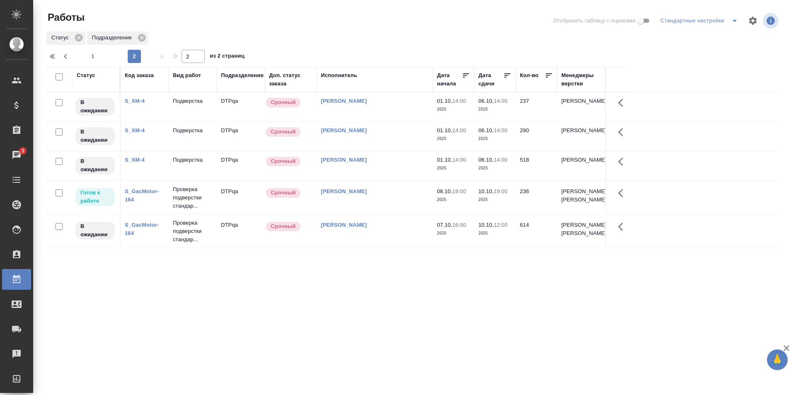
click at [378, 246] on td "Исмагилова [PERSON_NAME]" at bounding box center [375, 231] width 116 height 29
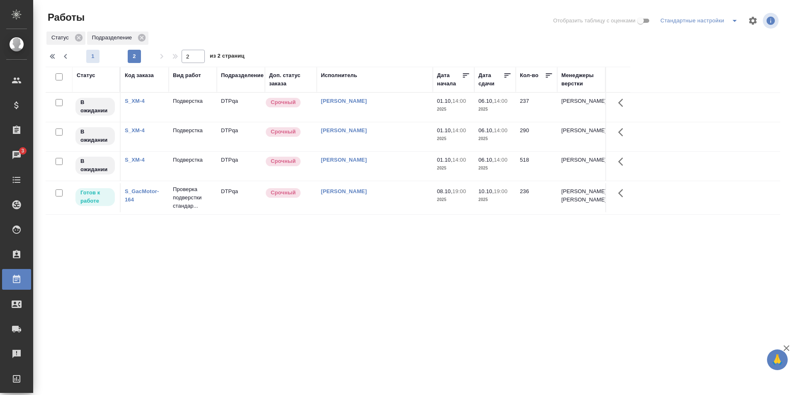
click at [95, 54] on span "1" at bounding box center [92, 56] width 13 height 8
type input "1"
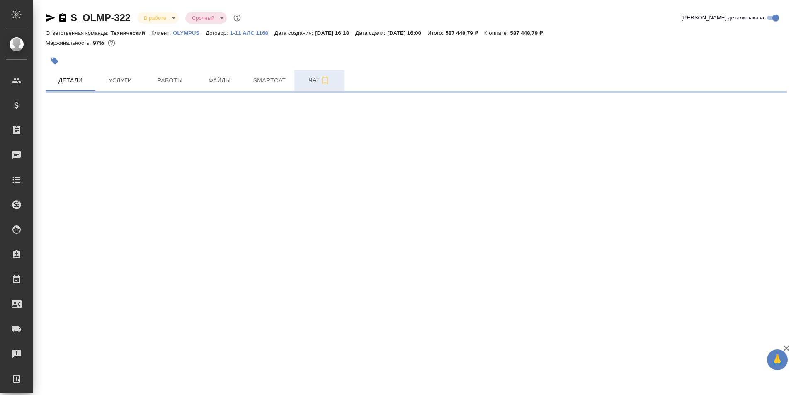
select select "RU"
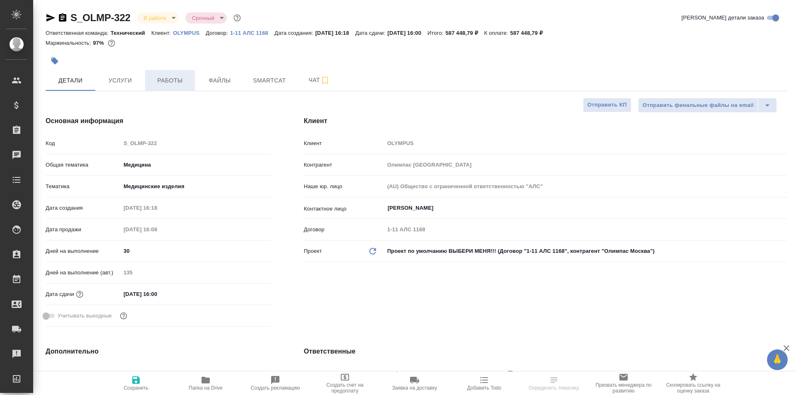
type textarea "x"
click at [173, 80] on span "Работы" at bounding box center [170, 80] width 40 height 10
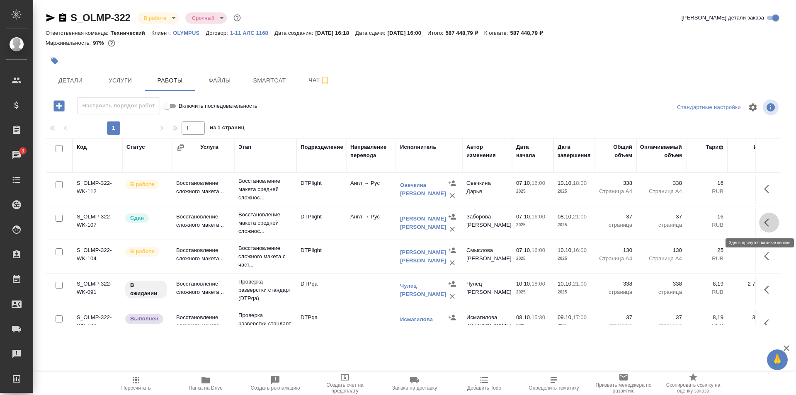
click at [764, 220] on icon "button" at bounding box center [769, 223] width 10 height 10
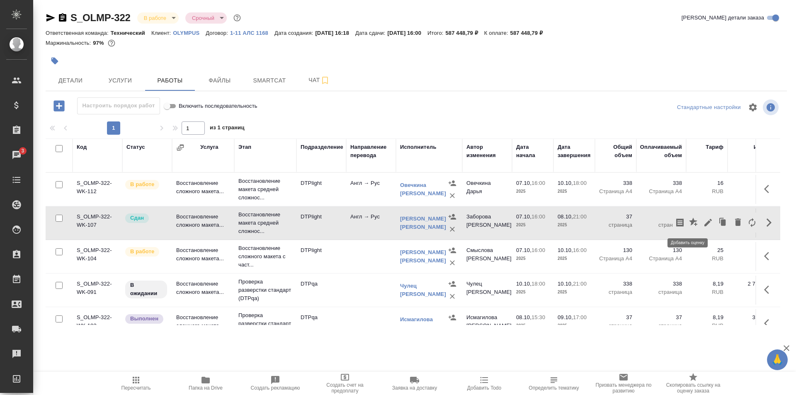
click at [689, 222] on icon "button" at bounding box center [693, 222] width 8 height 8
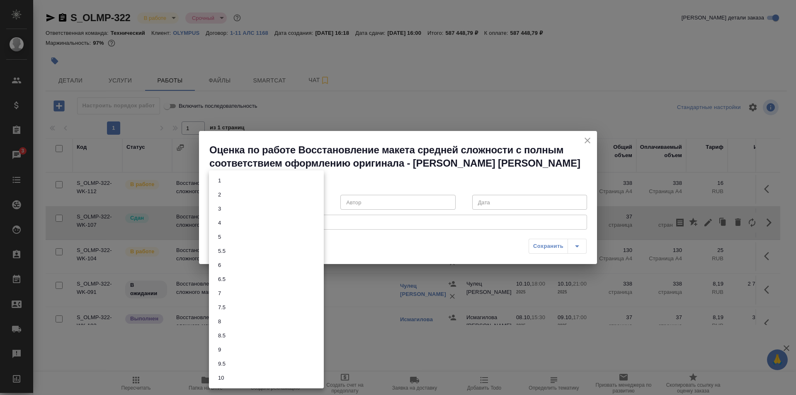
click at [257, 202] on body "🙏 .cls-1 fill:#fff; AWATERA Ismagilova Diana Клиенты Спецификации Заказы 3 Чаты…" at bounding box center [398, 197] width 796 height 395
click at [228, 282] on button "6.5" at bounding box center [222, 279] width 12 height 9
type input "6.5"
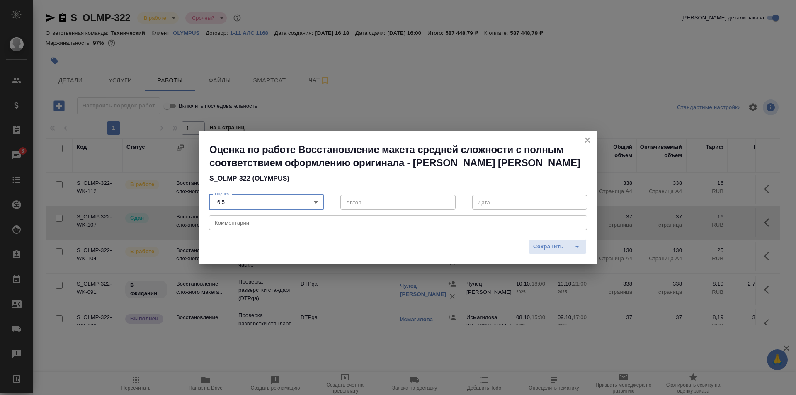
click at [246, 224] on textarea at bounding box center [398, 223] width 367 height 6
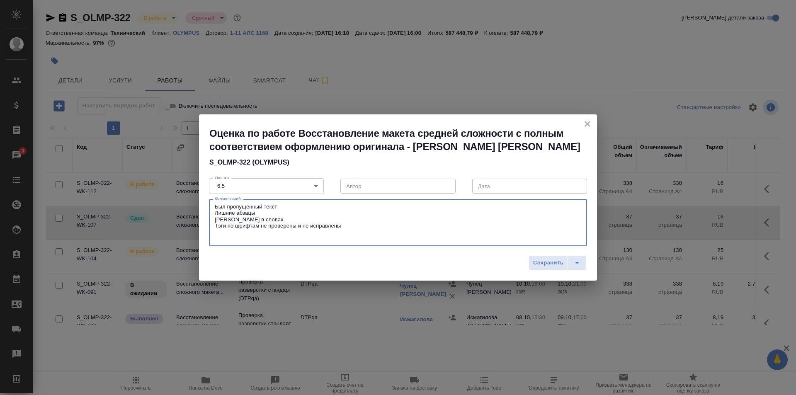
paste textarea "https://drive.awatera.com/f/10640180"
type textarea "Был пропущенный текст Лишние абзацы Пробелы в словах Тэги по шрифтам не провере…"
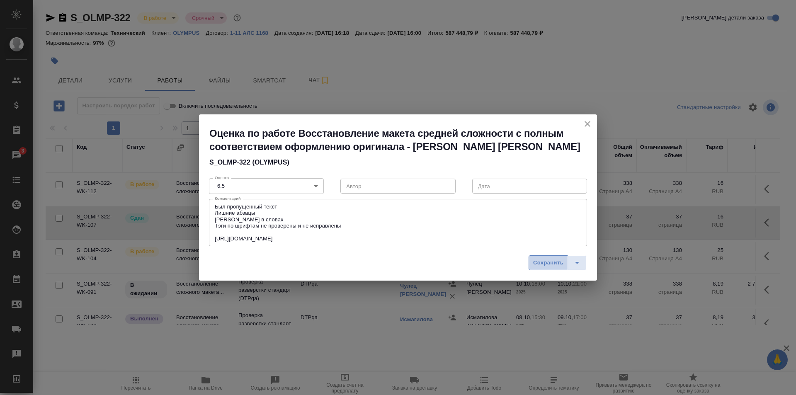
click at [554, 261] on span "Сохранить" at bounding box center [548, 263] width 30 height 10
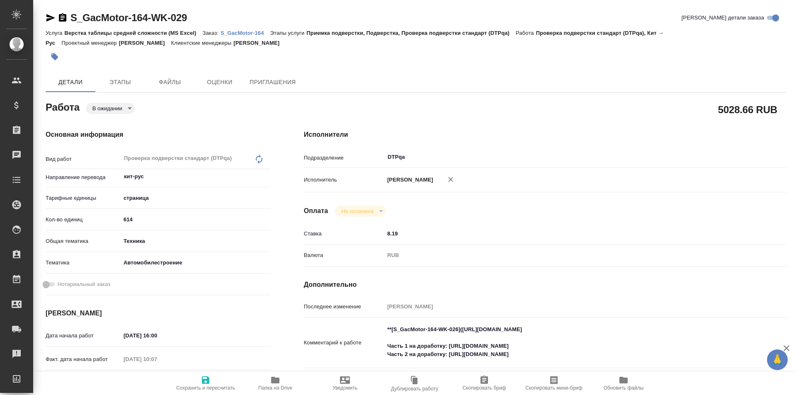
type textarea "x"
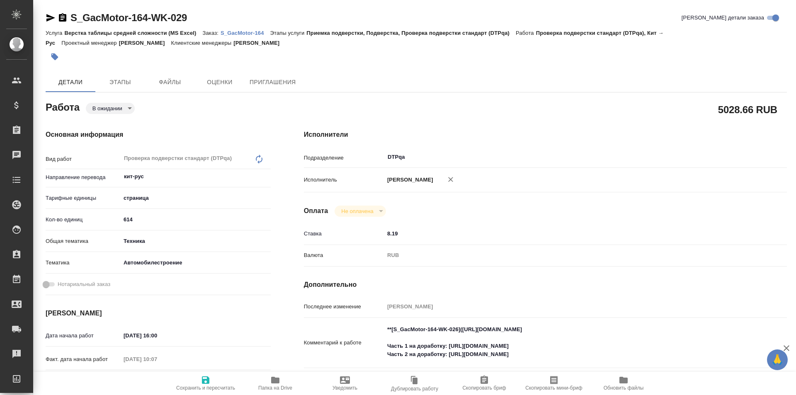
type textarea "x"
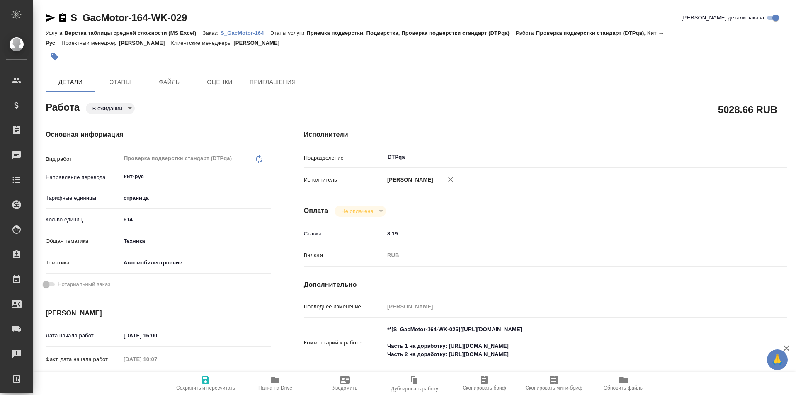
click at [125, 108] on body "🙏 .cls-1 fill:#fff; AWATERA Ismagilova [PERSON_NAME] Спецификации Заказы Чаты T…" at bounding box center [398, 197] width 796 height 395
type textarea "x"
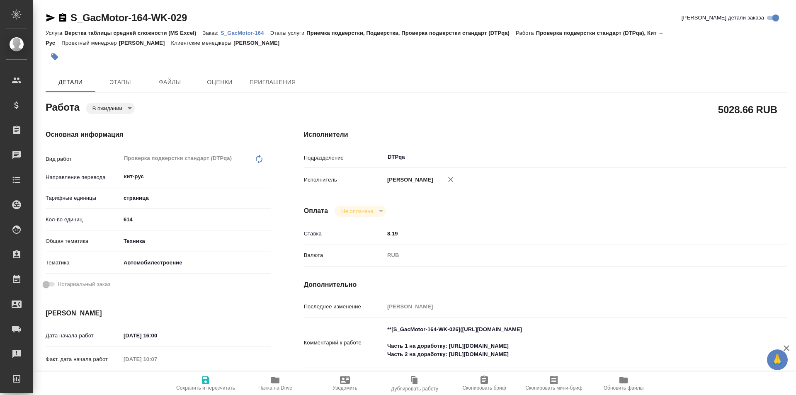
type textarea "x"
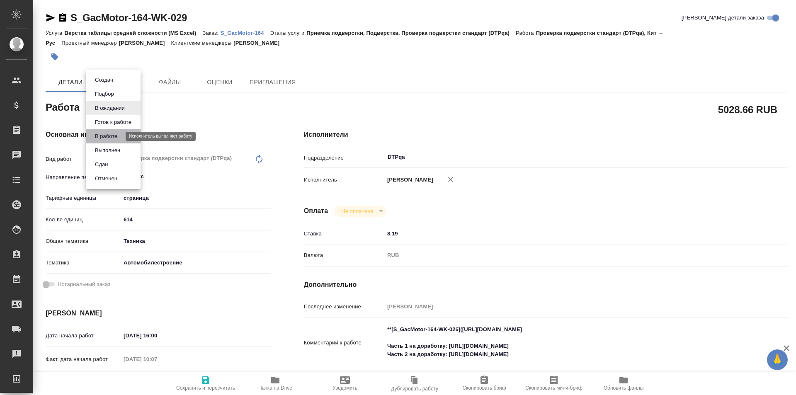
click at [105, 137] on button "В работе" at bounding box center [105, 136] width 27 height 9
type textarea "x"
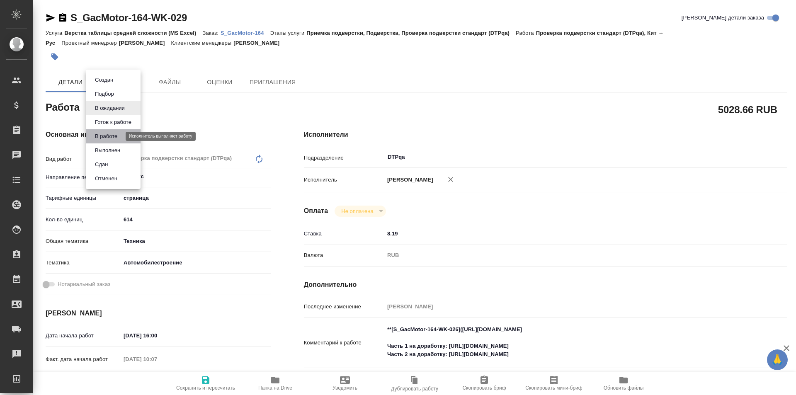
type textarea "x"
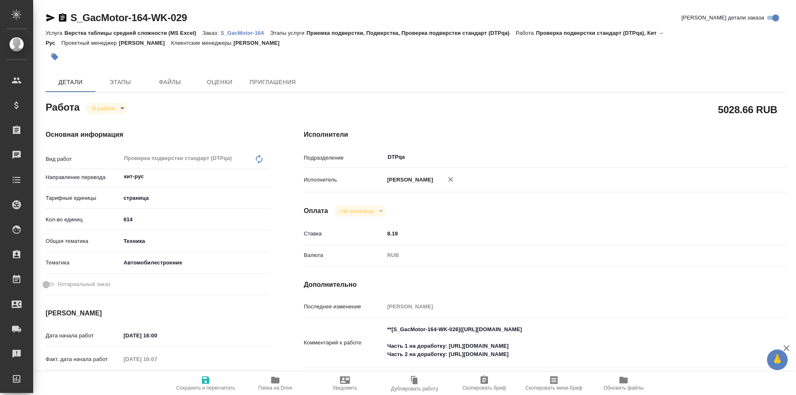
type textarea "x"
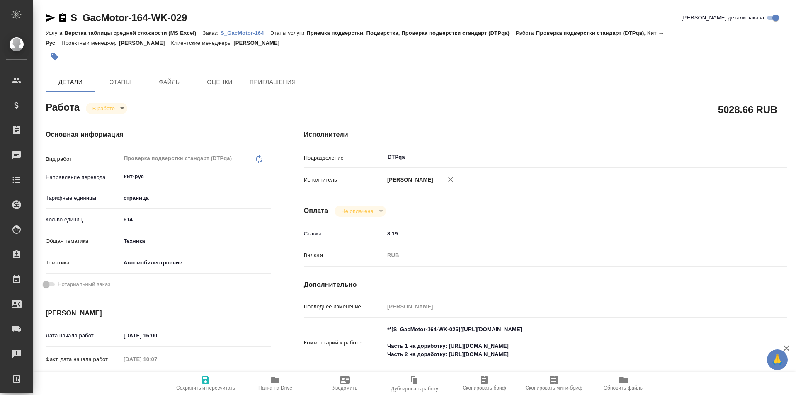
type textarea "x"
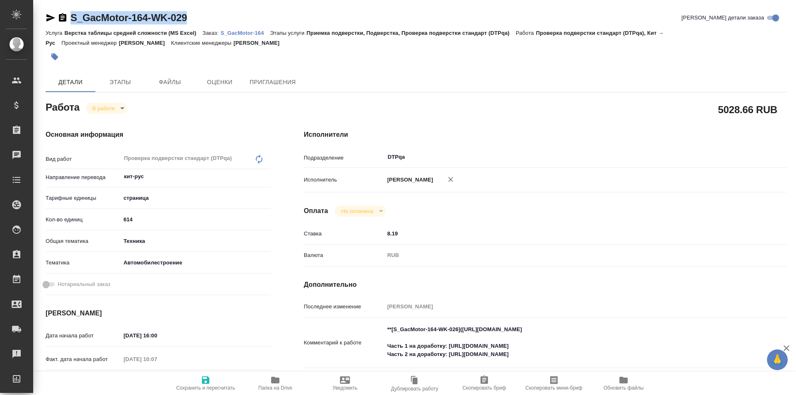
drag, startPoint x: 196, startPoint y: 16, endPoint x: 61, endPoint y: 15, distance: 135.6
click at [61, 15] on div "S_GacMotor-164-WK-029 Кратко детали заказа" at bounding box center [417, 17] width 742 height 13
type textarea "x"
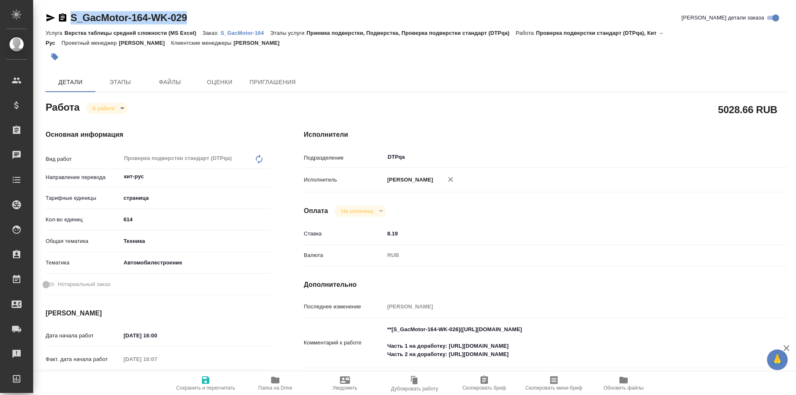
type textarea "x"
copy link "S_GacMotor-164-WK-029"
drag, startPoint x: 617, startPoint y: 329, endPoint x: 463, endPoint y: 328, distance: 153.9
click at [463, 328] on textarea "**[S_GacMotor-164-WK-026](https://tera.awatera.com/Work/68a88e809baf6552503115b…" at bounding box center [566, 342] width 362 height 39
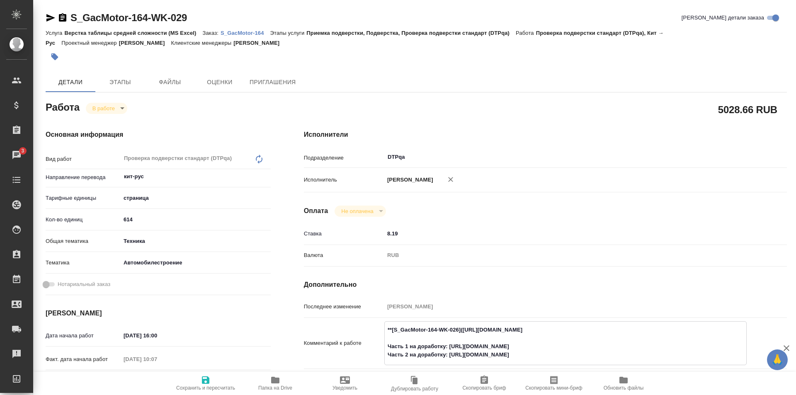
click at [279, 381] on icon "button" at bounding box center [275, 380] width 8 height 7
drag, startPoint x: 552, startPoint y: 345, endPoint x: 450, endPoint y: 345, distance: 102.0
click at [450, 345] on textarea "**[S_GacMotor-164-WK-026](https://tera.awatera.com/Work/68a88e809baf6552503115b…" at bounding box center [566, 342] width 362 height 39
type textarea "x"
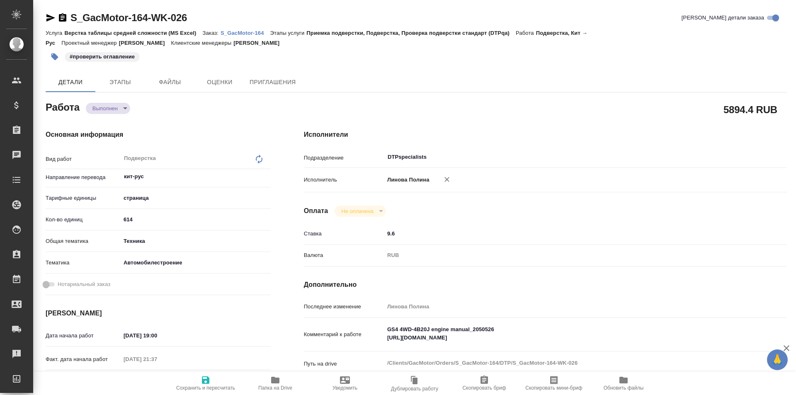
type textarea "x"
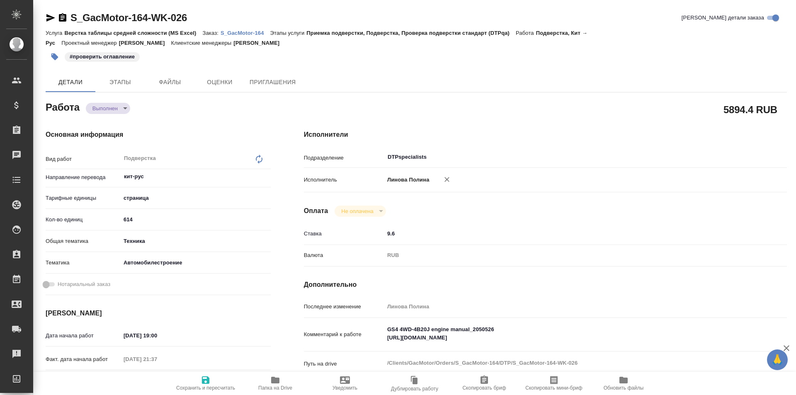
type textarea "x"
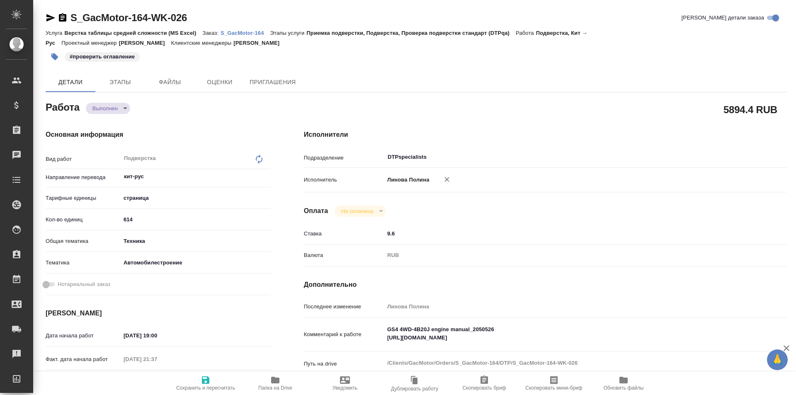
type textarea "x"
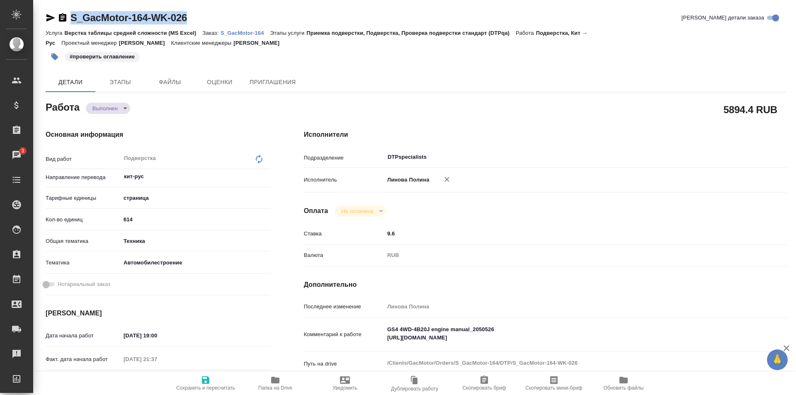
drag, startPoint x: 187, startPoint y: 14, endPoint x: 64, endPoint y: 19, distance: 123.3
click at [64, 19] on div "S_GacMotor-164-WK-026 Кратко детали заказа" at bounding box center [417, 17] width 742 height 13
copy link "S_GacMotor-164-WK-026"
